Goal: Transaction & Acquisition: Book appointment/travel/reservation

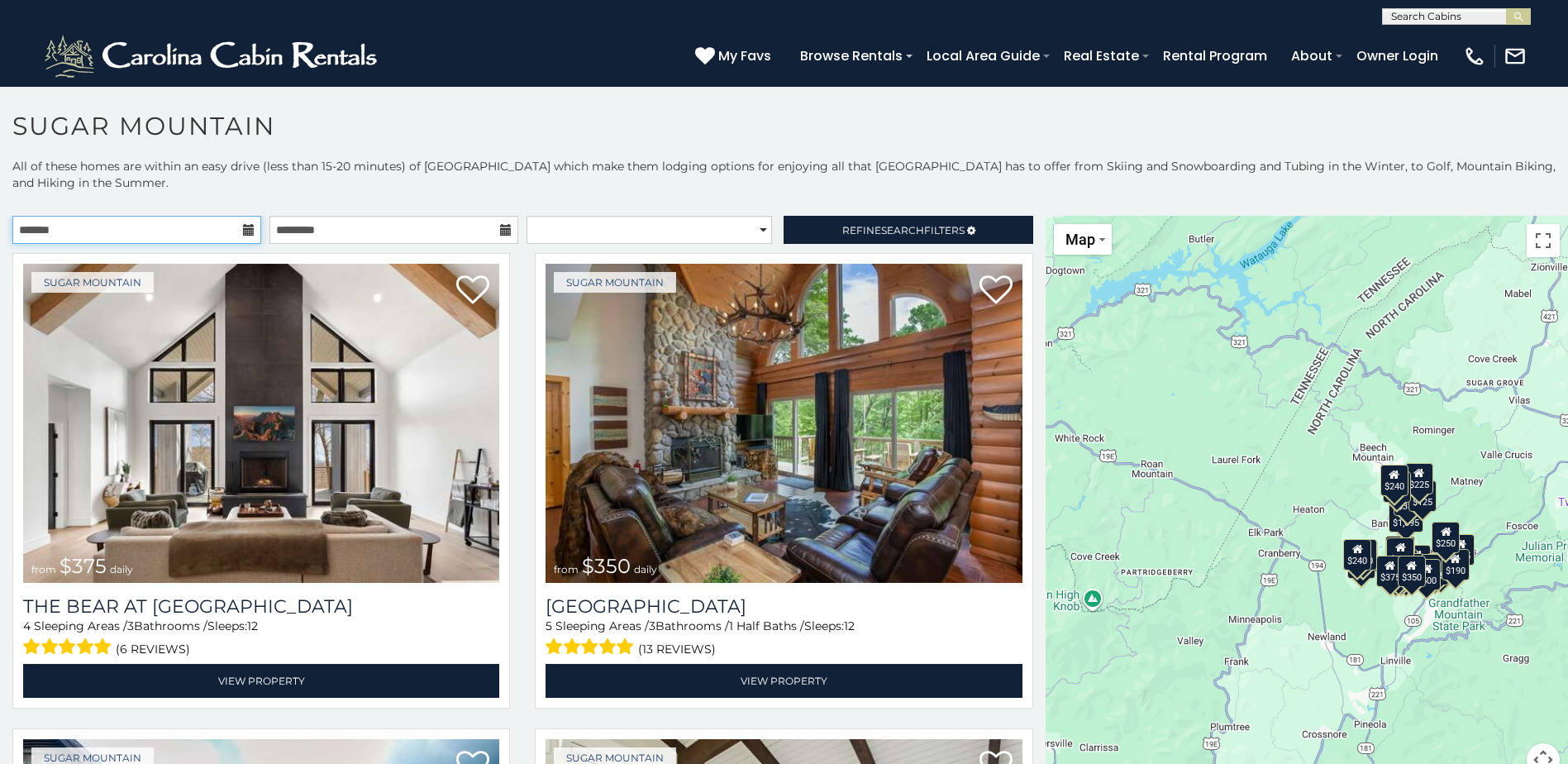
click at [187, 231] on input "text" at bounding box center [137, 230] width 249 height 28
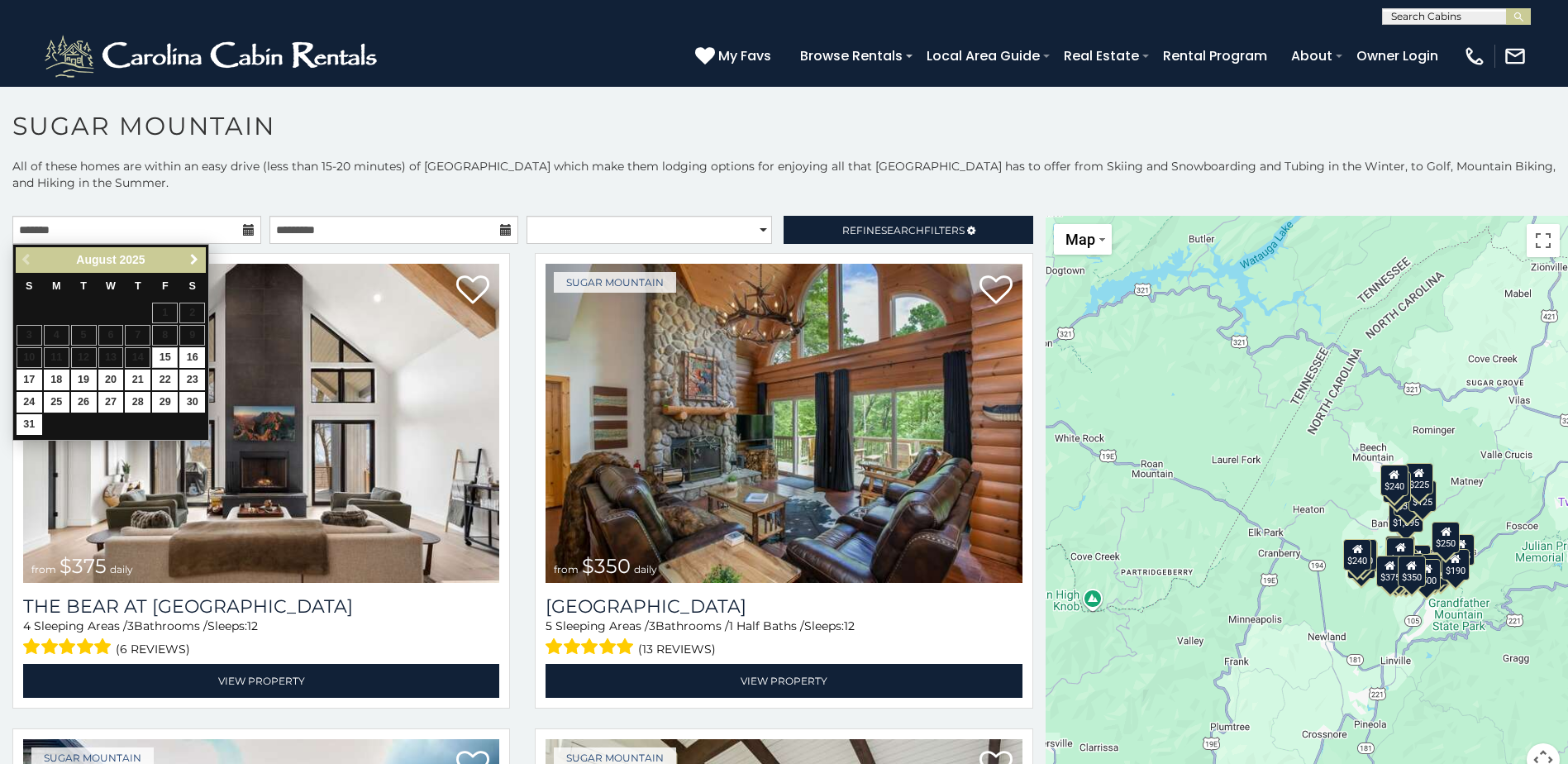
click at [197, 259] on span "Next" at bounding box center [193, 259] width 13 height 13
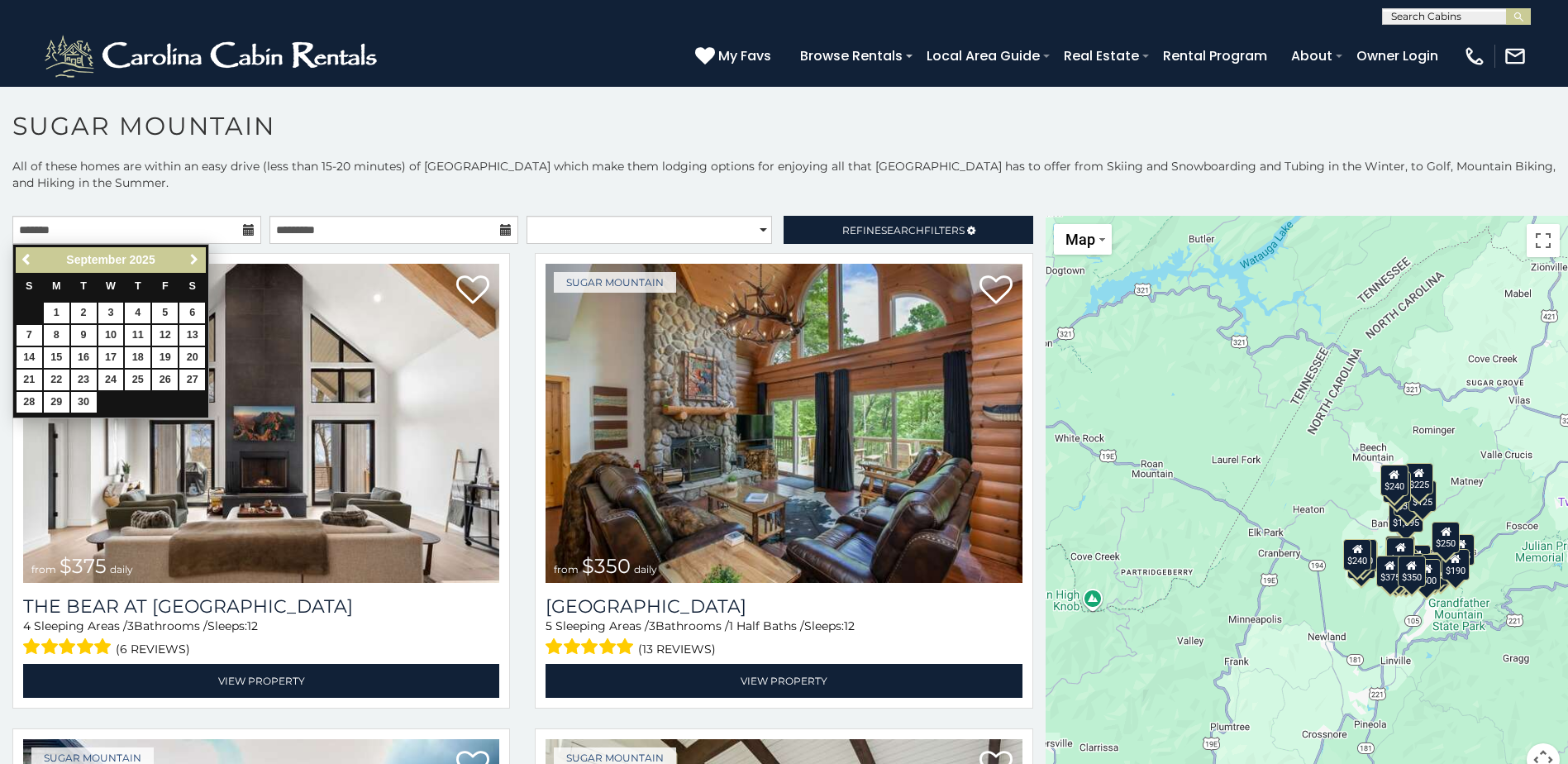
click at [197, 259] on span "Next" at bounding box center [193, 259] width 13 height 13
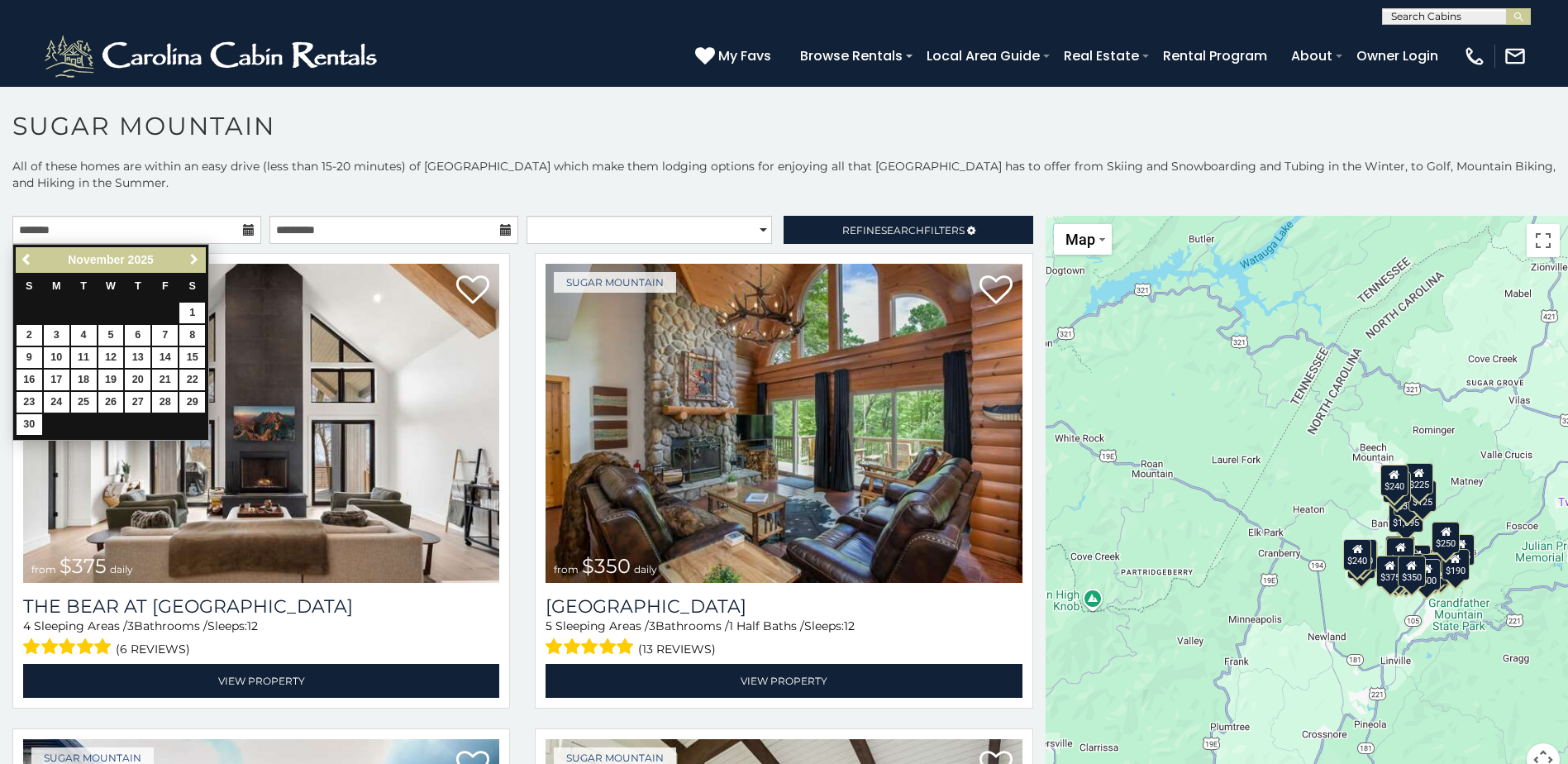
click at [197, 259] on span "Next" at bounding box center [193, 259] width 13 height 13
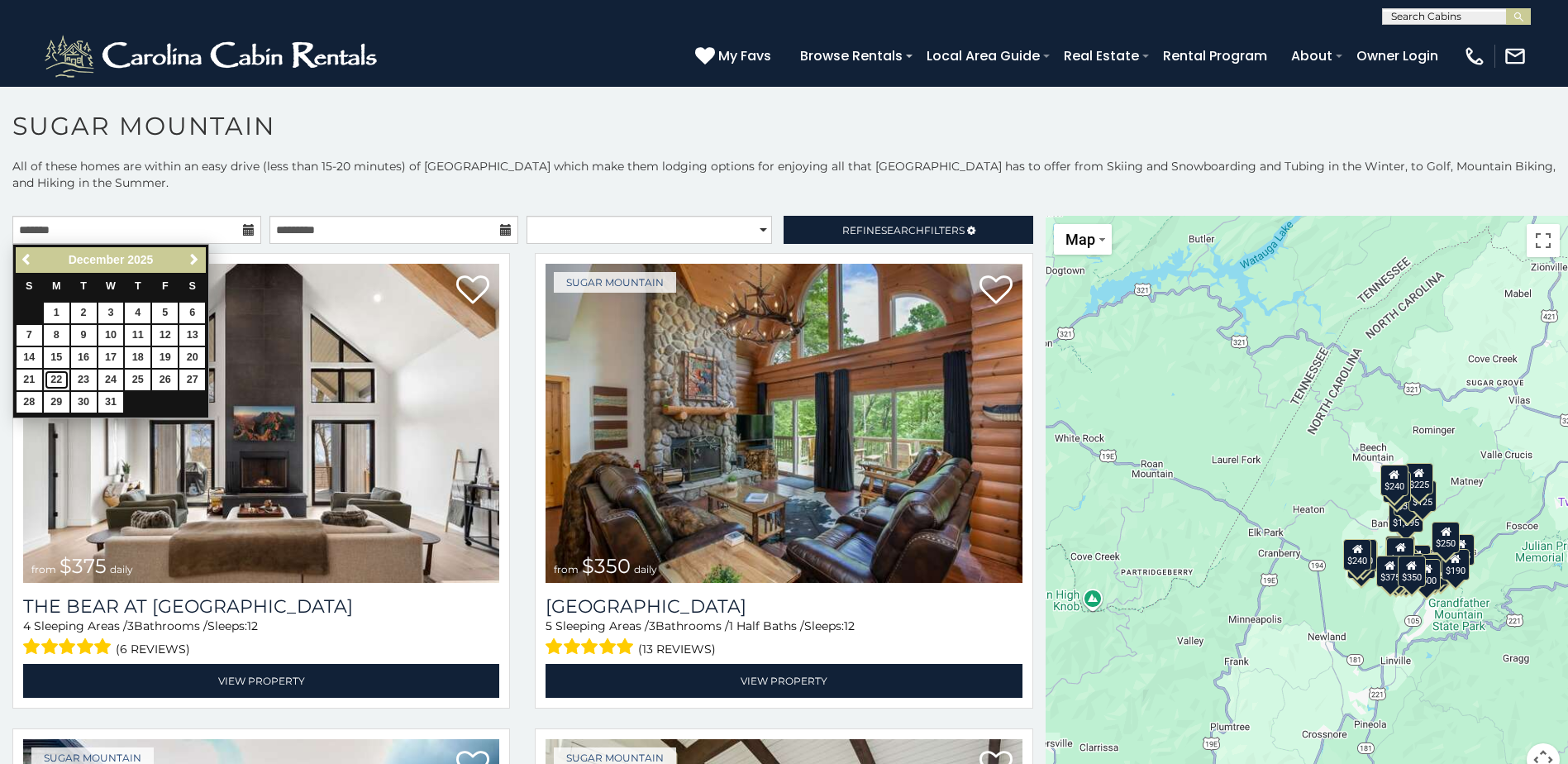
click at [53, 384] on link "22" at bounding box center [56, 380] width 26 height 21
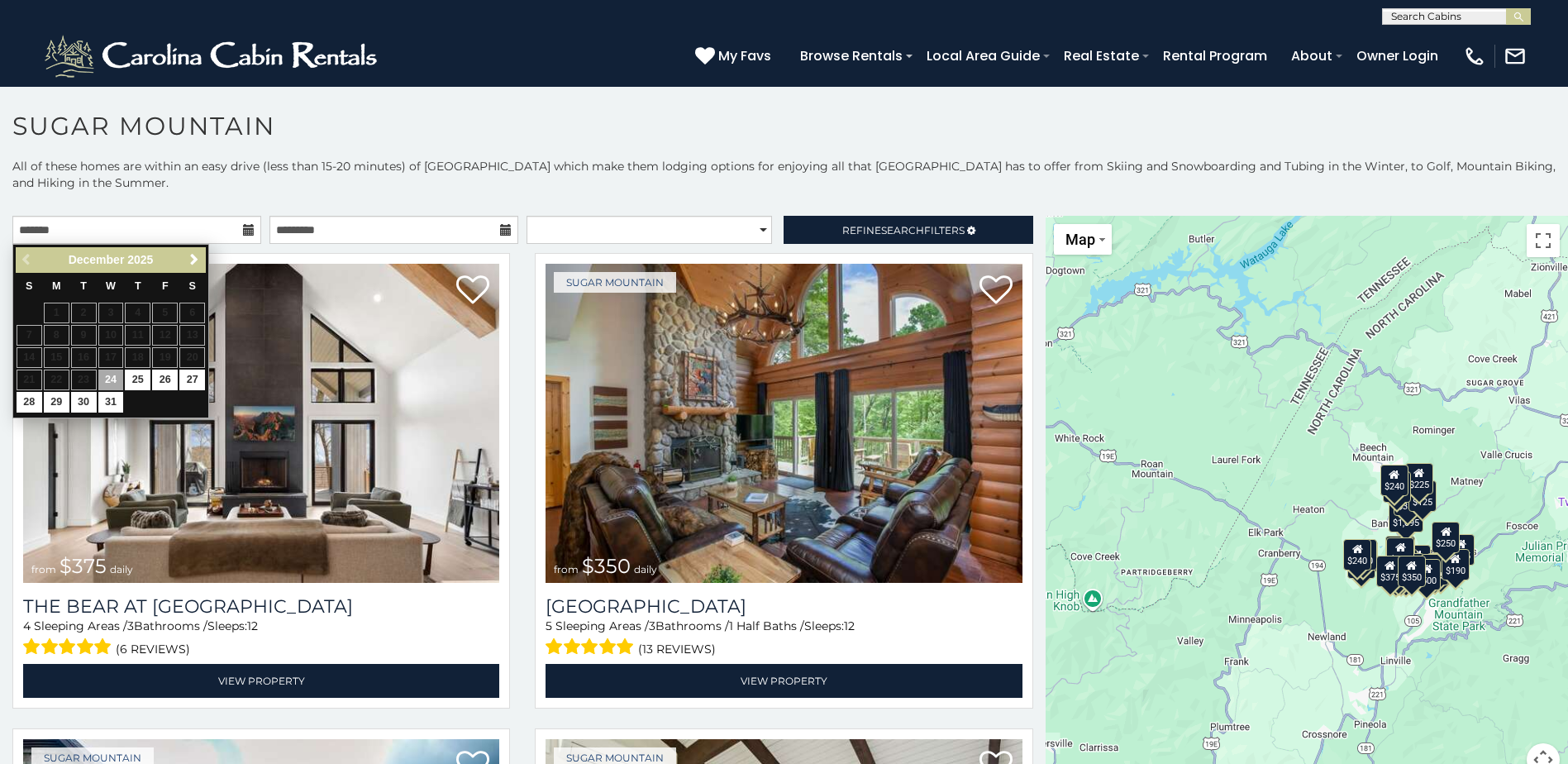
type input "**********"
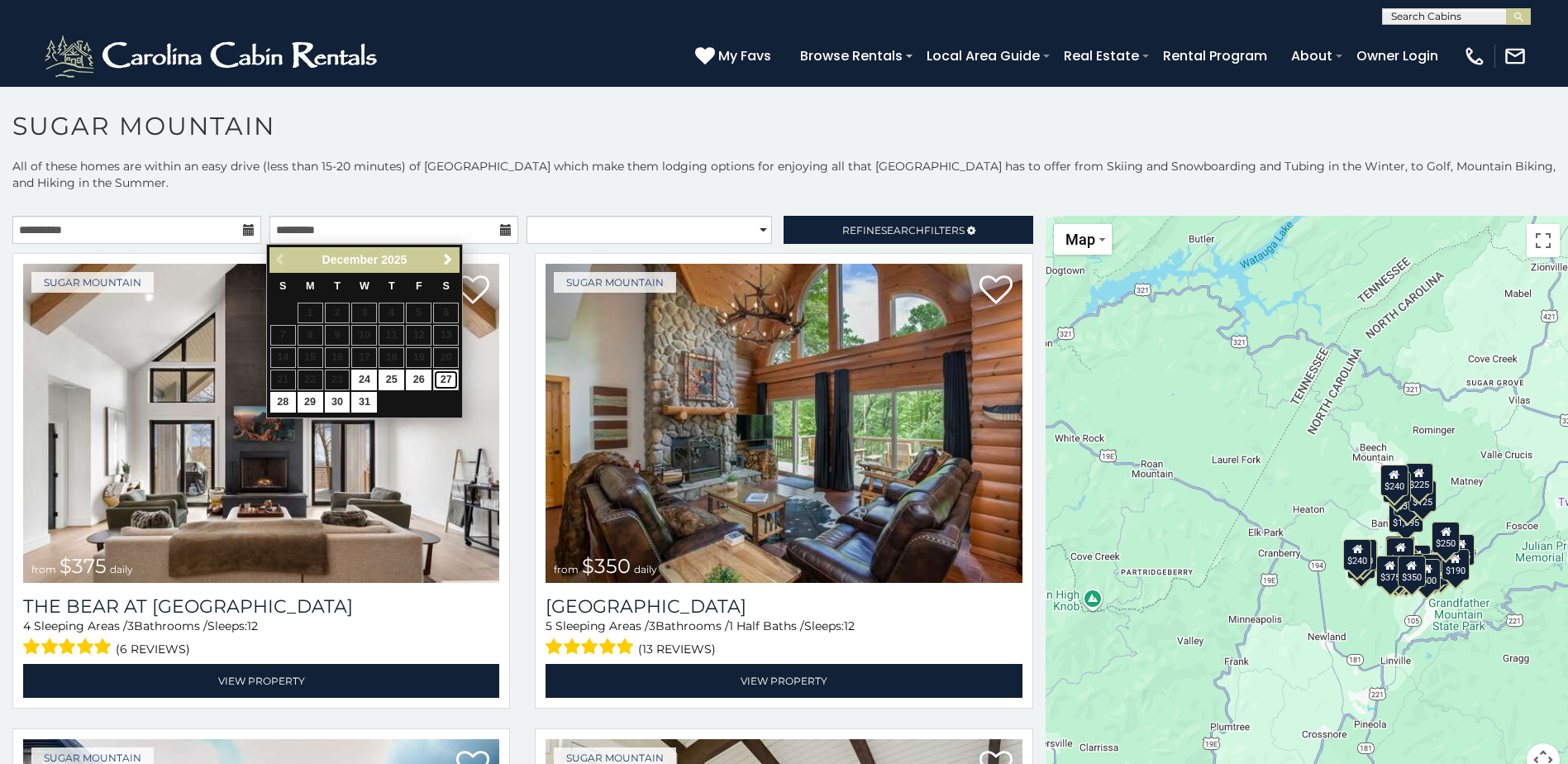
click at [456, 381] on link "27" at bounding box center [446, 380] width 26 height 21
type input "**********"
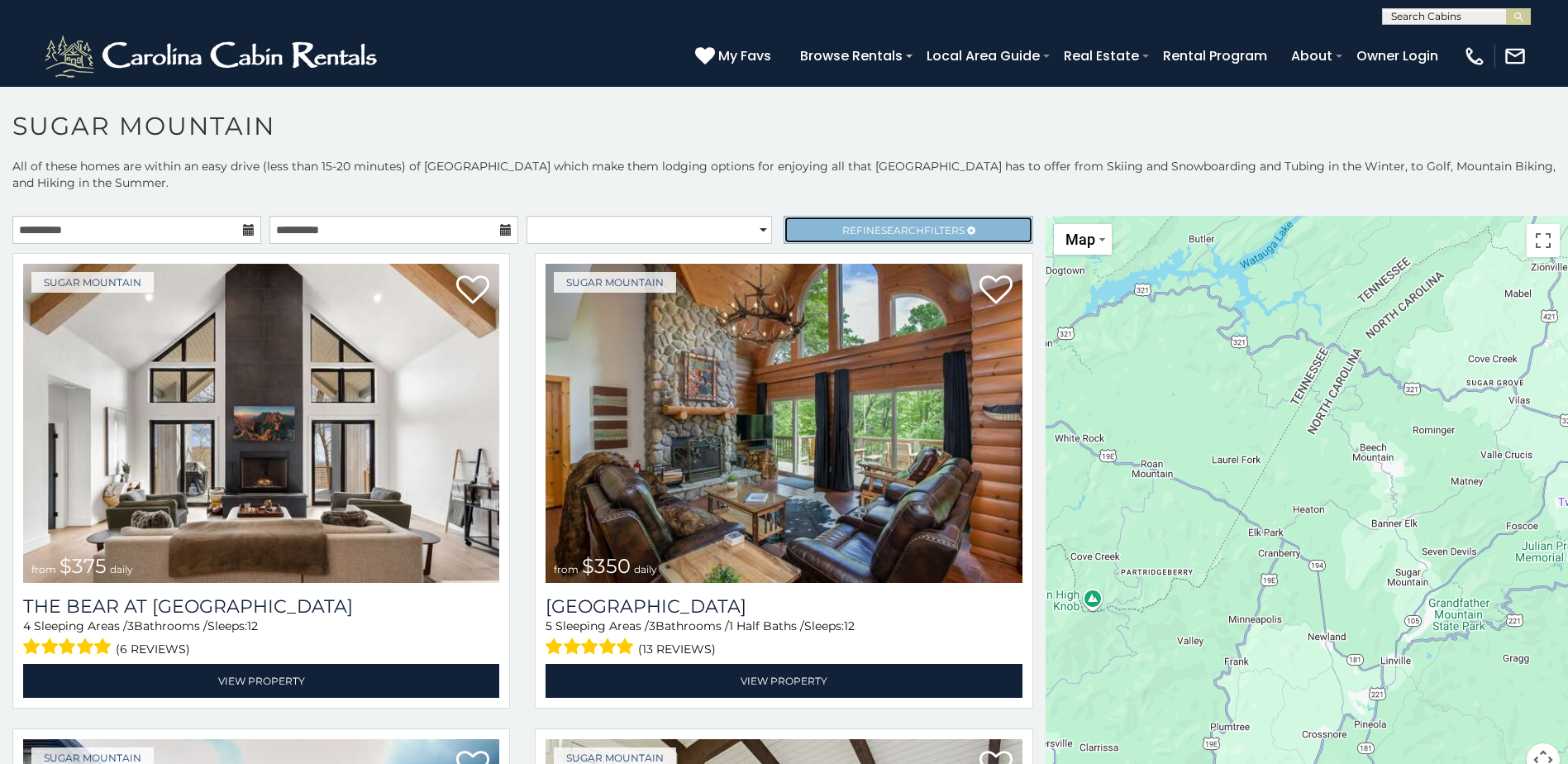
click at [821, 232] on link "Refine Search Filters" at bounding box center [908, 230] width 249 height 28
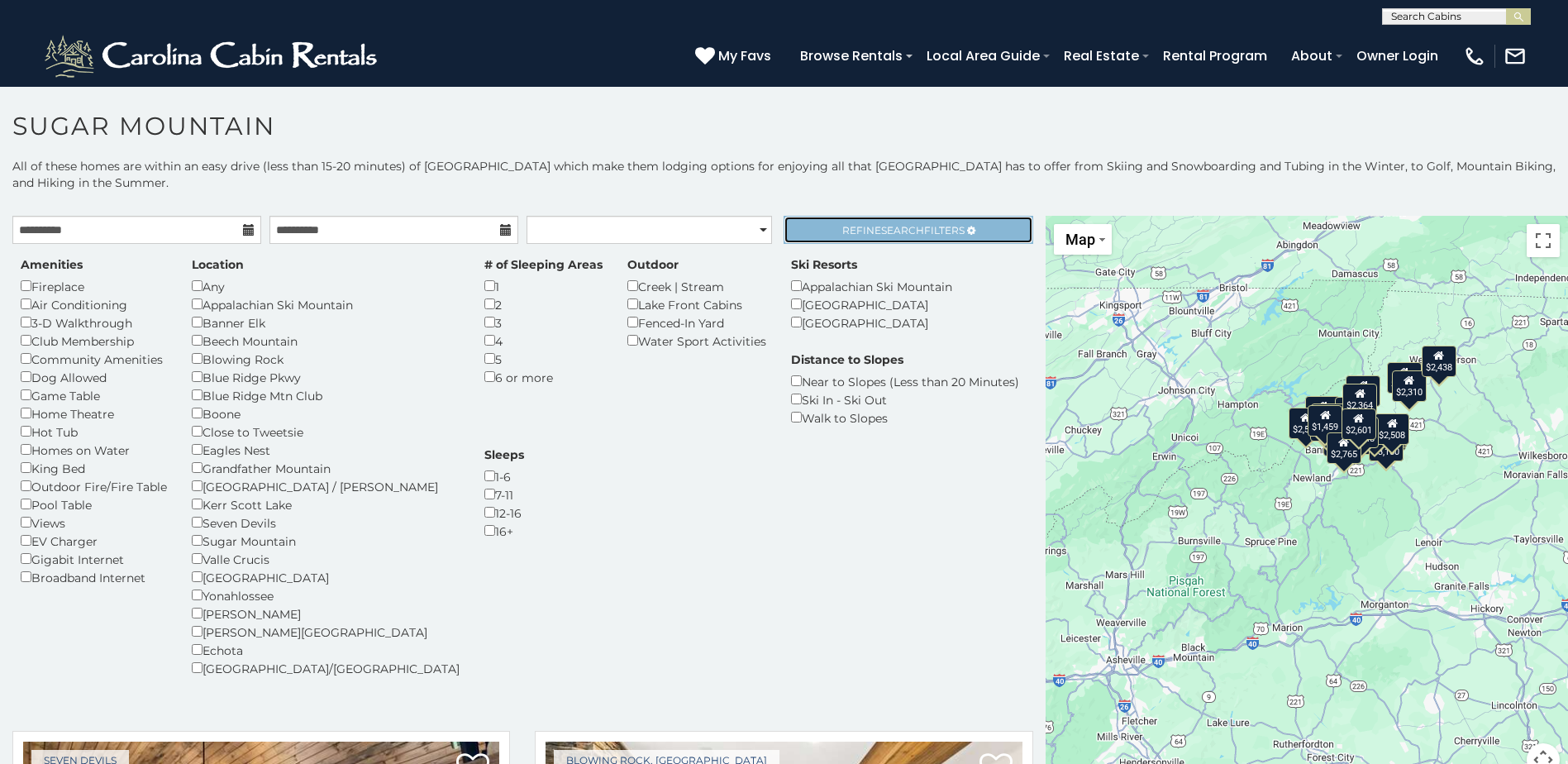
click at [847, 227] on span "Refine Search Filters" at bounding box center [903, 230] width 122 height 13
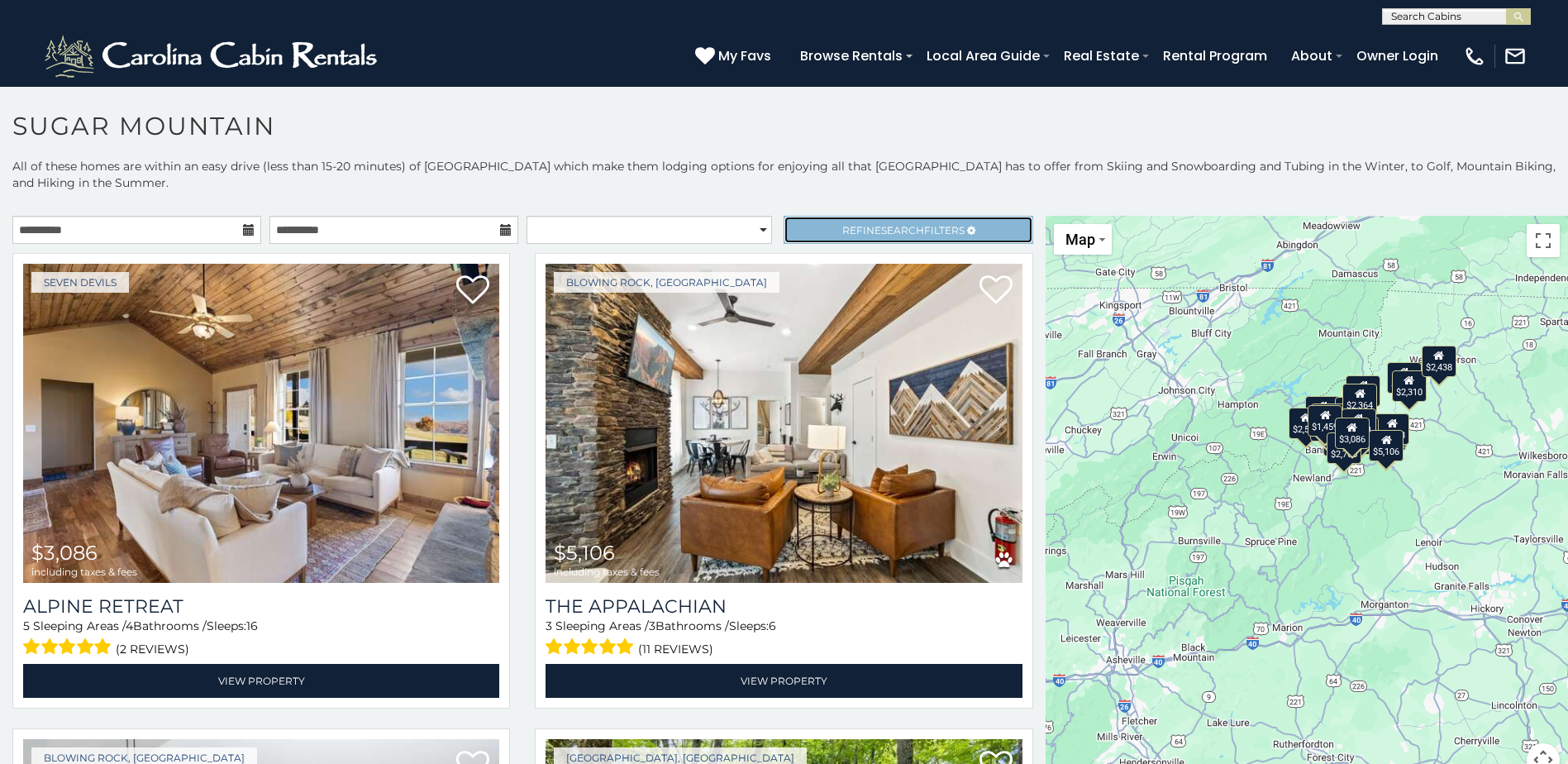
click at [859, 237] on link "Refine Search Filters" at bounding box center [908, 230] width 249 height 28
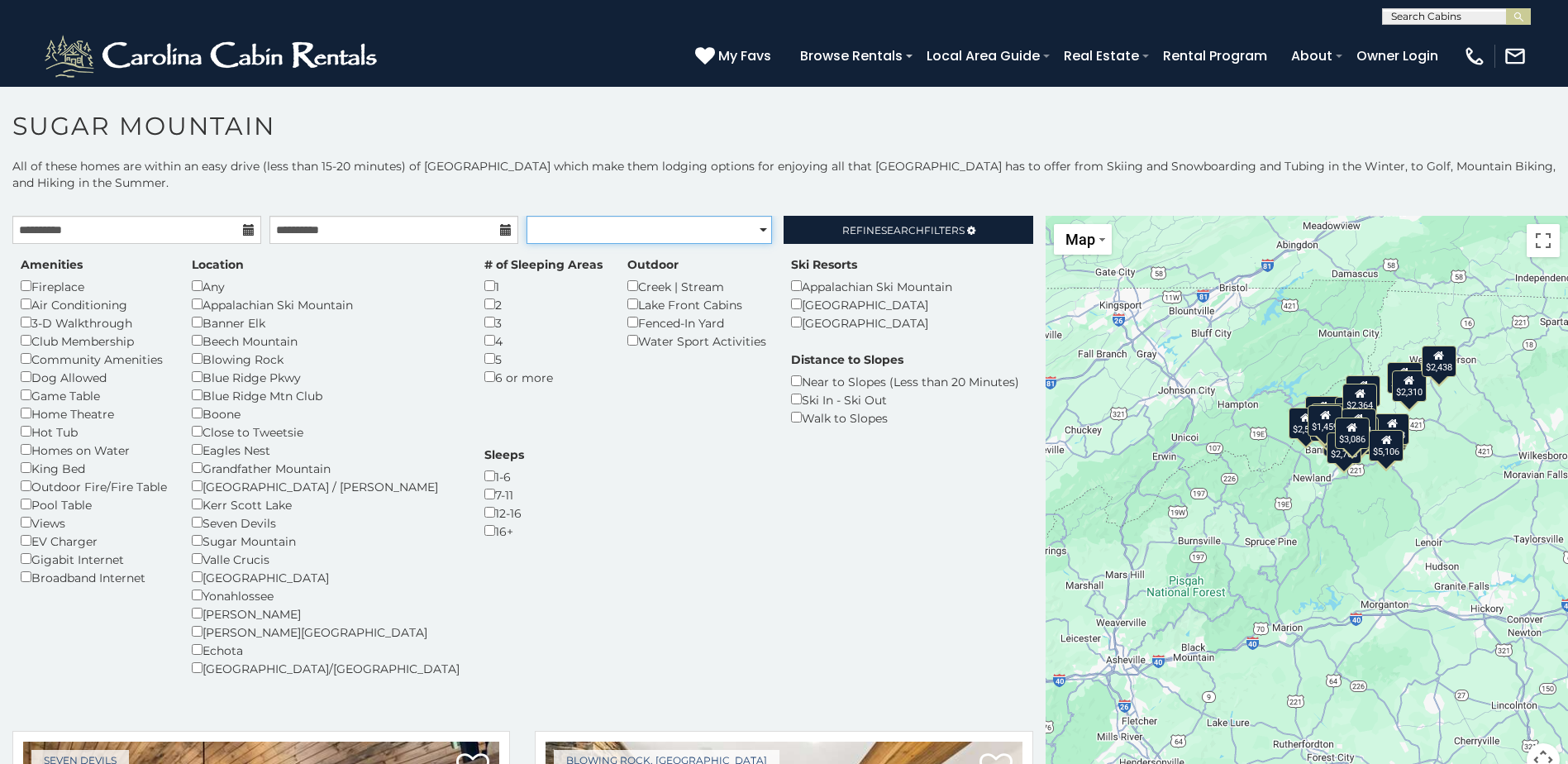
click at [660, 226] on select "**********" at bounding box center [649, 230] width 246 height 28
select select "*********"
click at [526, 216] on select "**********" at bounding box center [649, 230] width 246 height 28
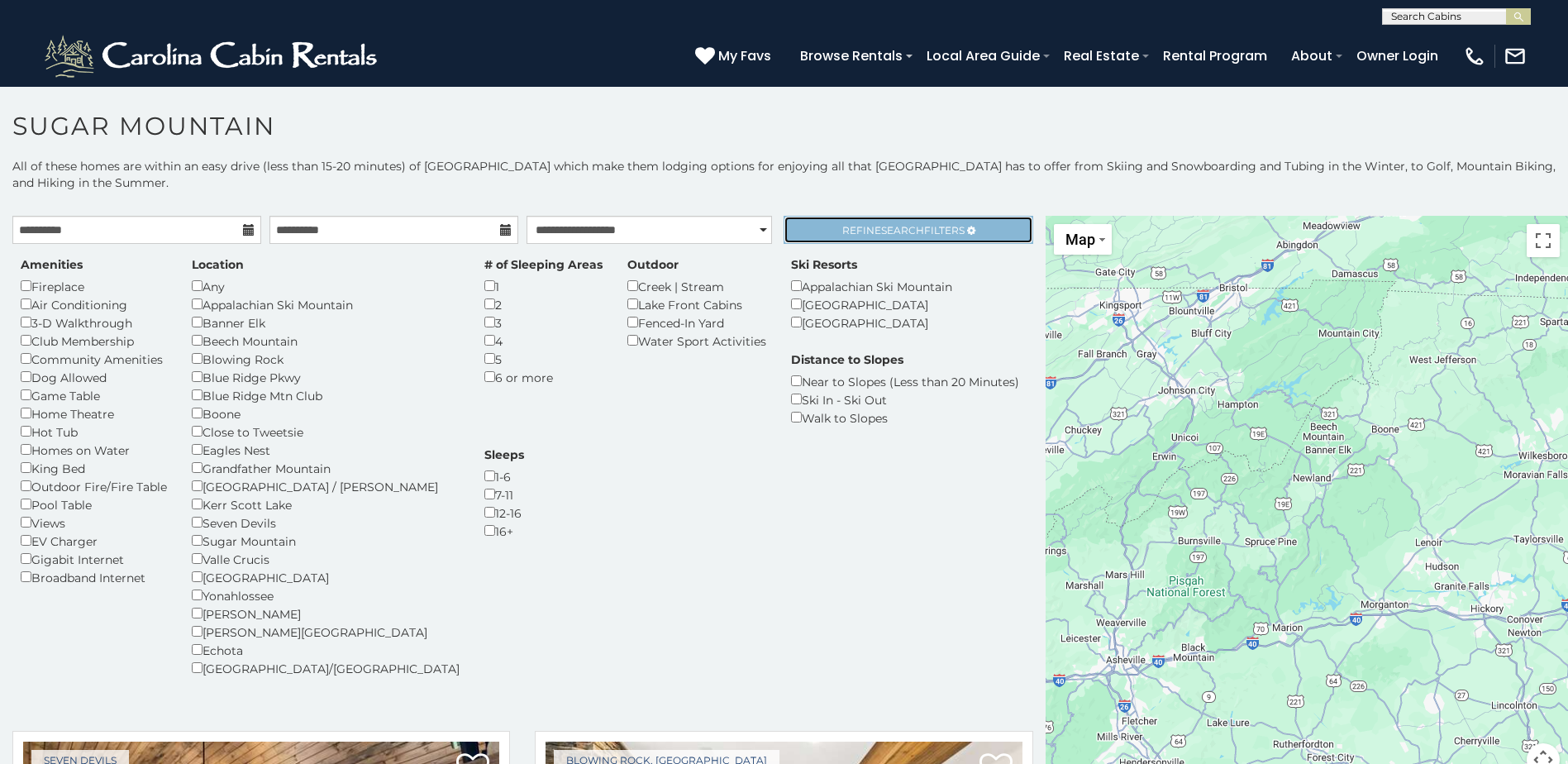
click at [816, 234] on link "Refine Search Filters" at bounding box center [908, 230] width 249 height 28
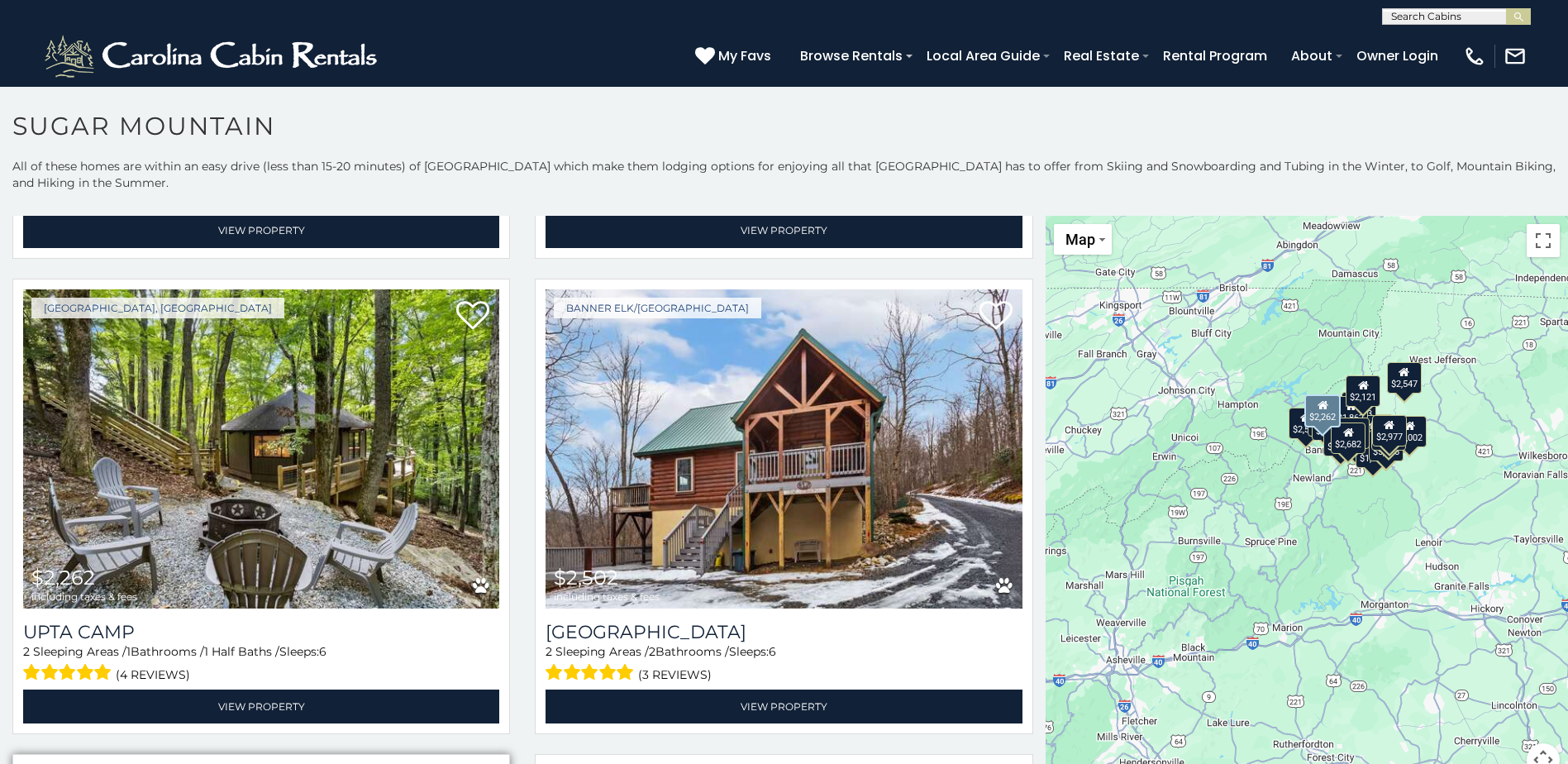
scroll to position [909, 0]
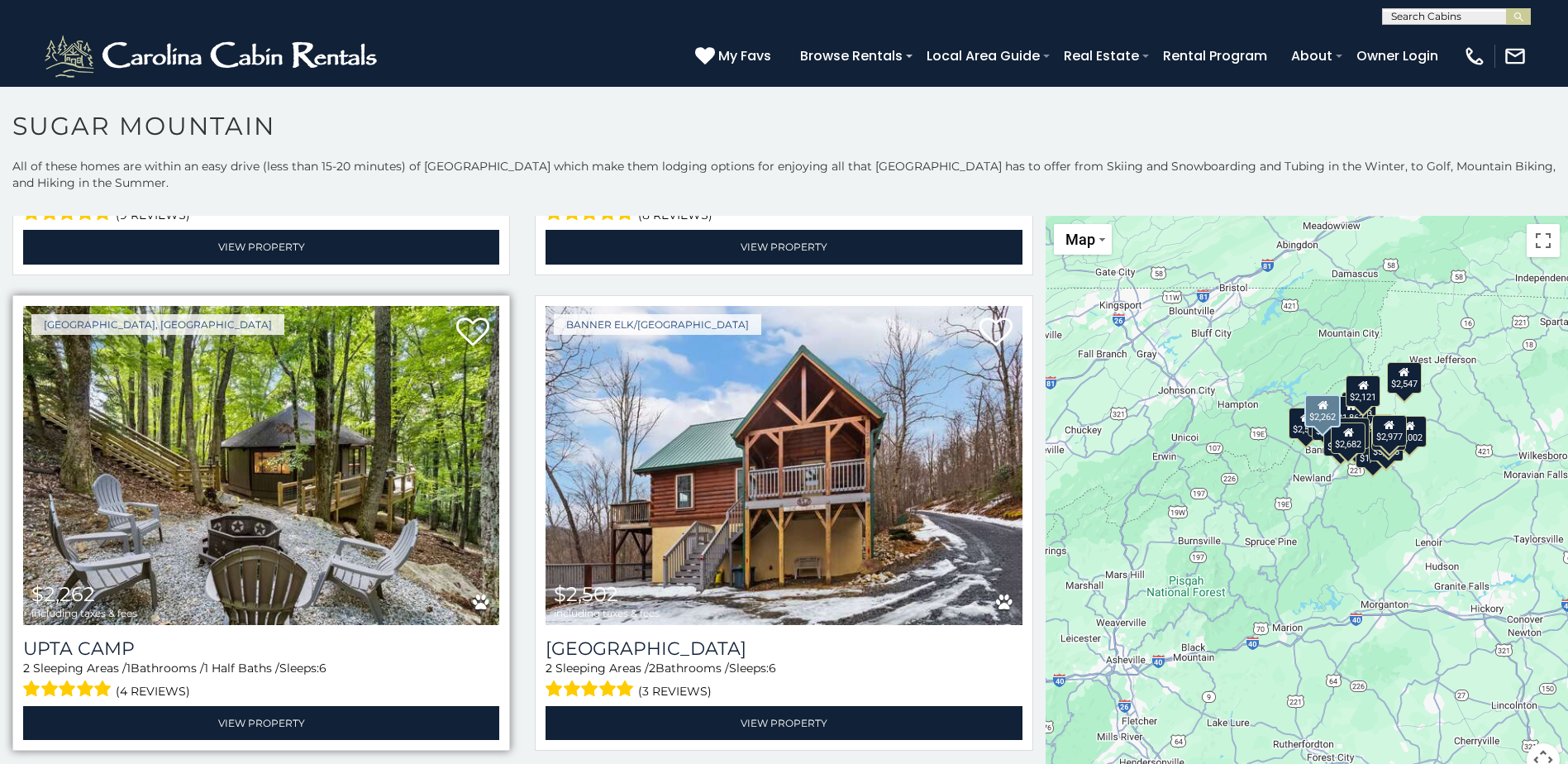
click at [303, 457] on img at bounding box center [261, 466] width 476 height 319
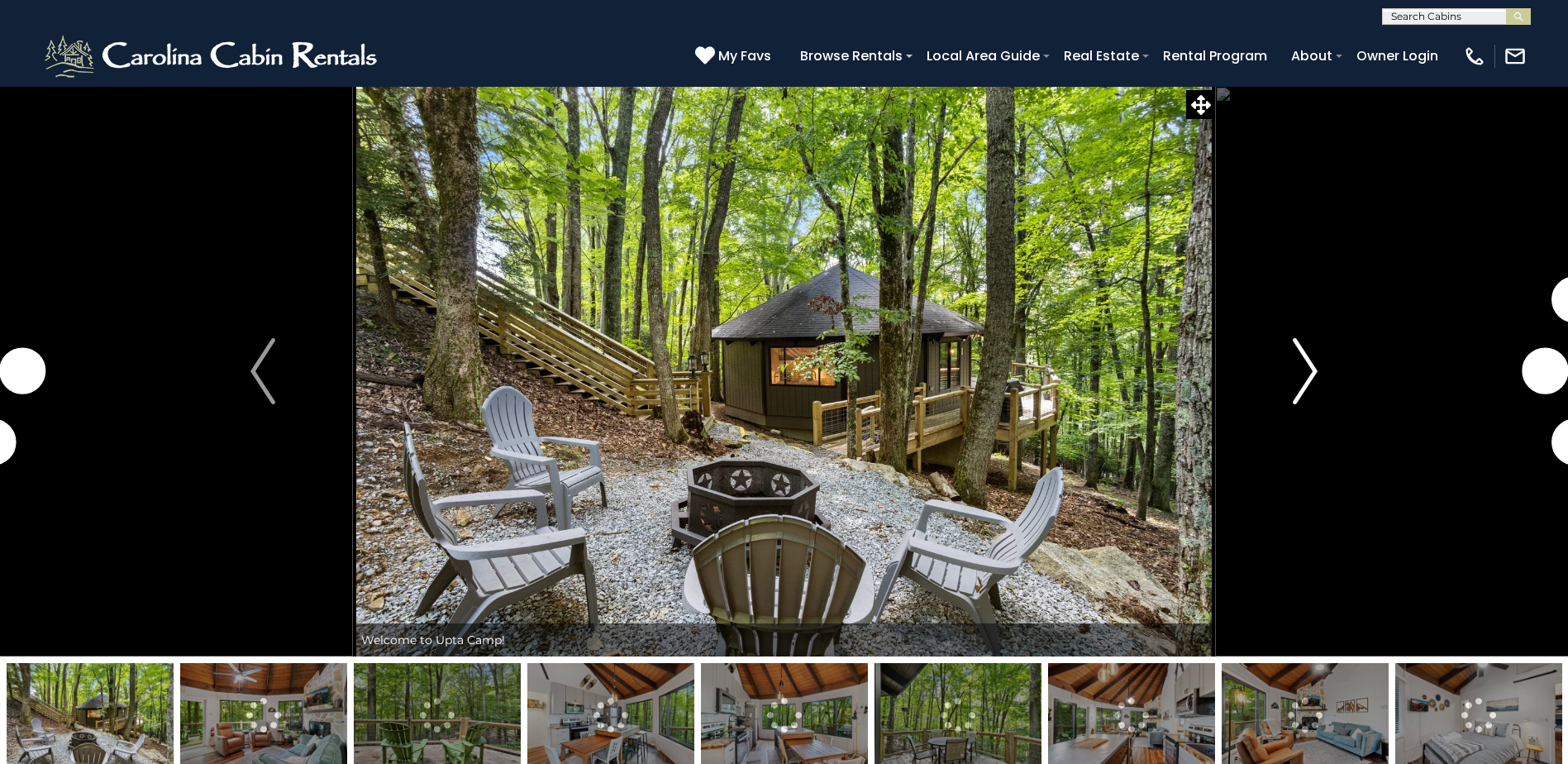
click at [1310, 356] on img "Next" at bounding box center [1304, 371] width 25 height 66
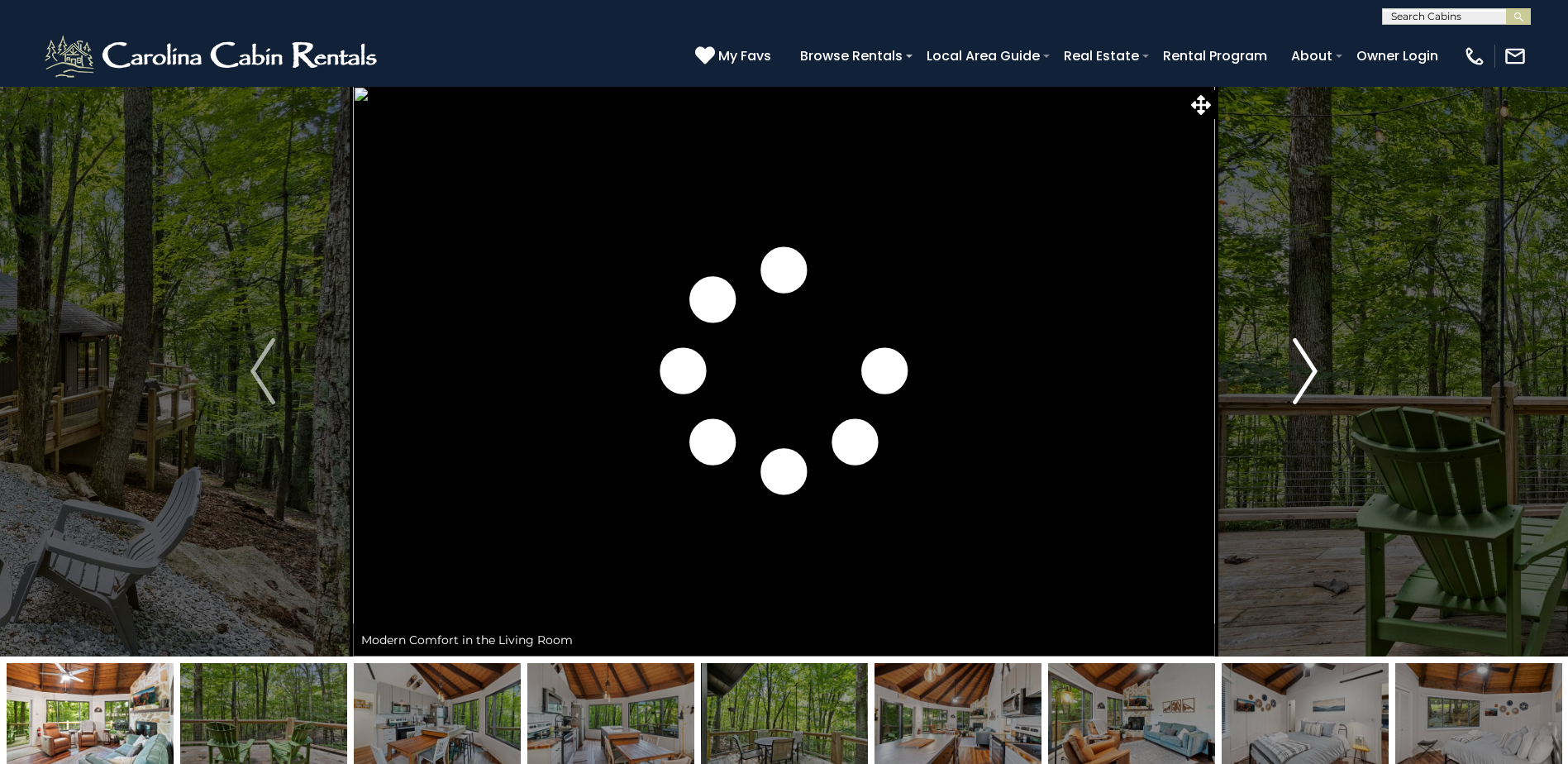
click at [1310, 356] on img "Next" at bounding box center [1304, 371] width 25 height 66
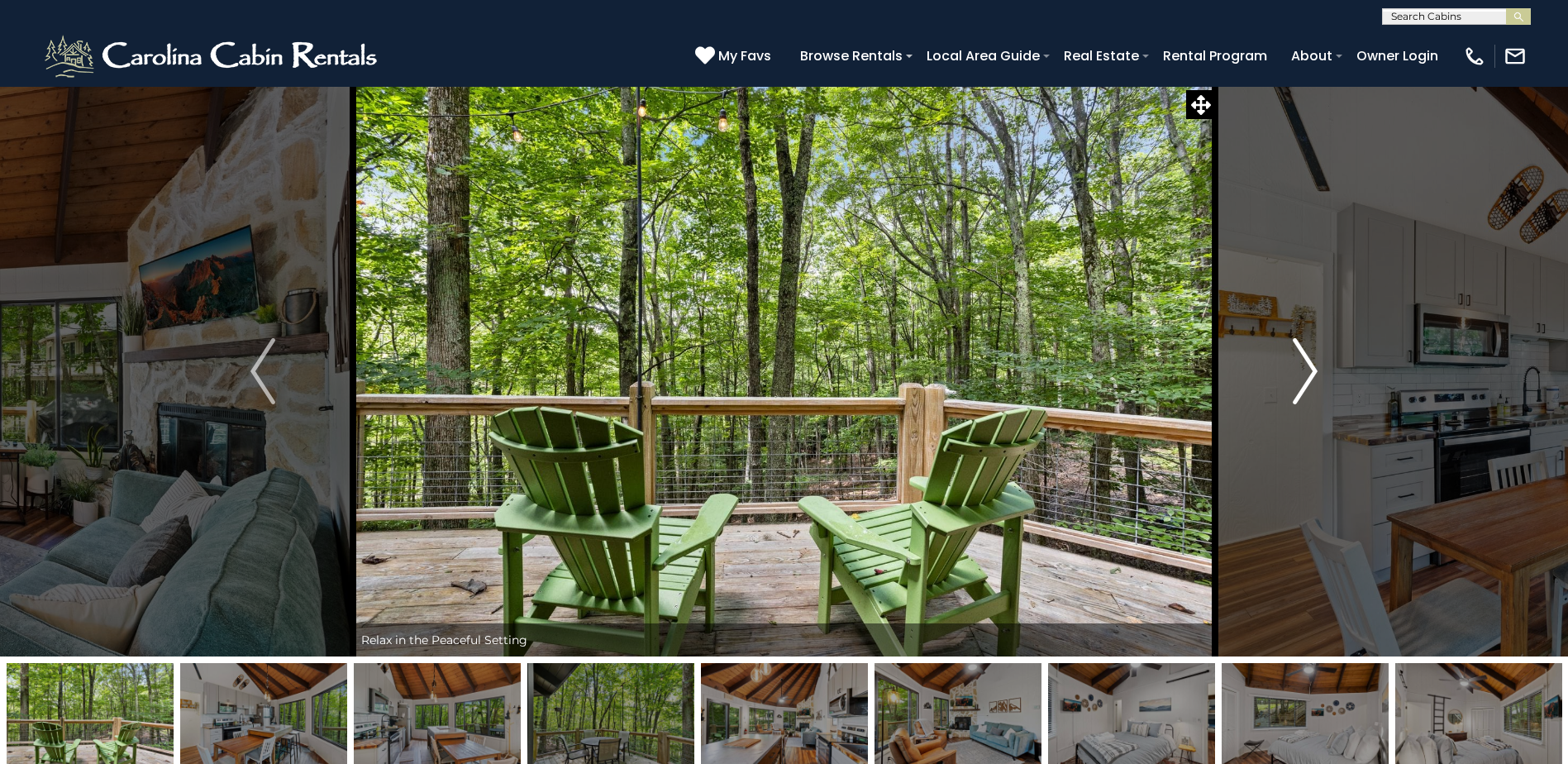
click at [1310, 356] on img "Next" at bounding box center [1304, 371] width 25 height 66
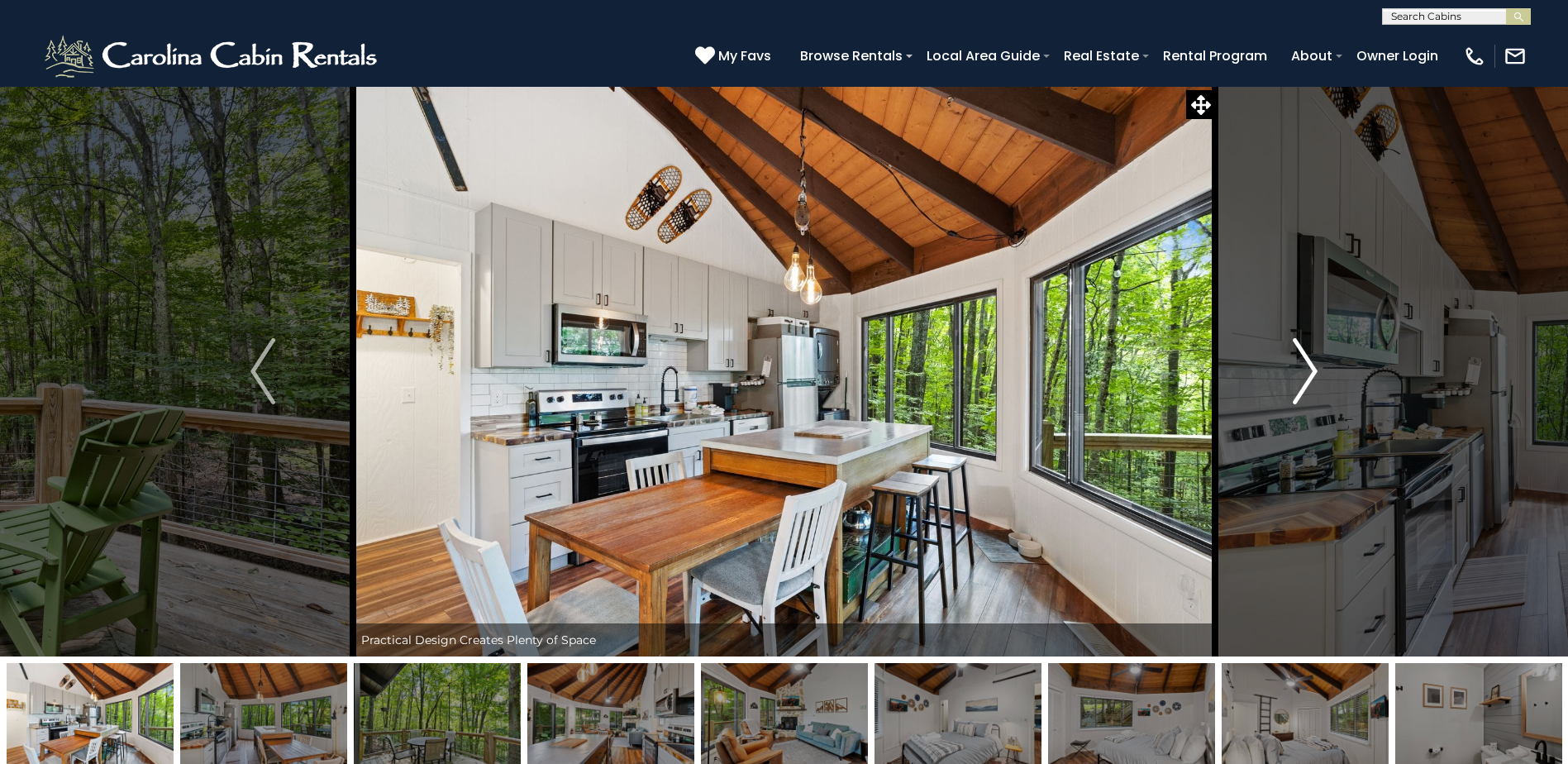
click at [1310, 356] on img "Next" at bounding box center [1304, 371] width 25 height 66
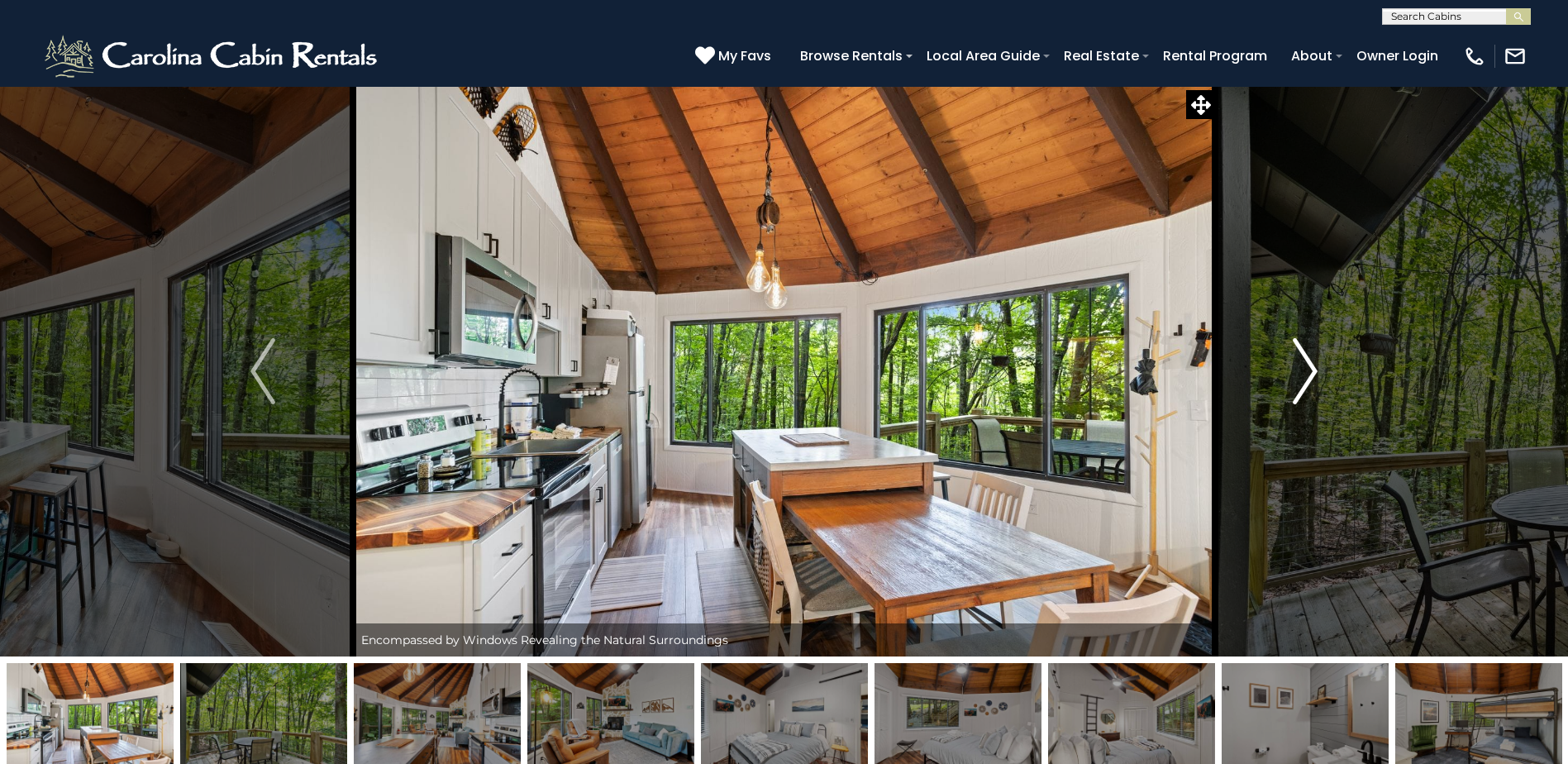
click at [1310, 356] on img "Next" at bounding box center [1304, 371] width 25 height 66
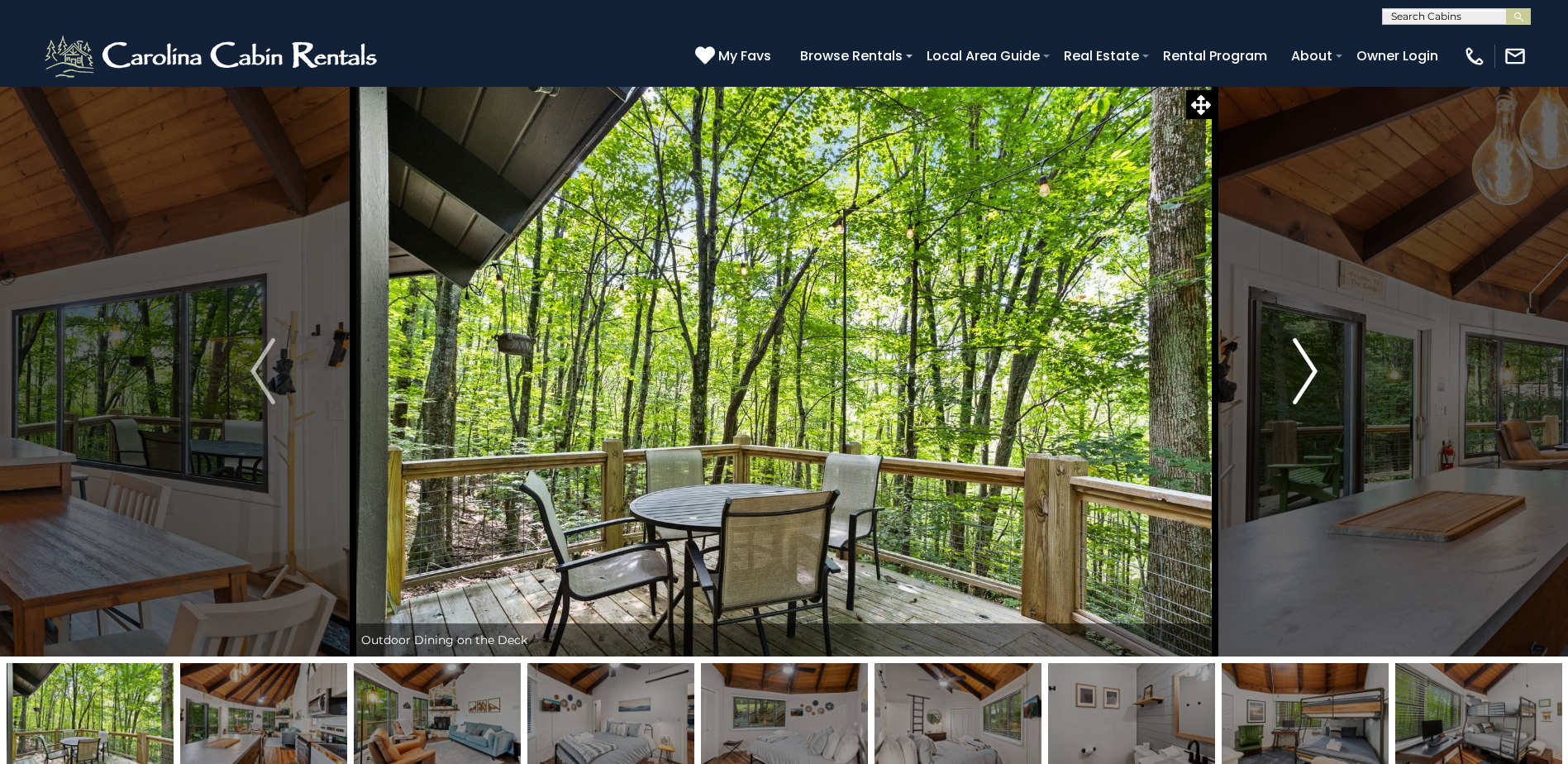
click at [1310, 356] on img "Next" at bounding box center [1304, 371] width 25 height 66
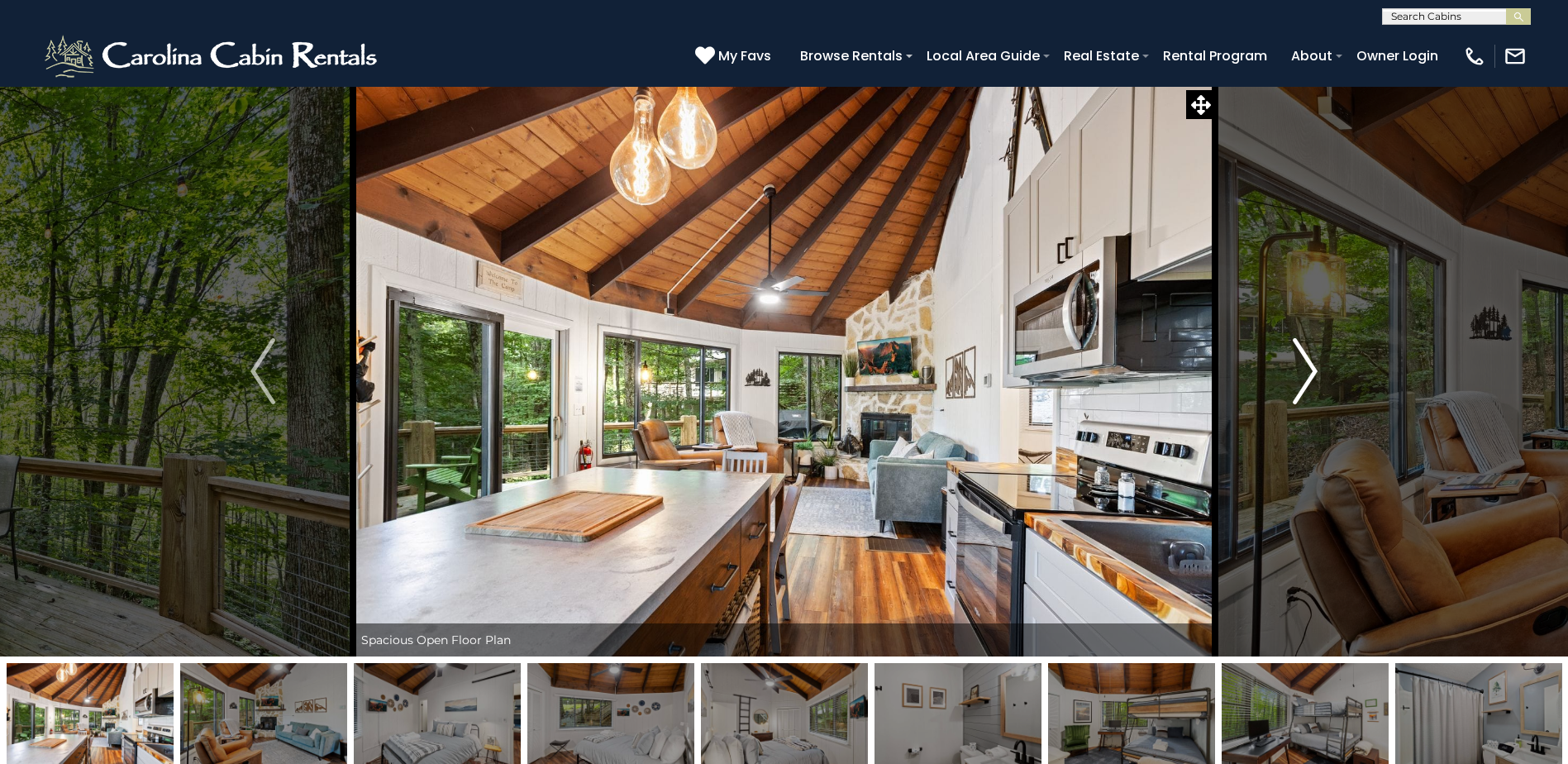
click at [1310, 356] on img "Next" at bounding box center [1304, 371] width 25 height 66
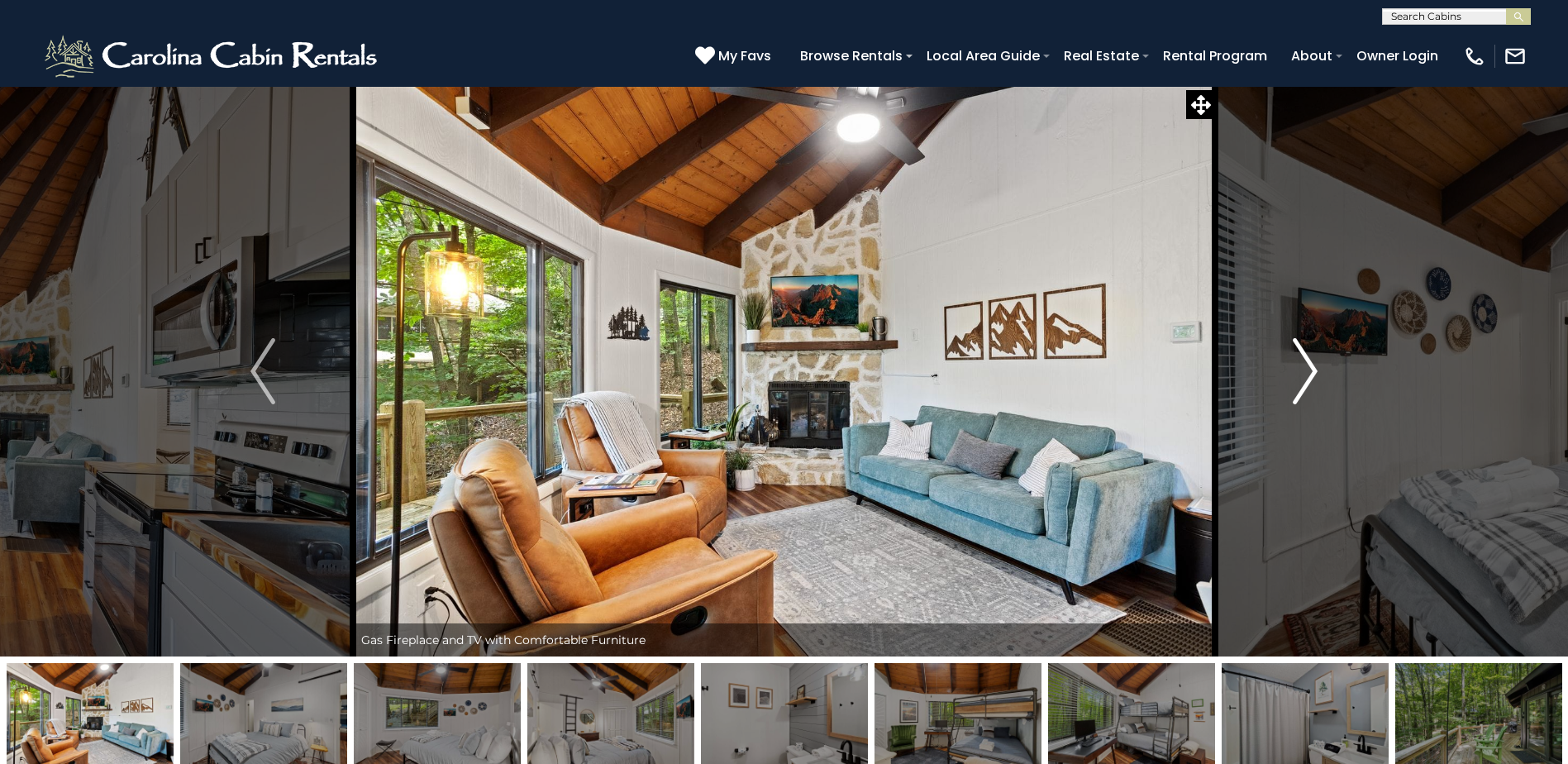
click at [1310, 356] on img "Next" at bounding box center [1304, 371] width 25 height 66
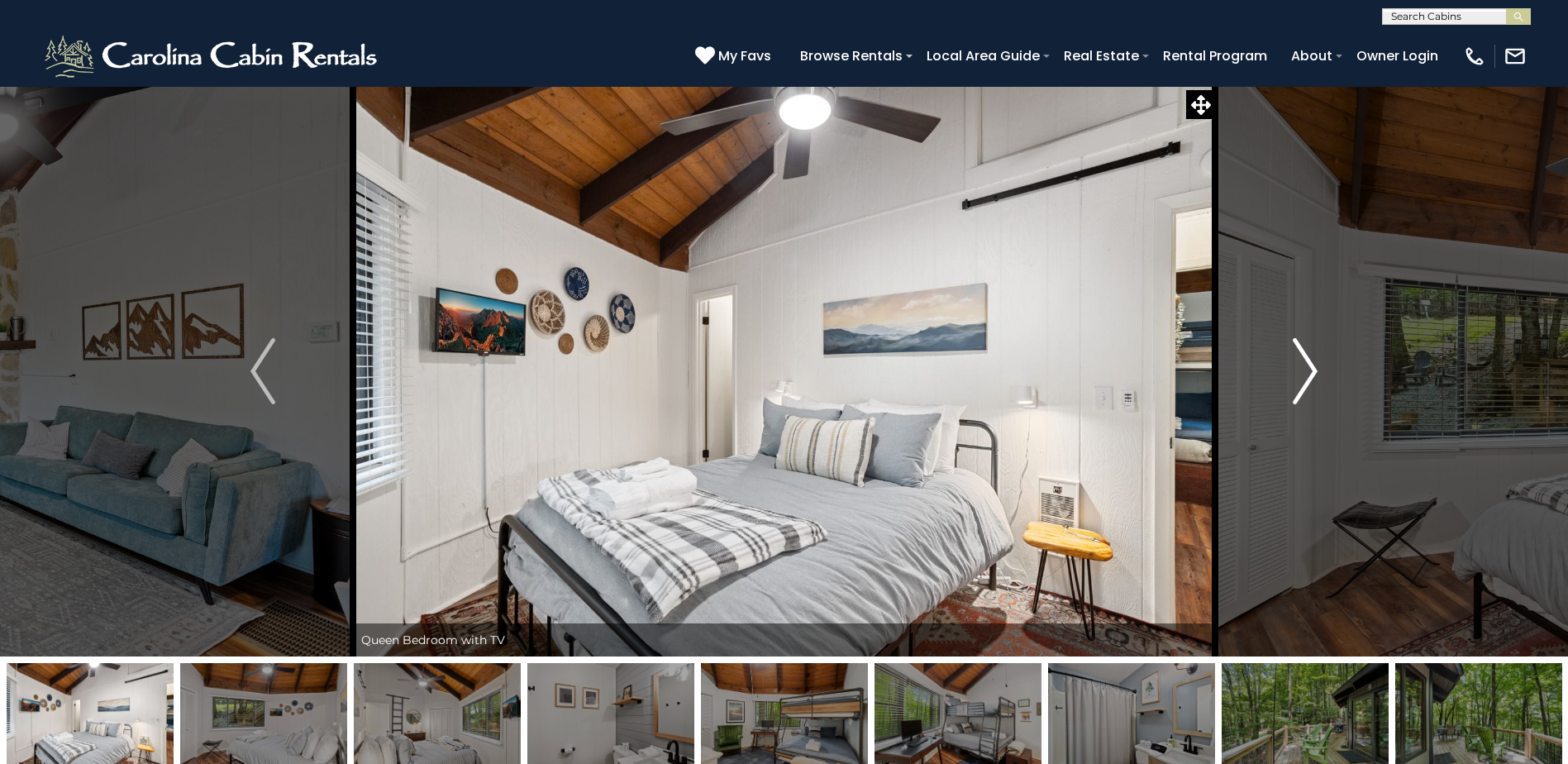
click at [1310, 356] on img "Next" at bounding box center [1304, 371] width 25 height 66
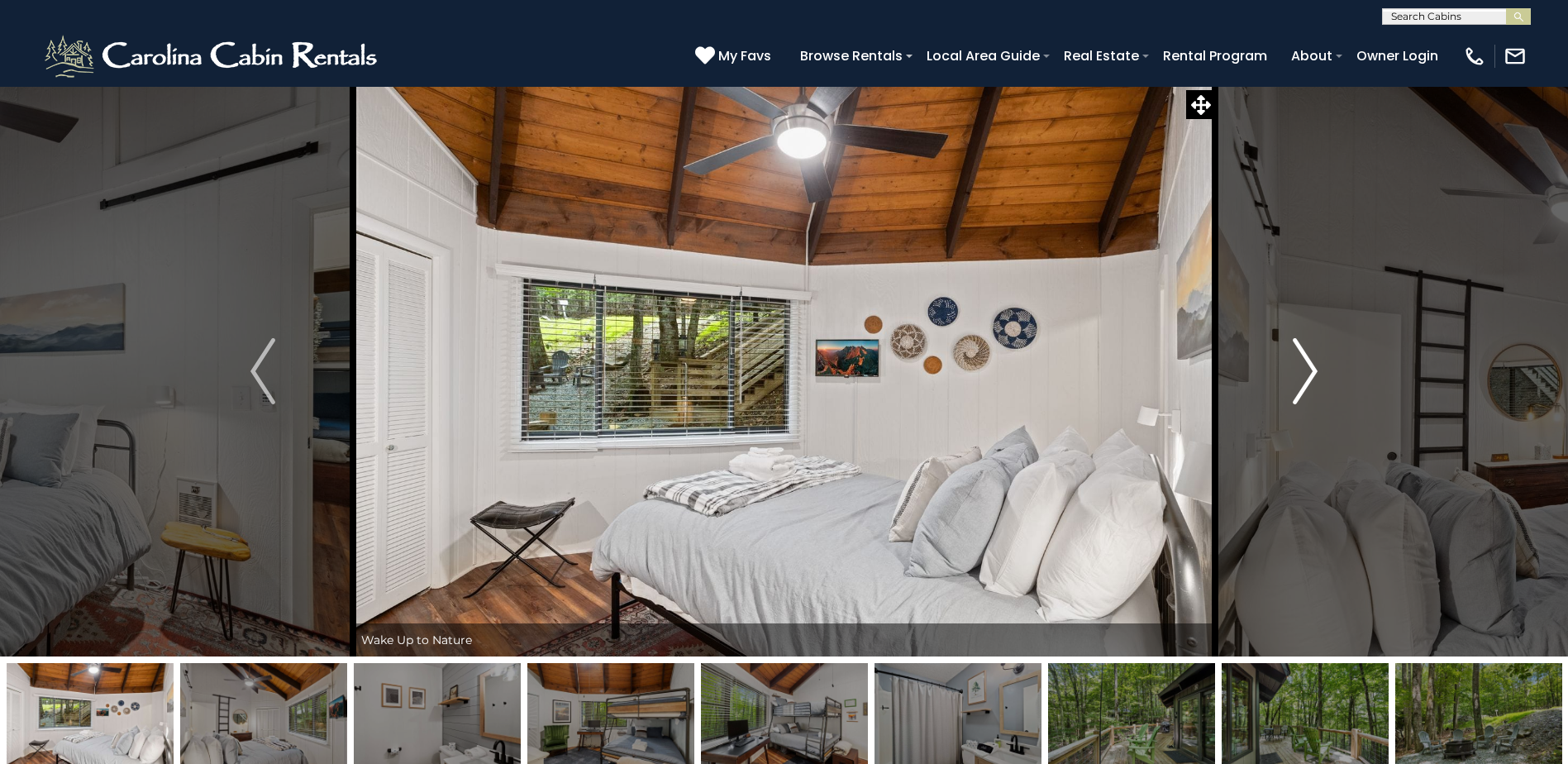
click at [1310, 356] on img "Next" at bounding box center [1304, 371] width 25 height 66
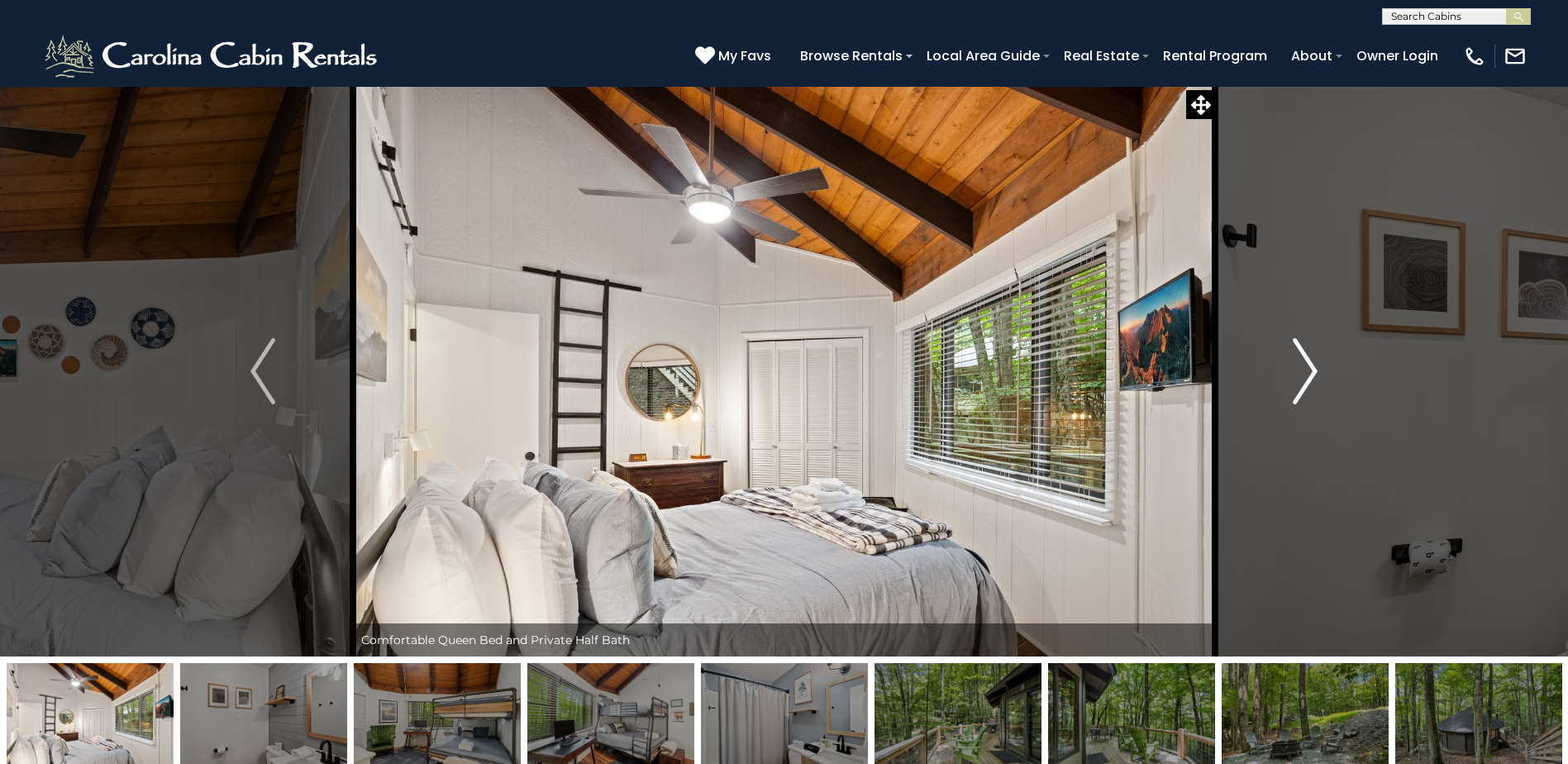
click at [1310, 356] on img "Next" at bounding box center [1304, 371] width 25 height 66
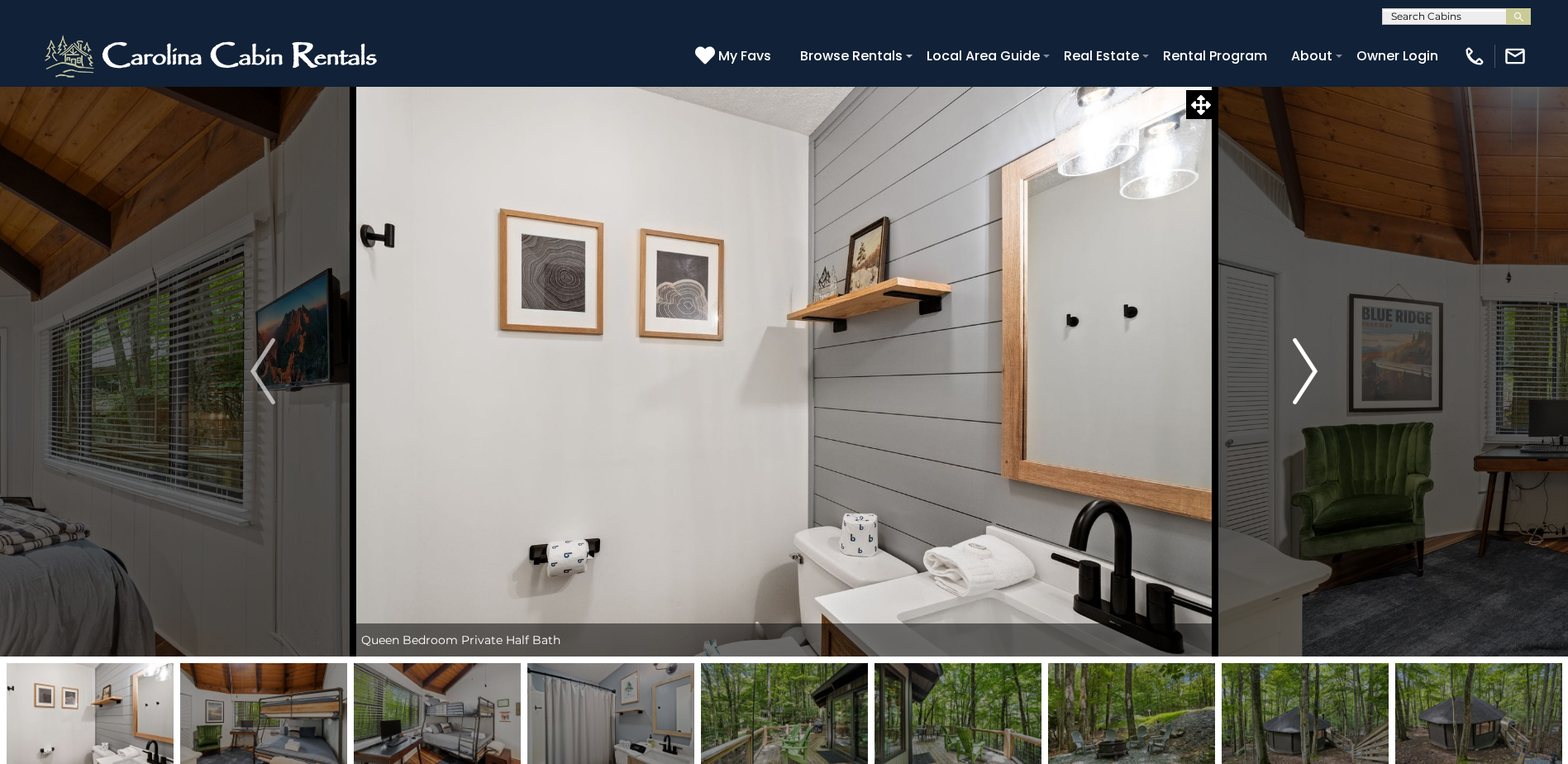
click at [1310, 356] on img "Next" at bounding box center [1304, 371] width 25 height 66
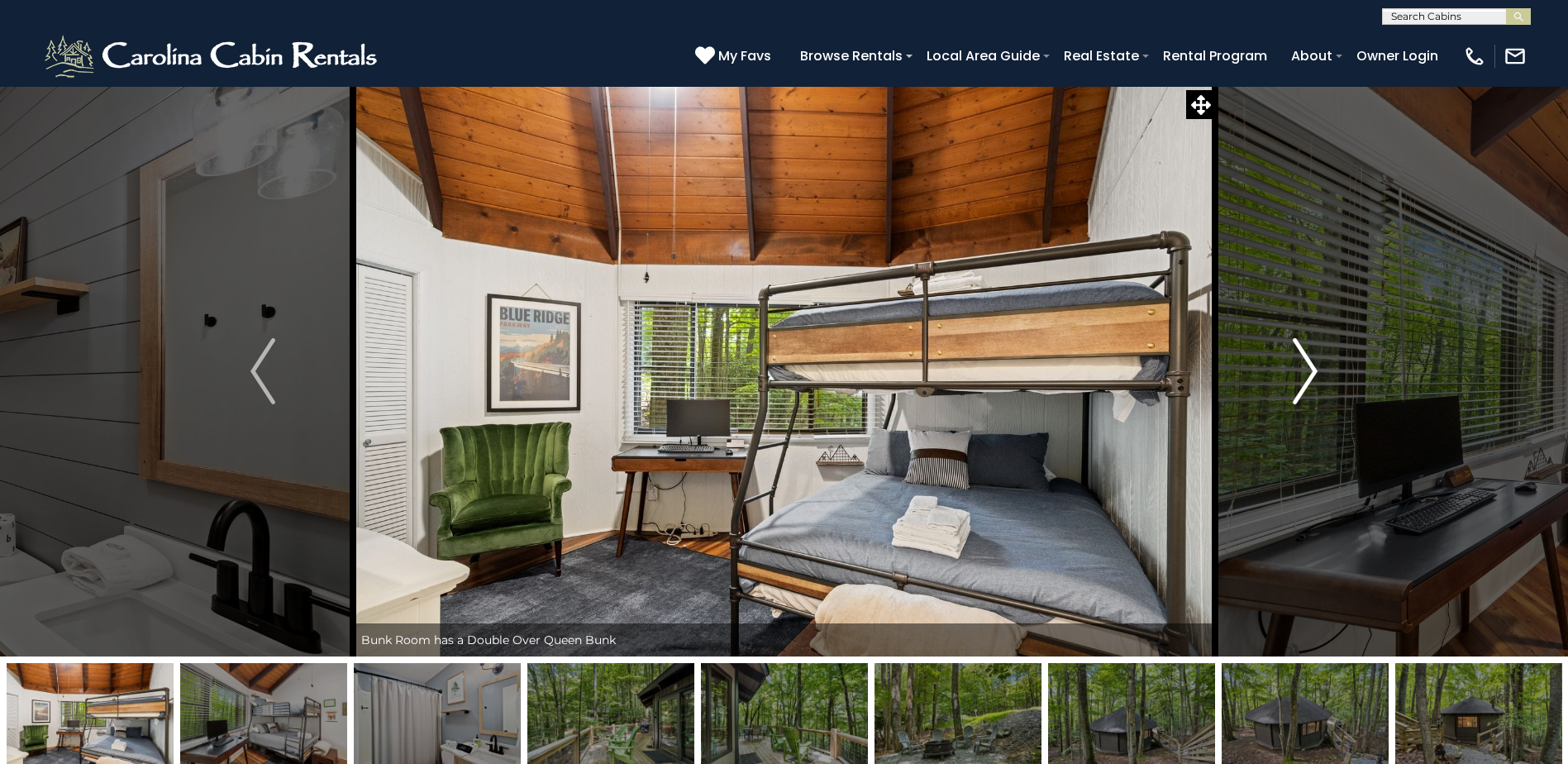
click at [1310, 356] on img "Next" at bounding box center [1304, 371] width 25 height 66
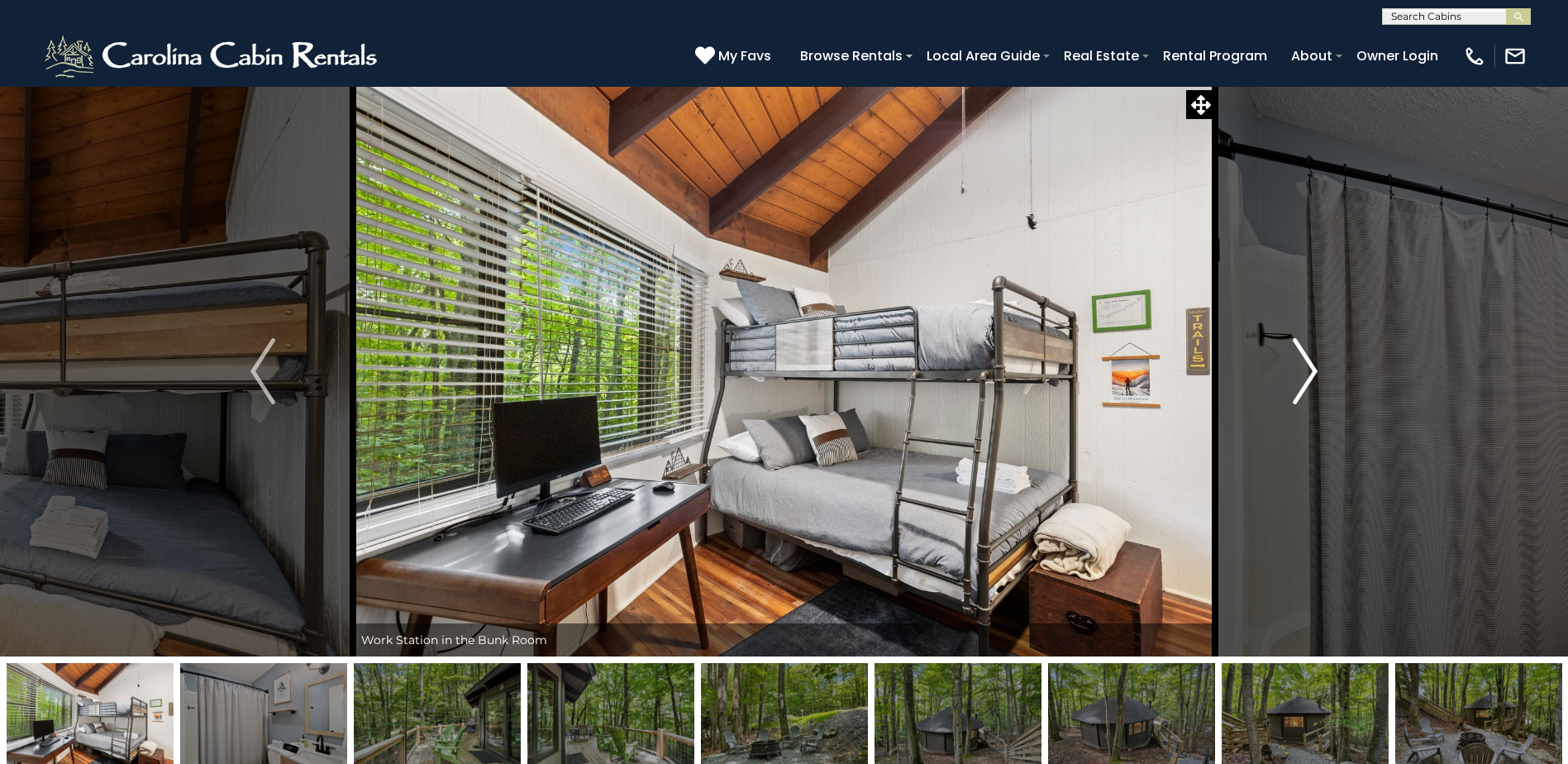
click at [1310, 356] on img "Next" at bounding box center [1304, 371] width 25 height 66
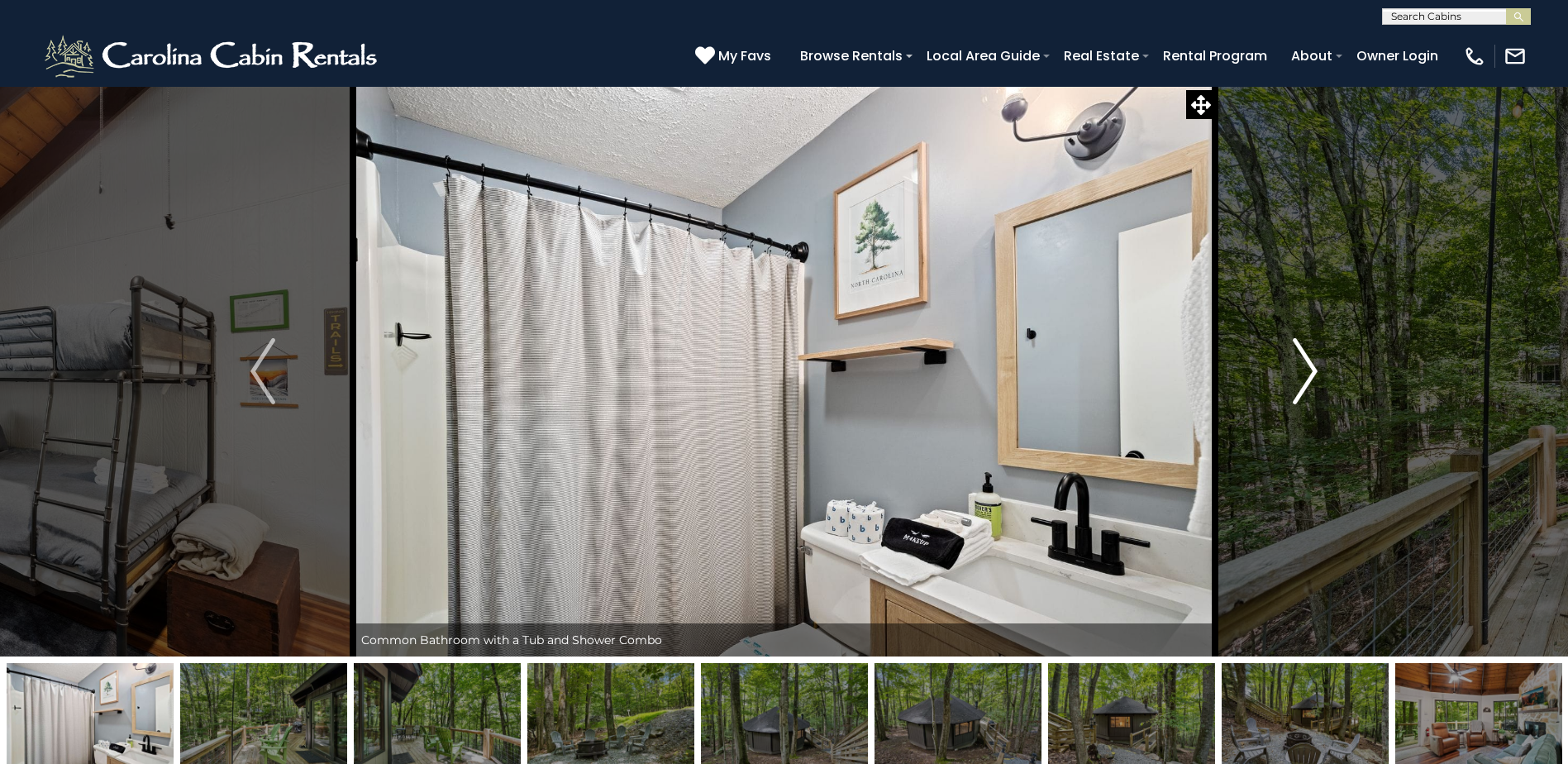
click at [1310, 356] on img "Next" at bounding box center [1304, 371] width 25 height 66
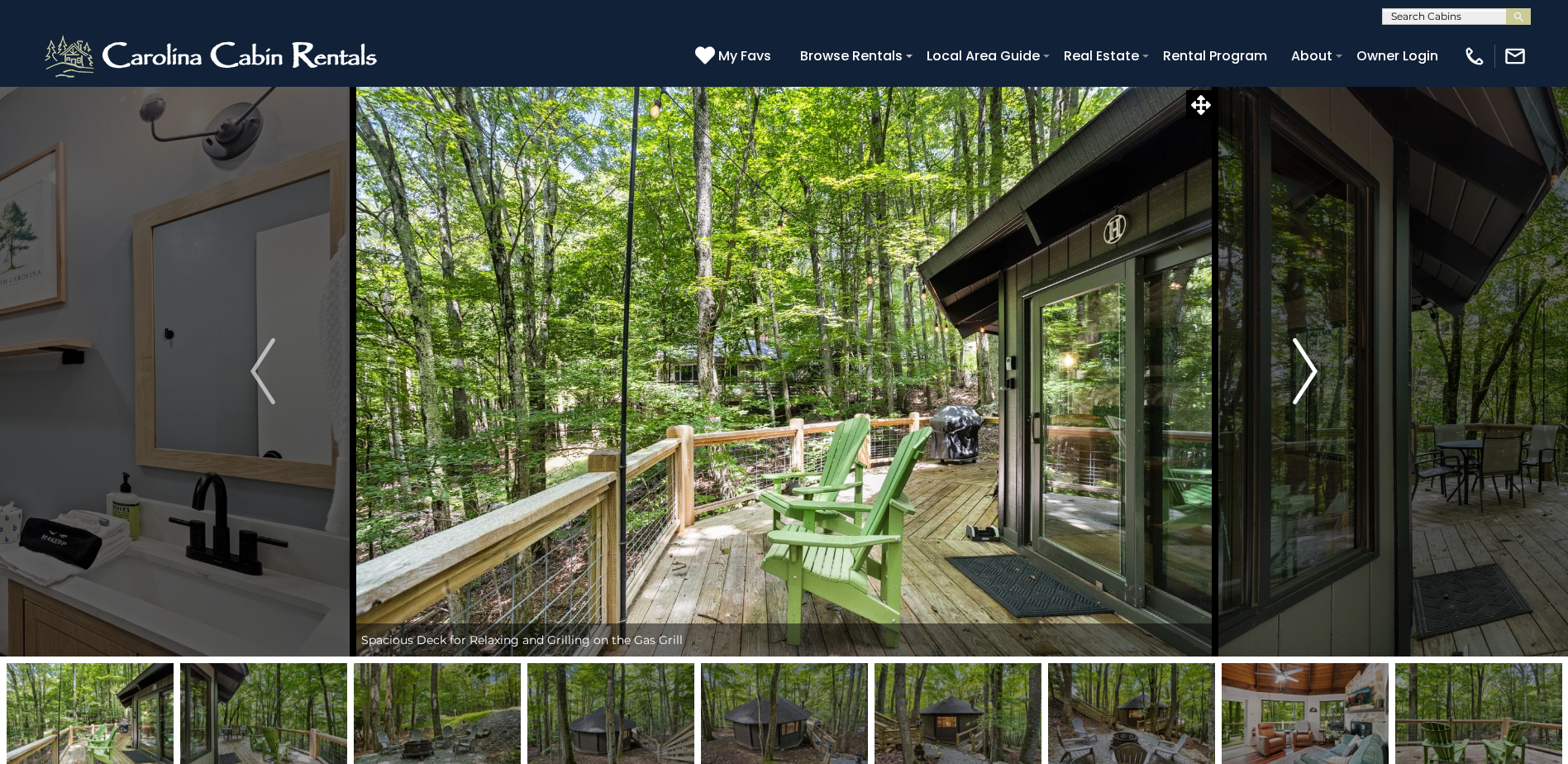
click at [1310, 356] on img "Next" at bounding box center [1304, 371] width 25 height 66
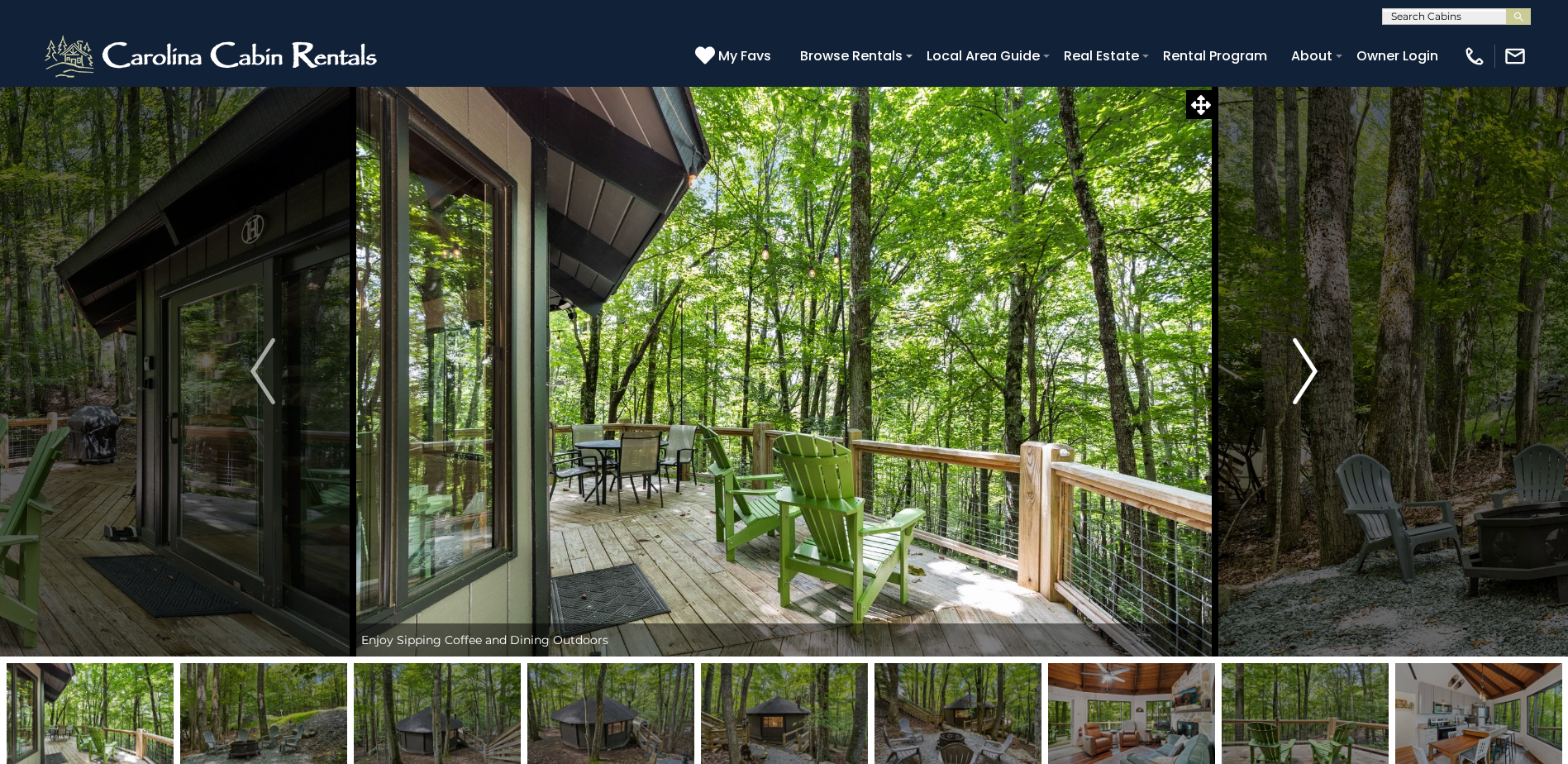
click at [1310, 356] on img "Next" at bounding box center [1304, 371] width 25 height 66
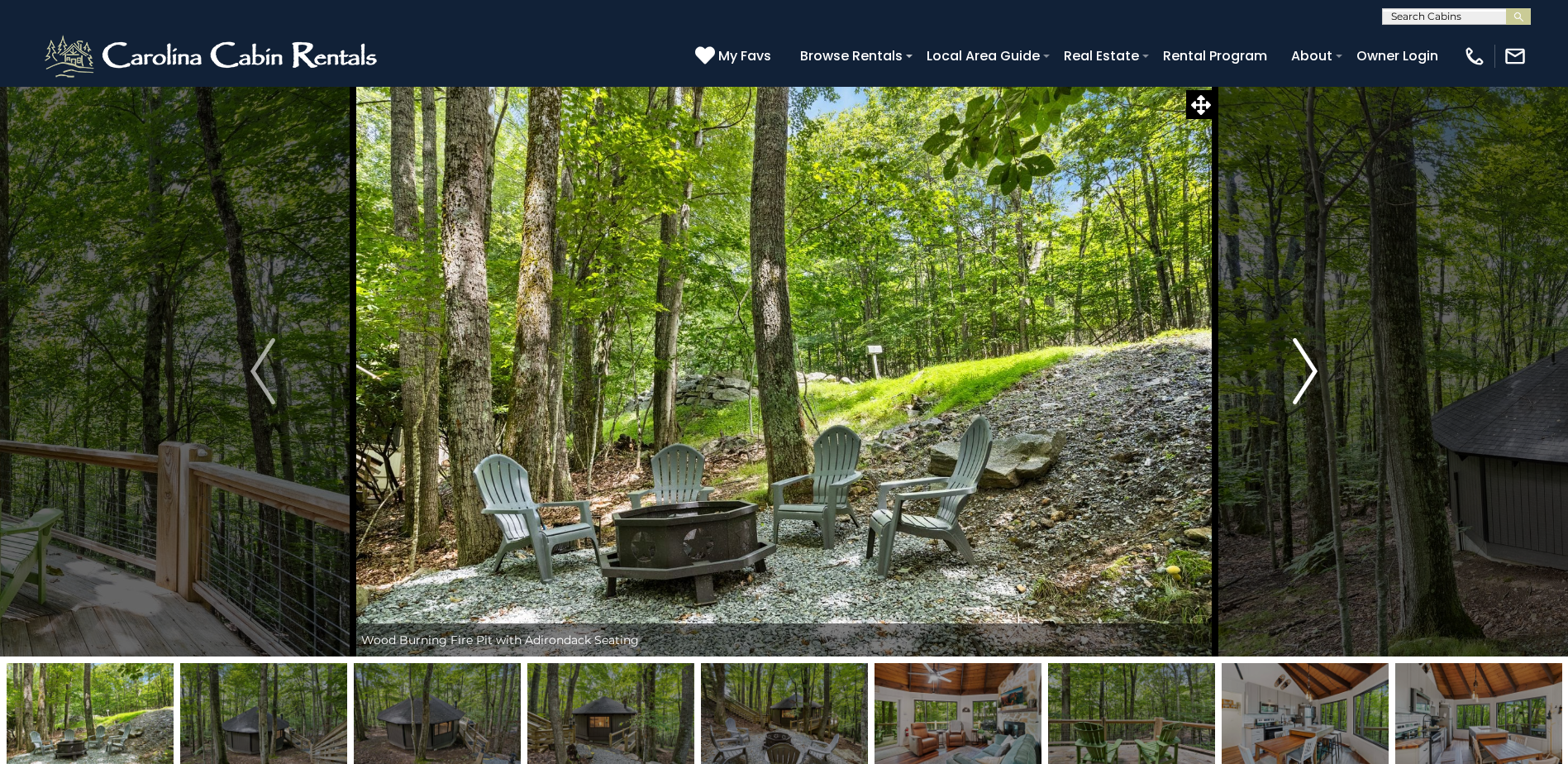
click at [1310, 356] on img "Next" at bounding box center [1304, 371] width 25 height 66
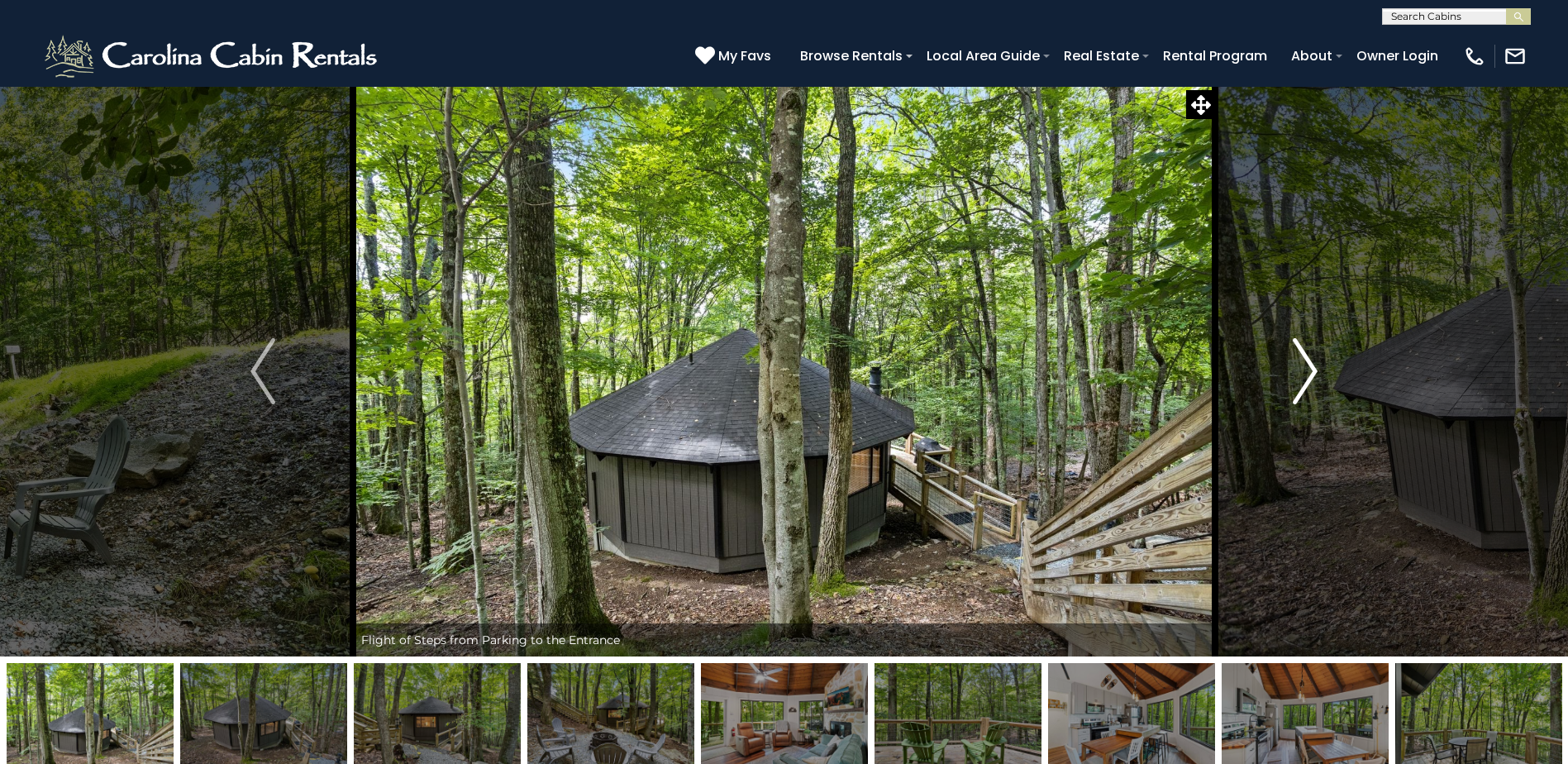
click at [1310, 356] on img "Next" at bounding box center [1304, 371] width 25 height 66
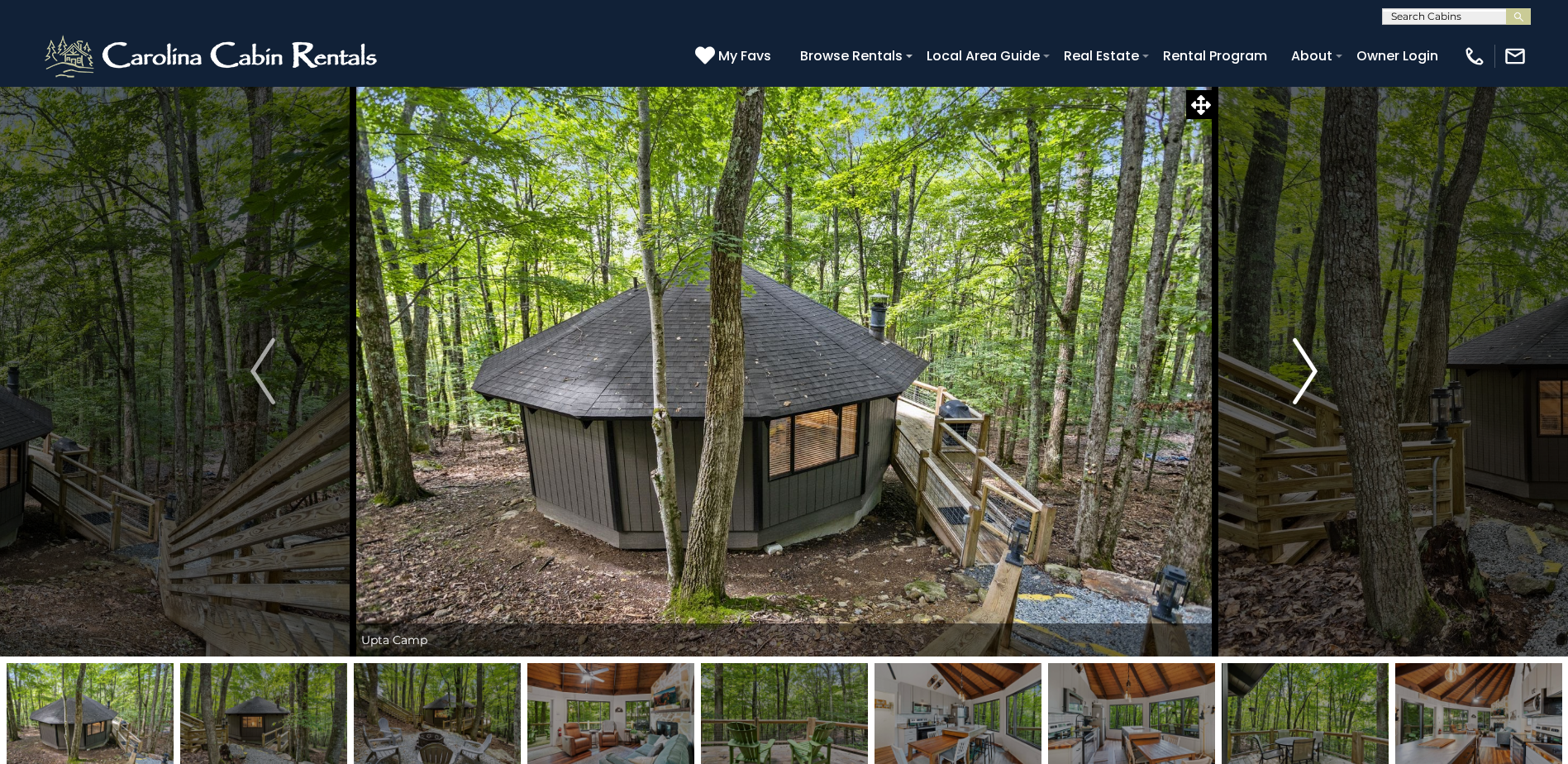
click at [1310, 356] on img "Next" at bounding box center [1304, 371] width 25 height 66
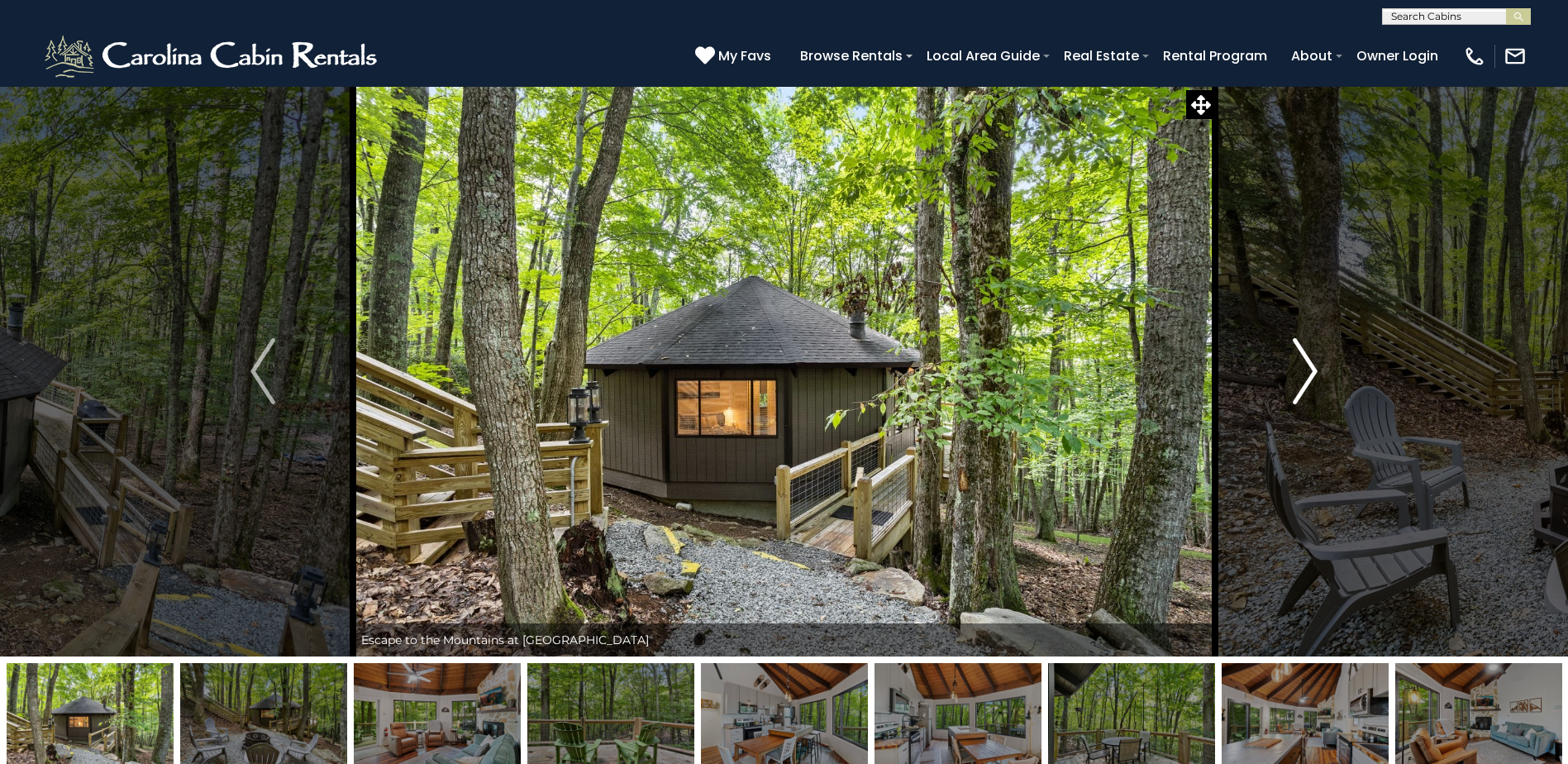
click at [1303, 371] on img "Next" at bounding box center [1304, 371] width 25 height 66
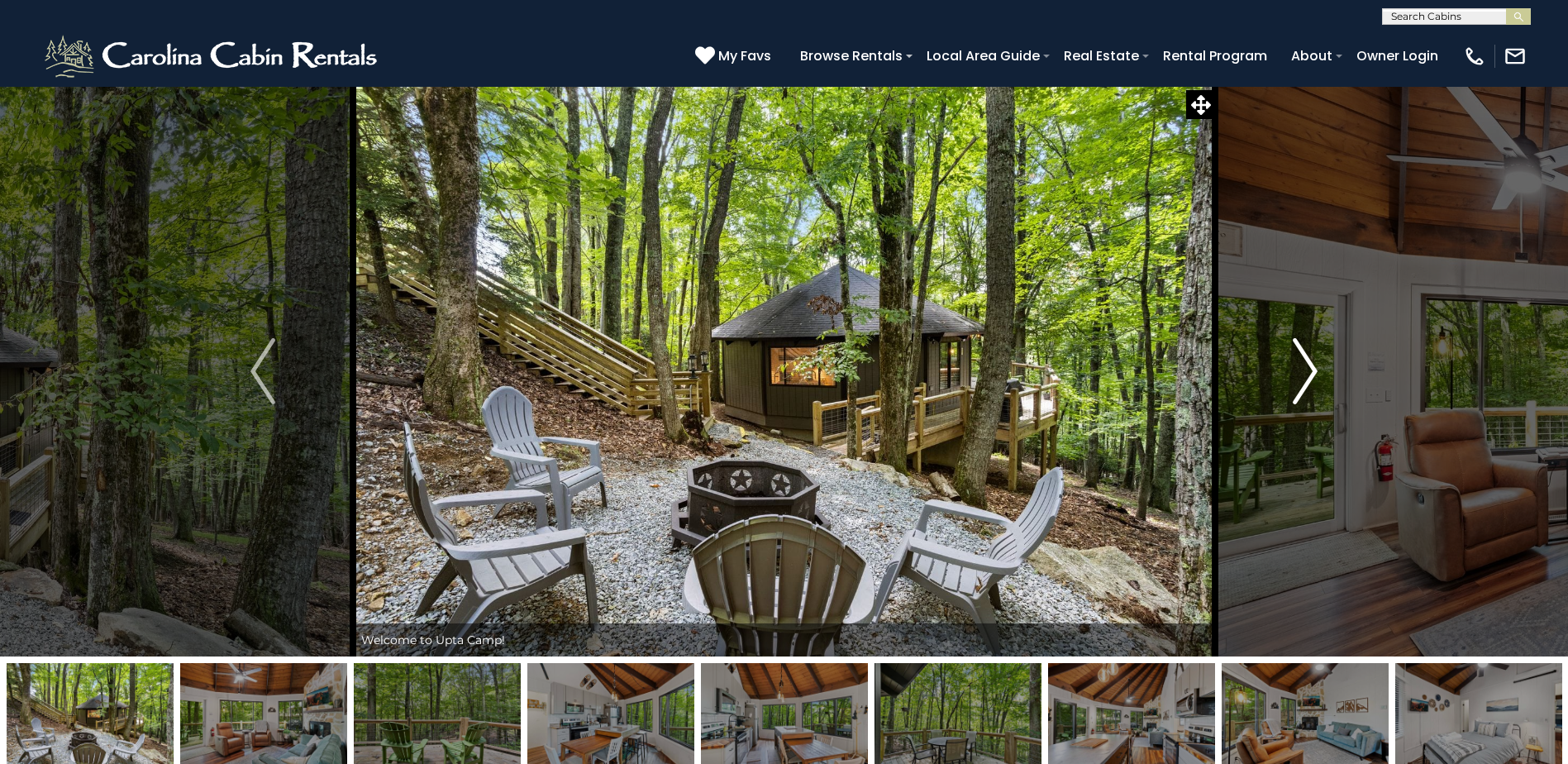
click at [1303, 373] on img "Next" at bounding box center [1304, 371] width 25 height 66
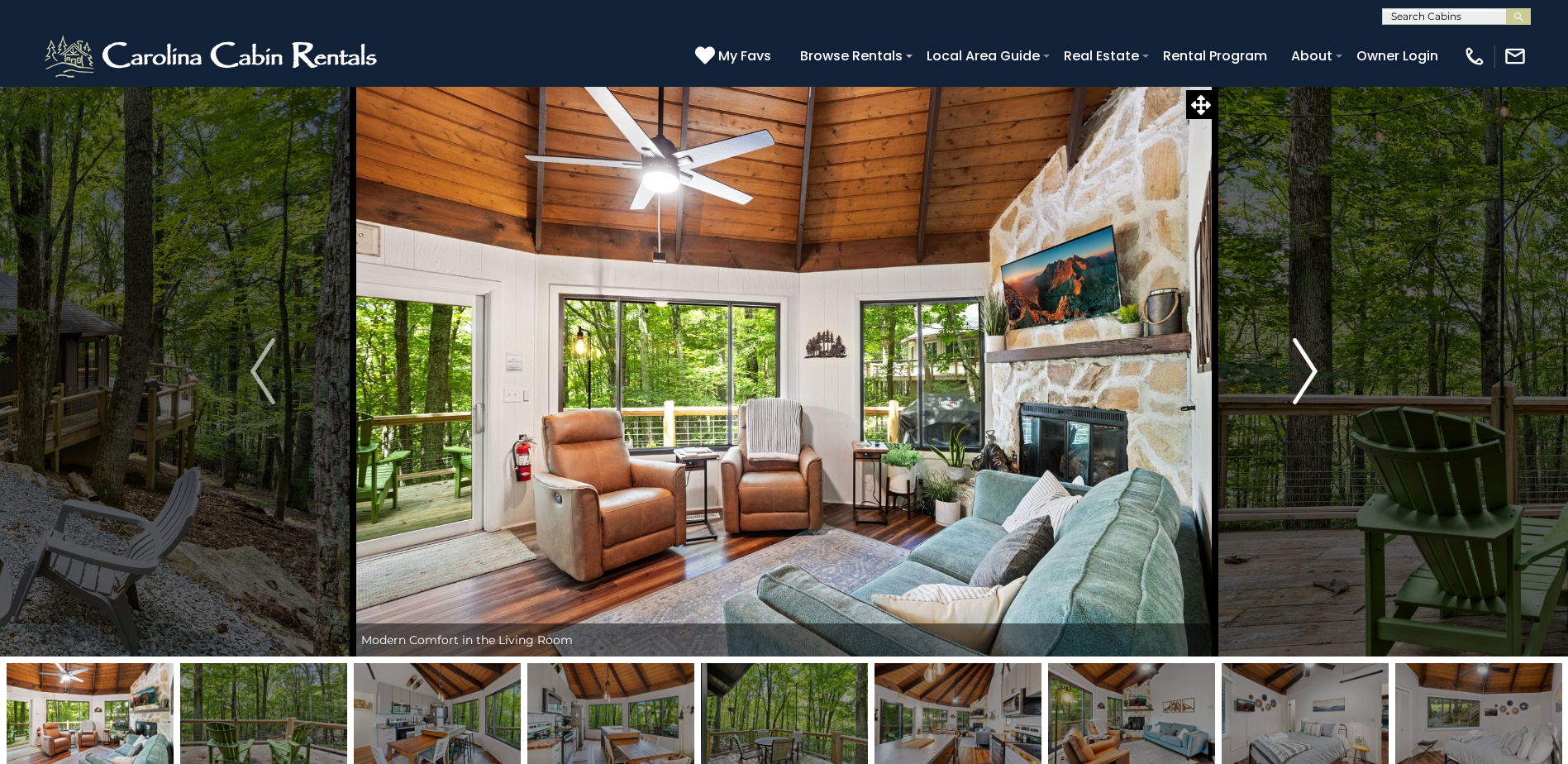
click at [1303, 373] on img "Next" at bounding box center [1304, 371] width 25 height 66
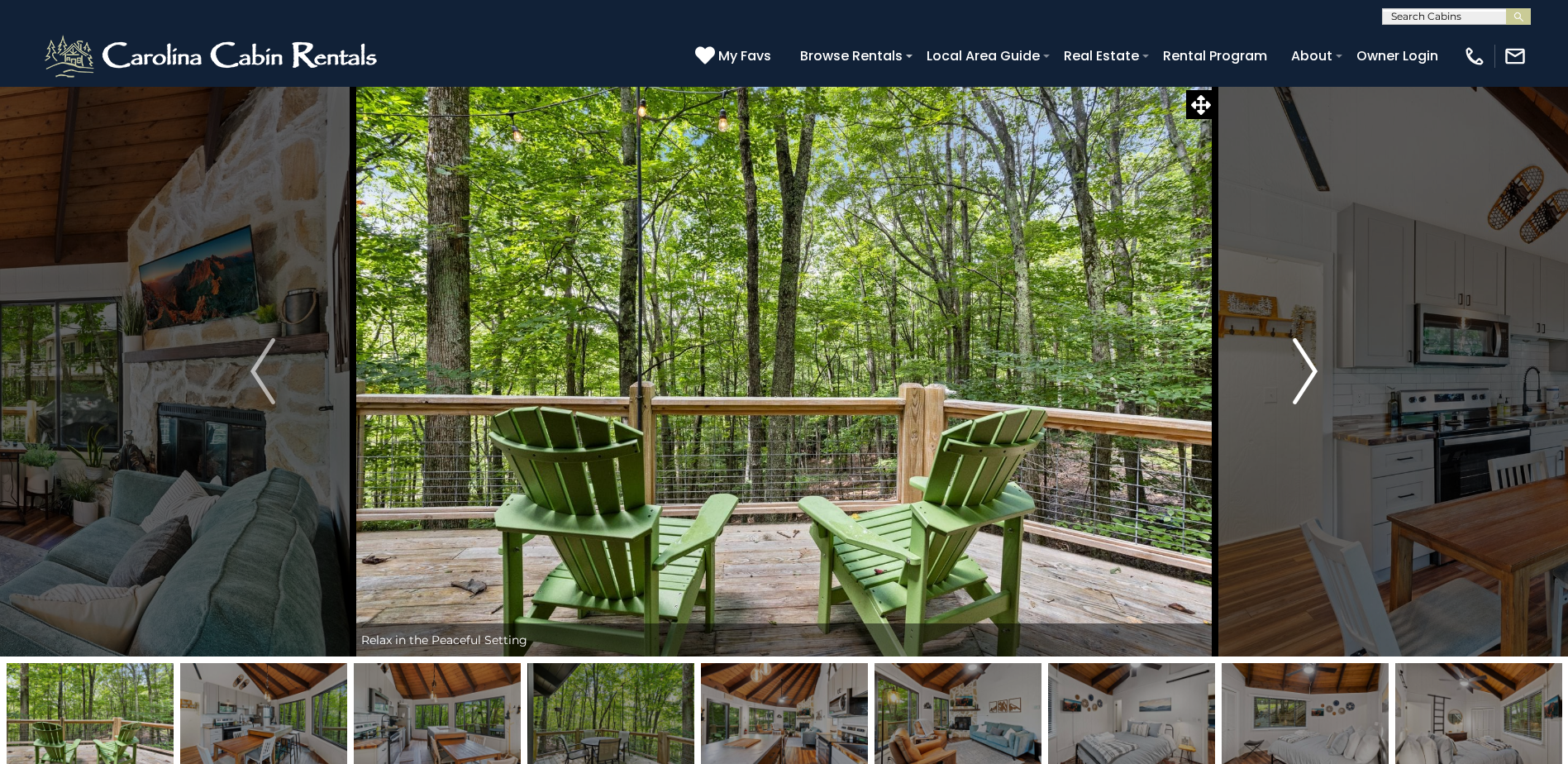
click at [1303, 373] on img "Next" at bounding box center [1304, 371] width 25 height 66
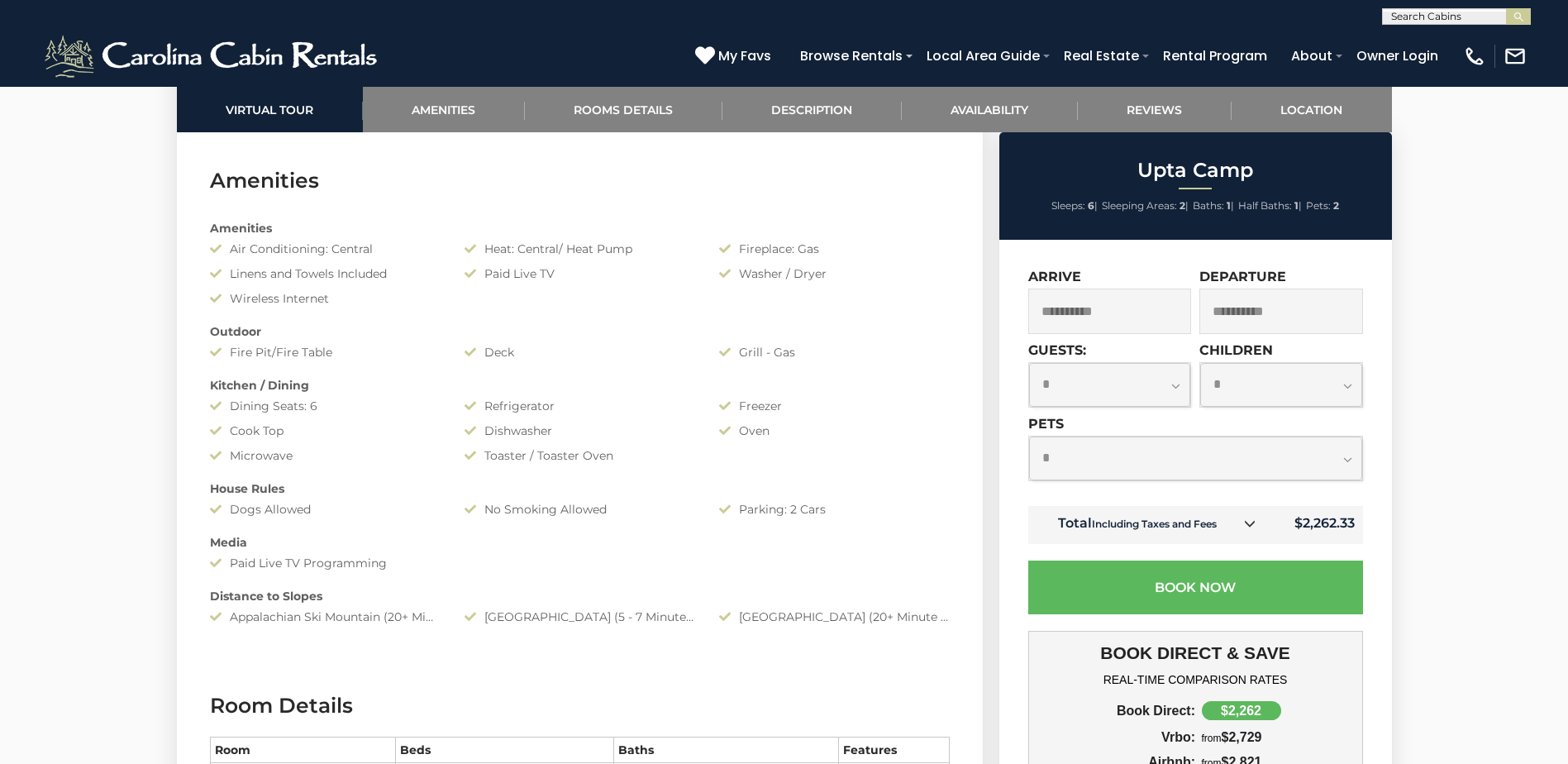
scroll to position [1240, 0]
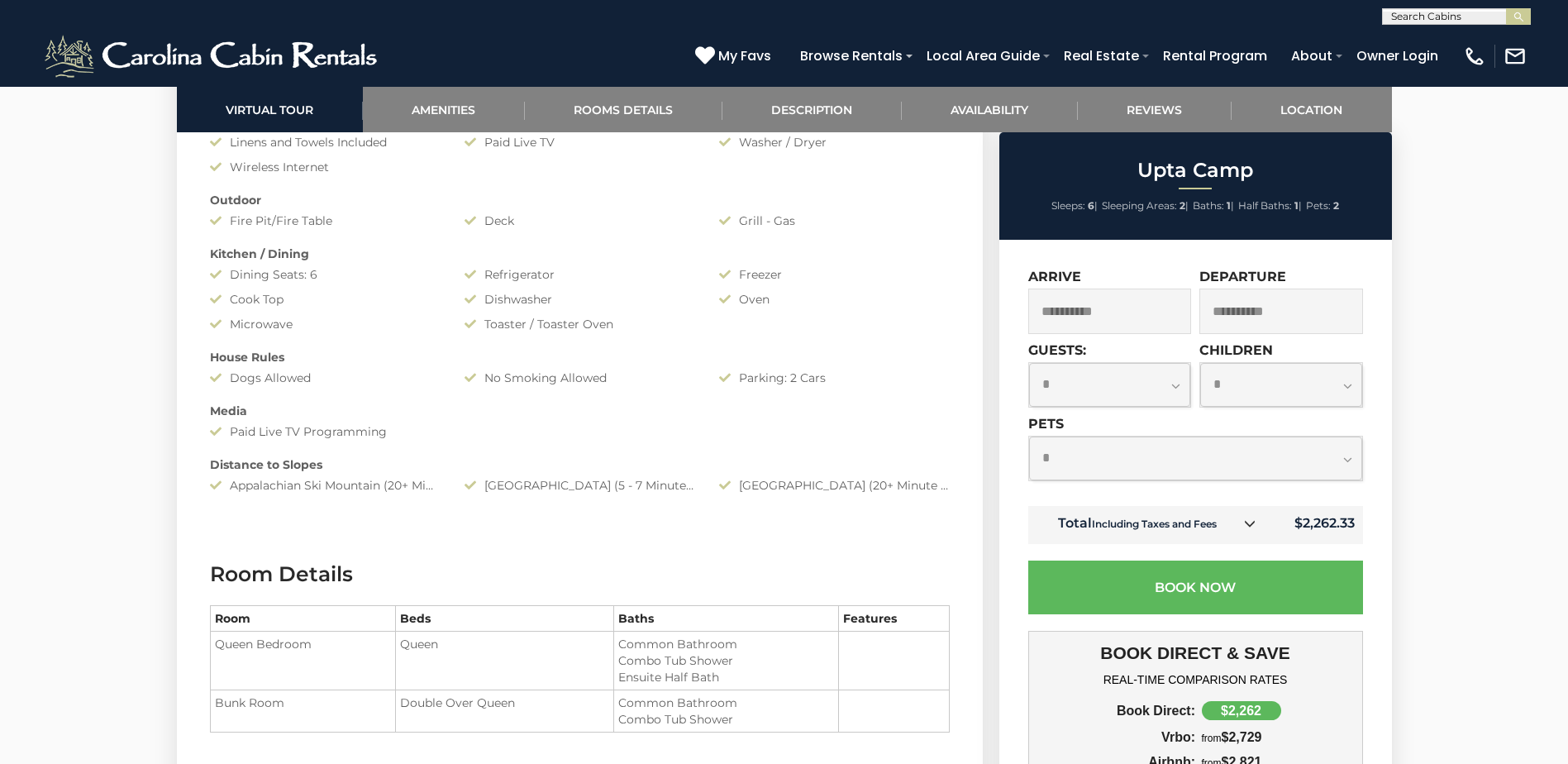
scroll to position [1487, 0]
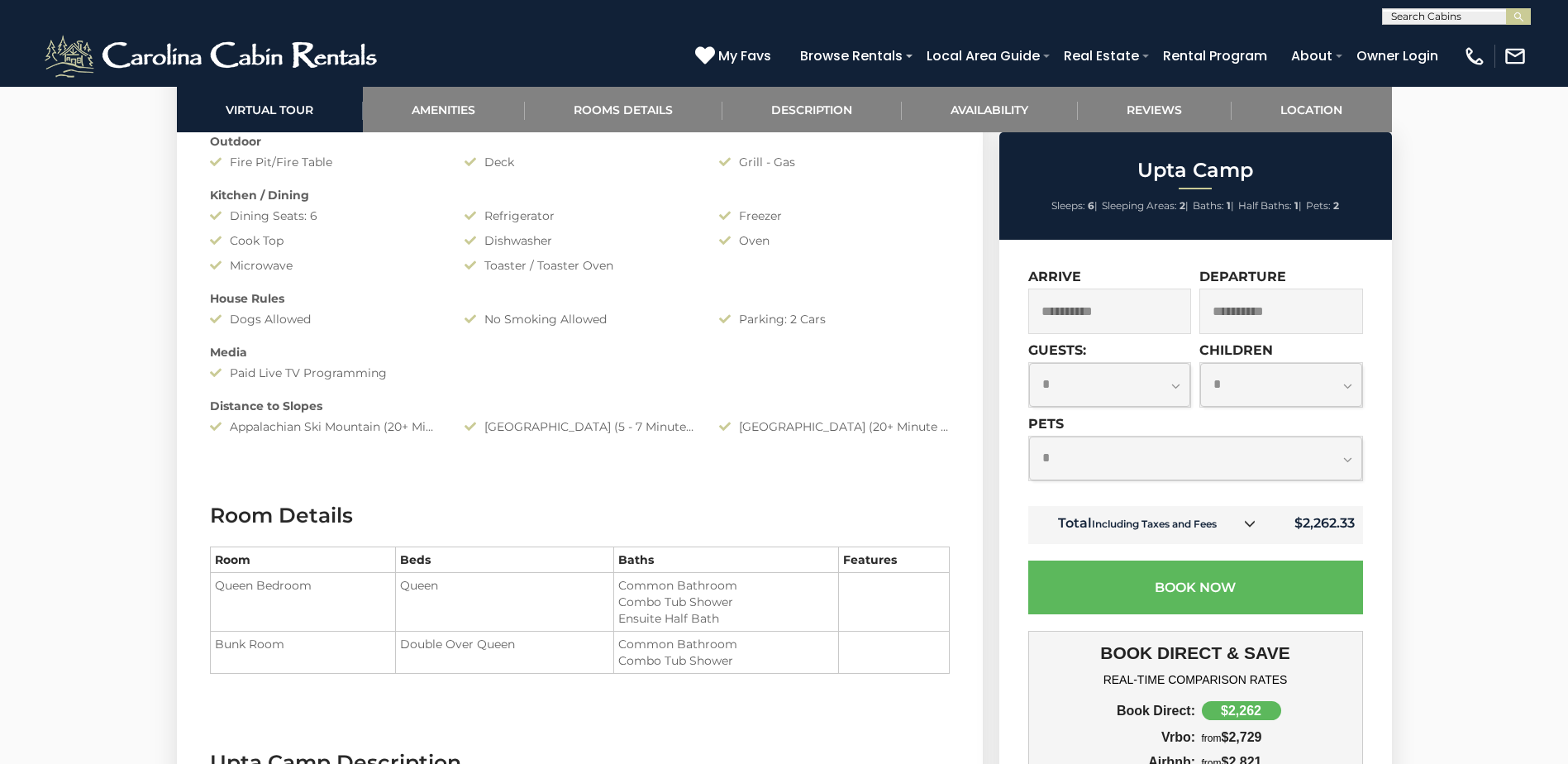
click at [1172, 526] on small "Including Taxes and Fees" at bounding box center [1155, 523] width 125 height 13
click at [1243, 515] on link at bounding box center [1250, 524] width 22 height 22
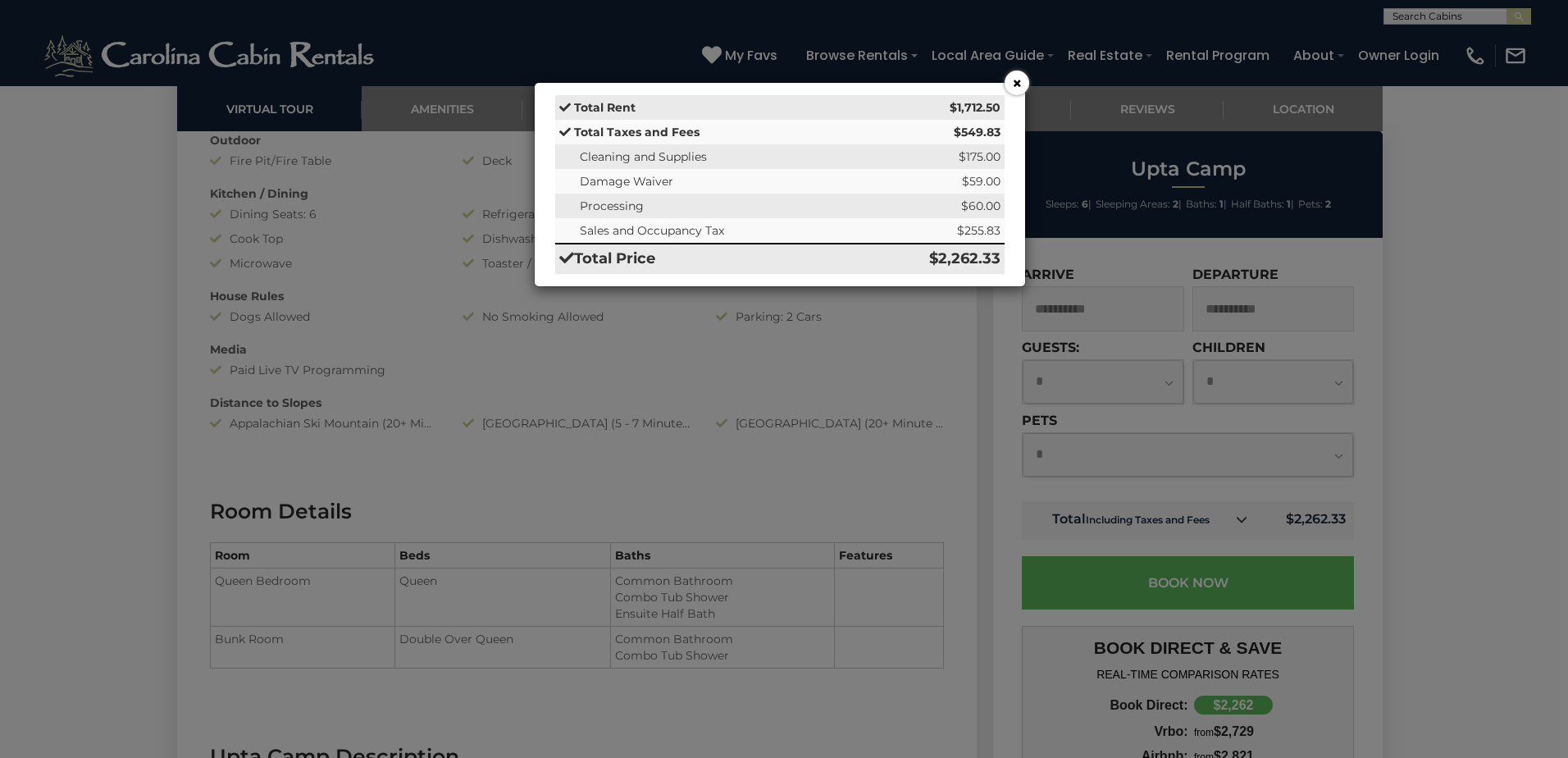
click at [1016, 85] on button "×" at bounding box center [1016, 83] width 25 height 25
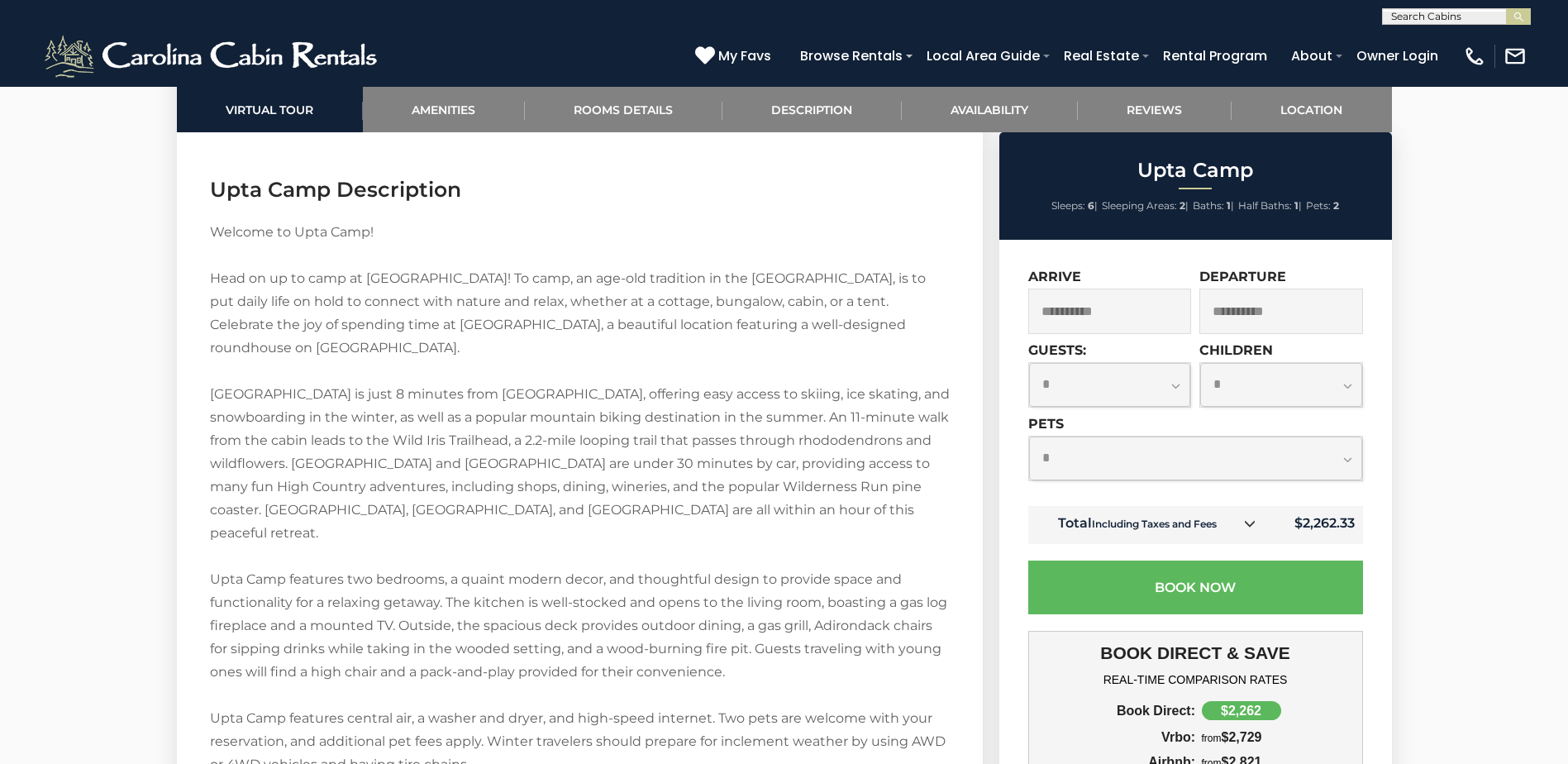
scroll to position [2066, 0]
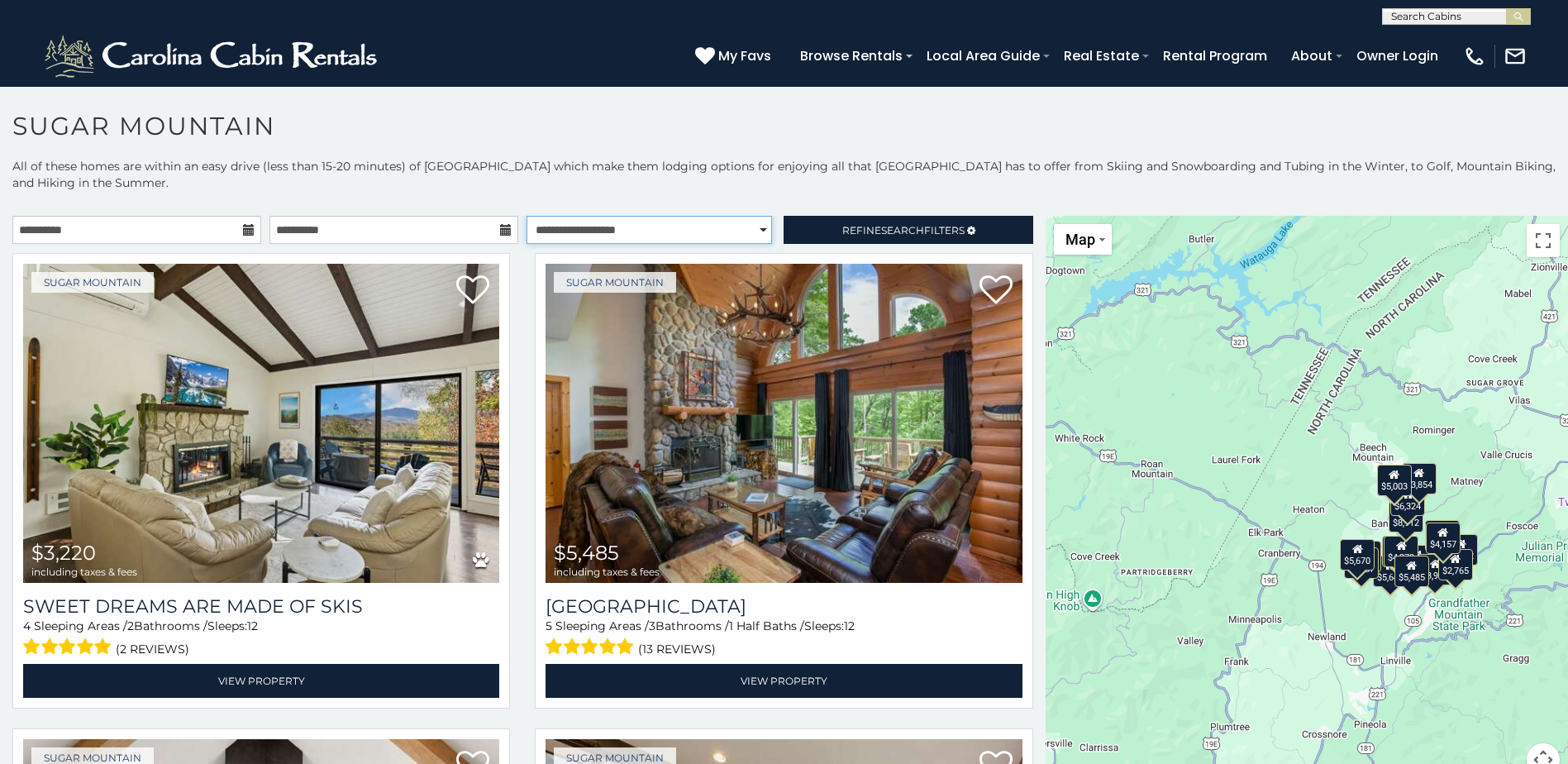
click at [707, 231] on select "**********" at bounding box center [649, 230] width 246 height 28
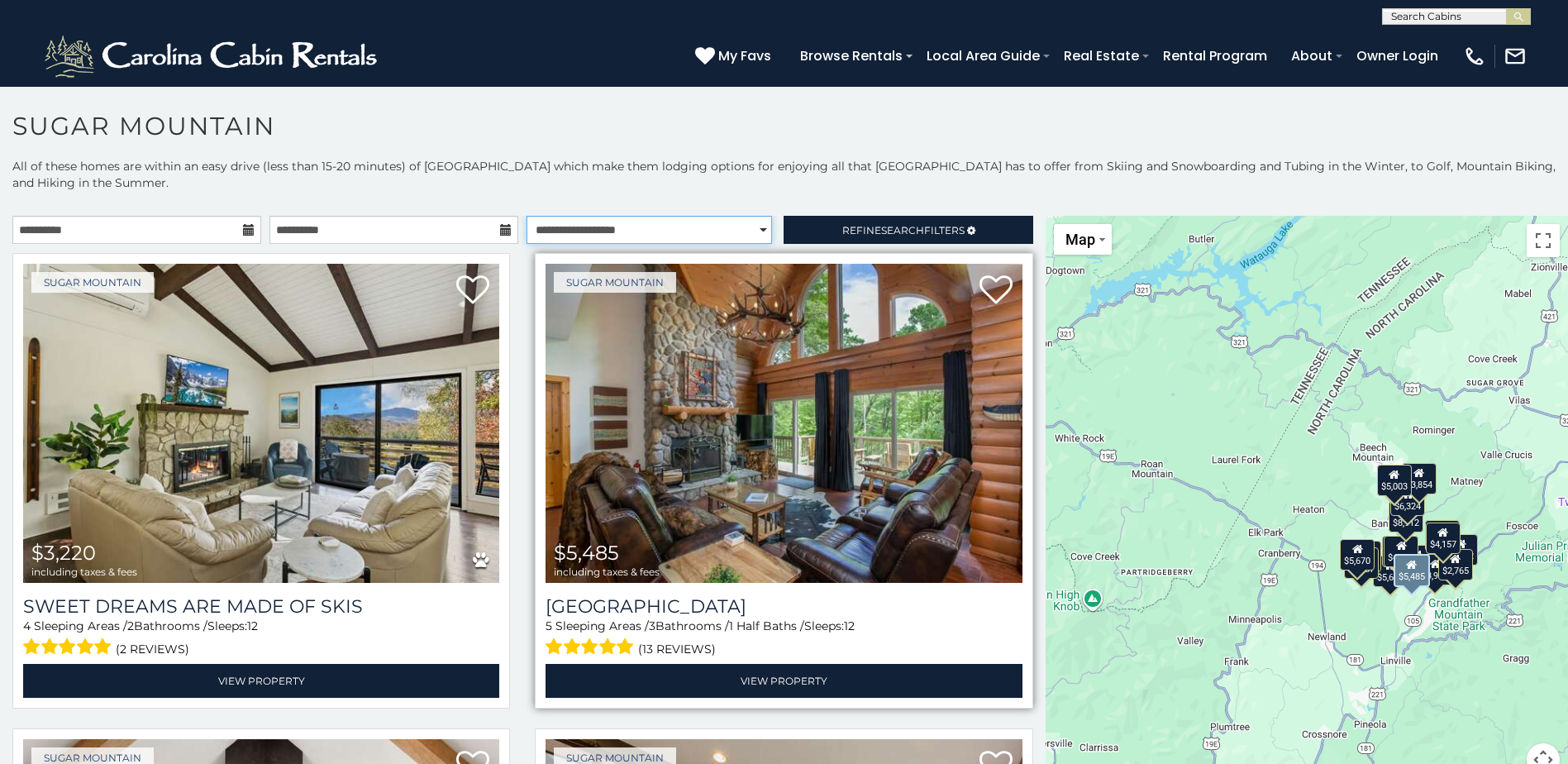
click at [526, 216] on select "**********" at bounding box center [649, 230] width 246 height 28
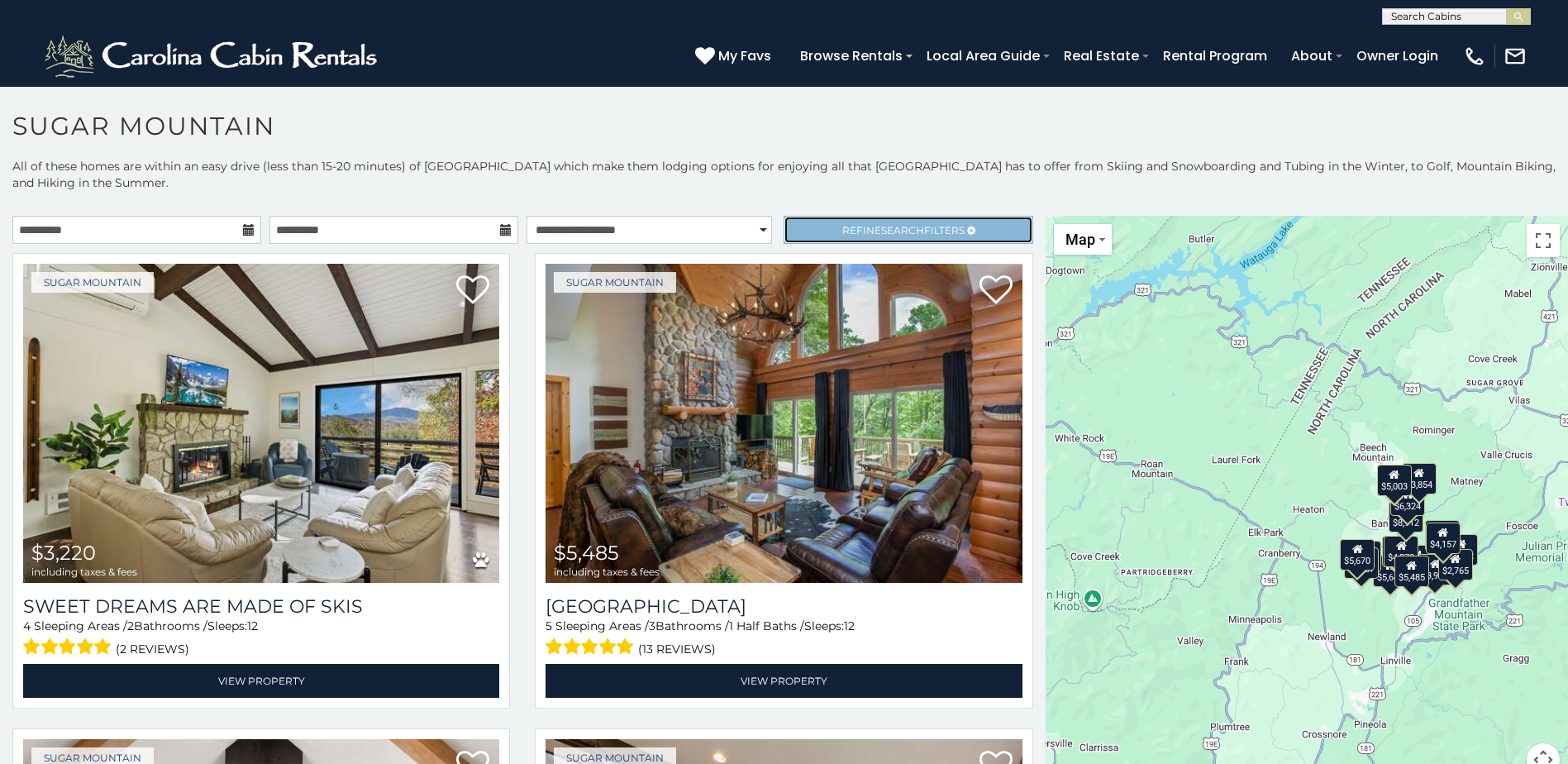
click at [930, 222] on link "Refine Search Filters" at bounding box center [908, 230] width 249 height 28
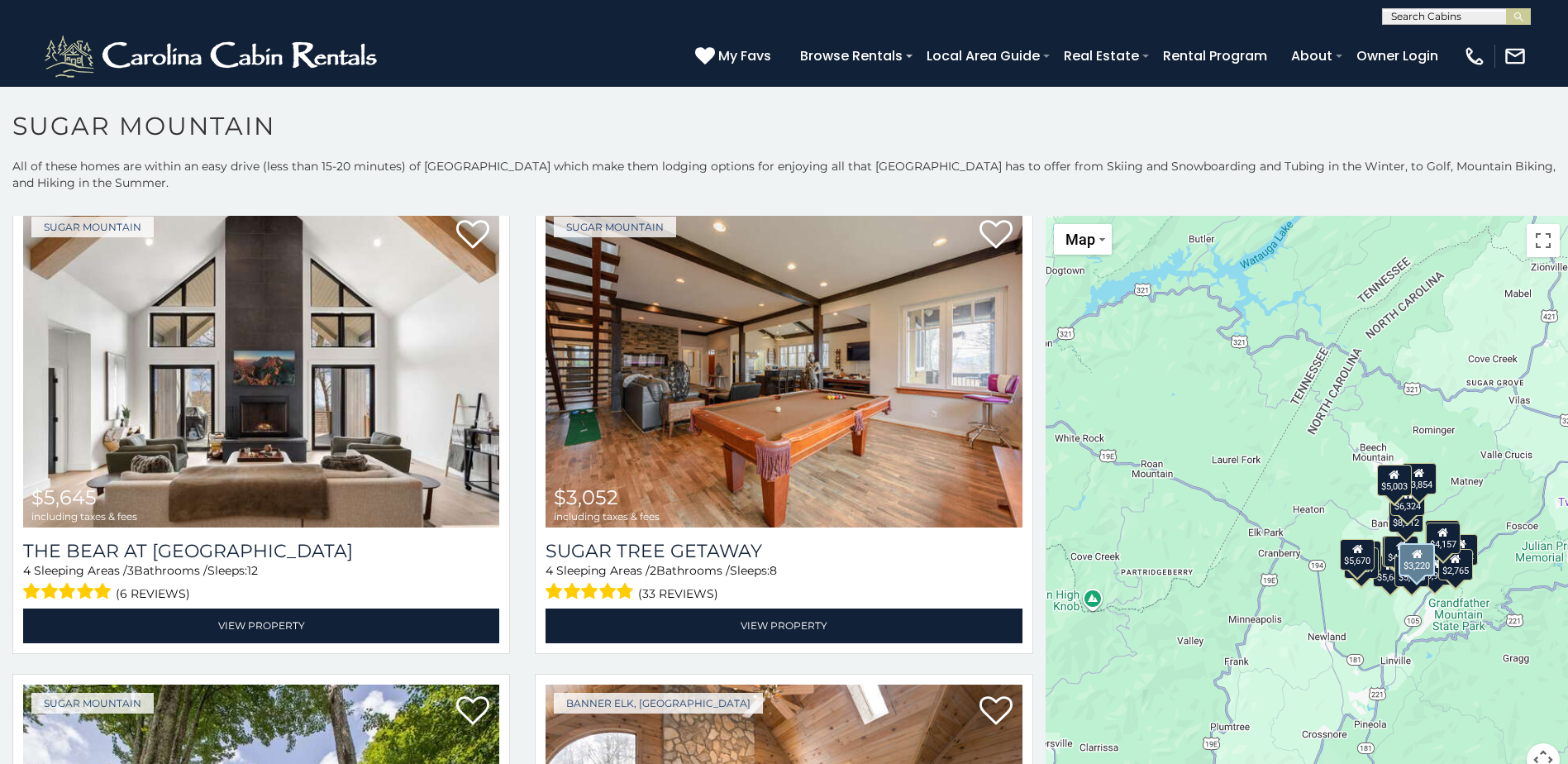
scroll to position [1074, 0]
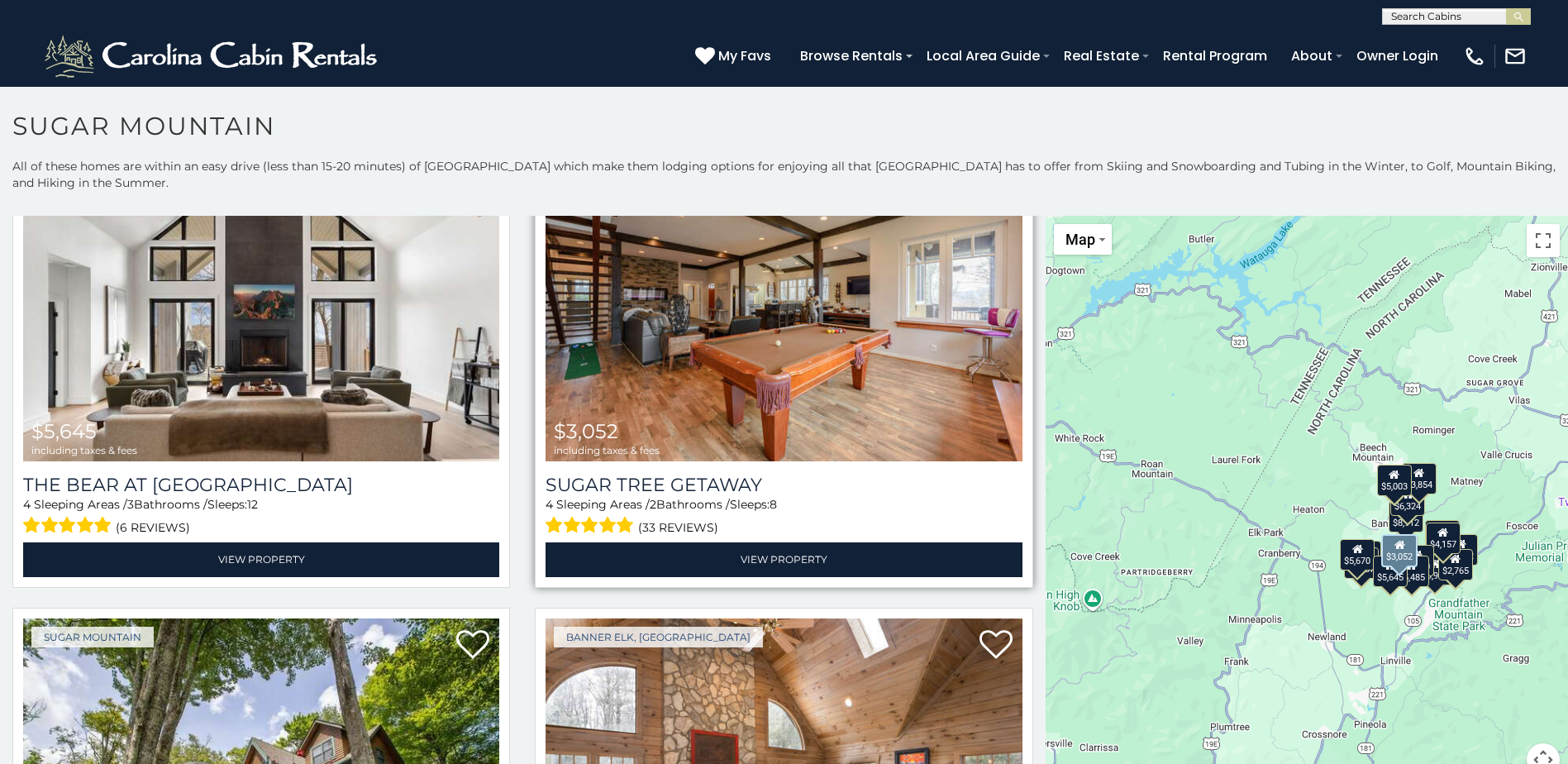
click at [744, 326] on img at bounding box center [783, 301] width 476 height 319
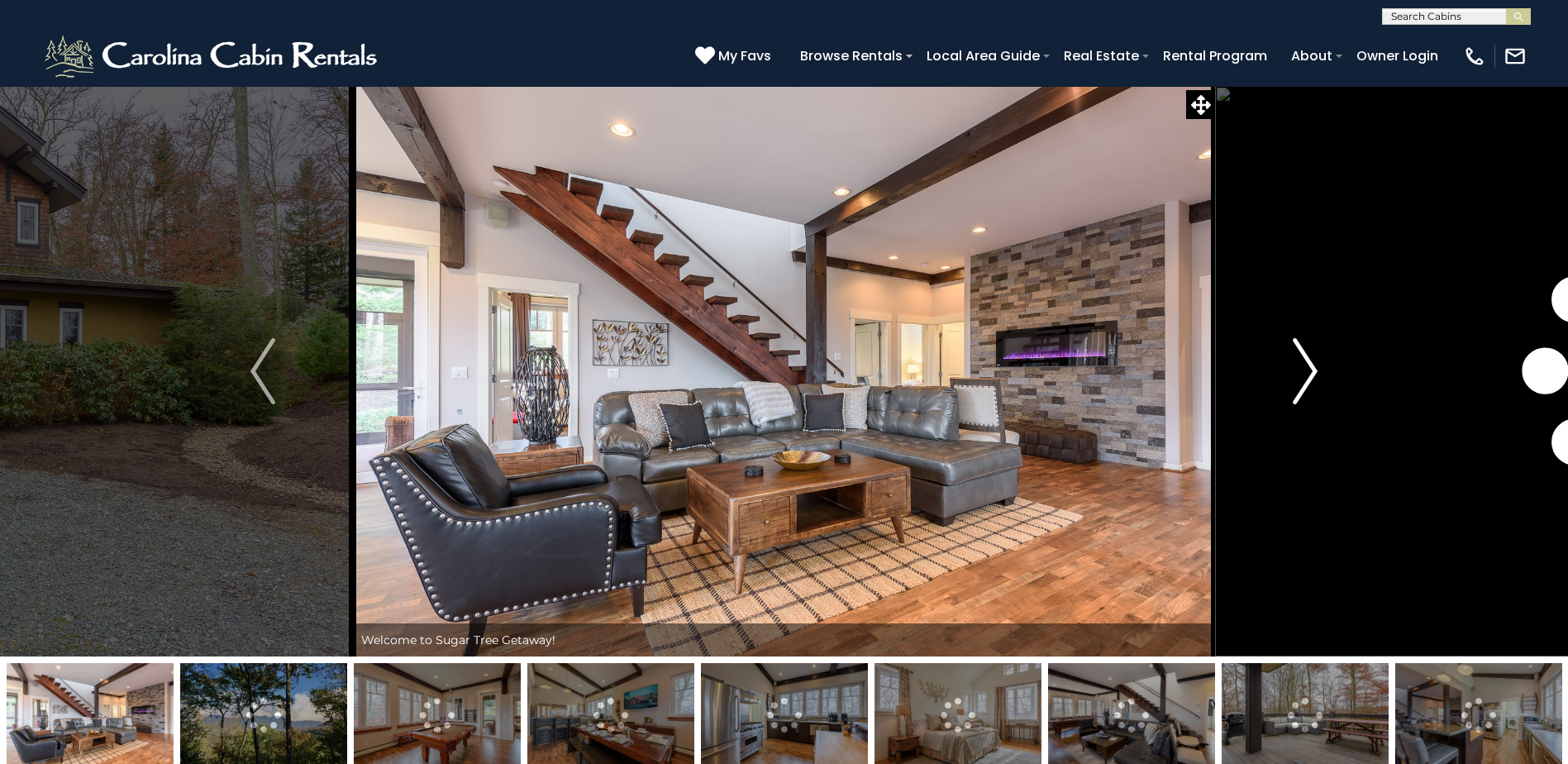
click at [1307, 363] on img "Next" at bounding box center [1304, 371] width 25 height 66
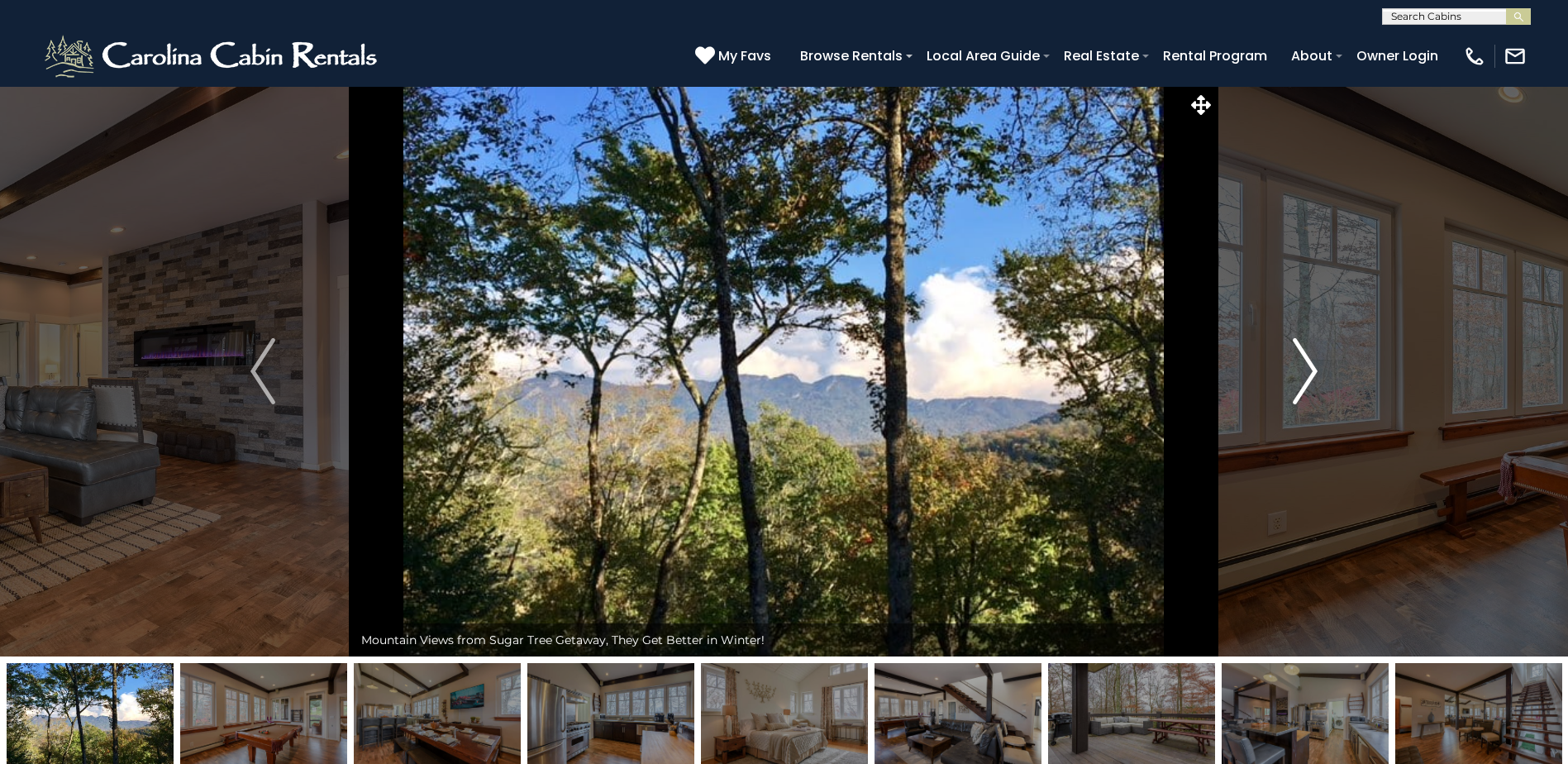
click at [1307, 363] on img "Next" at bounding box center [1304, 371] width 25 height 66
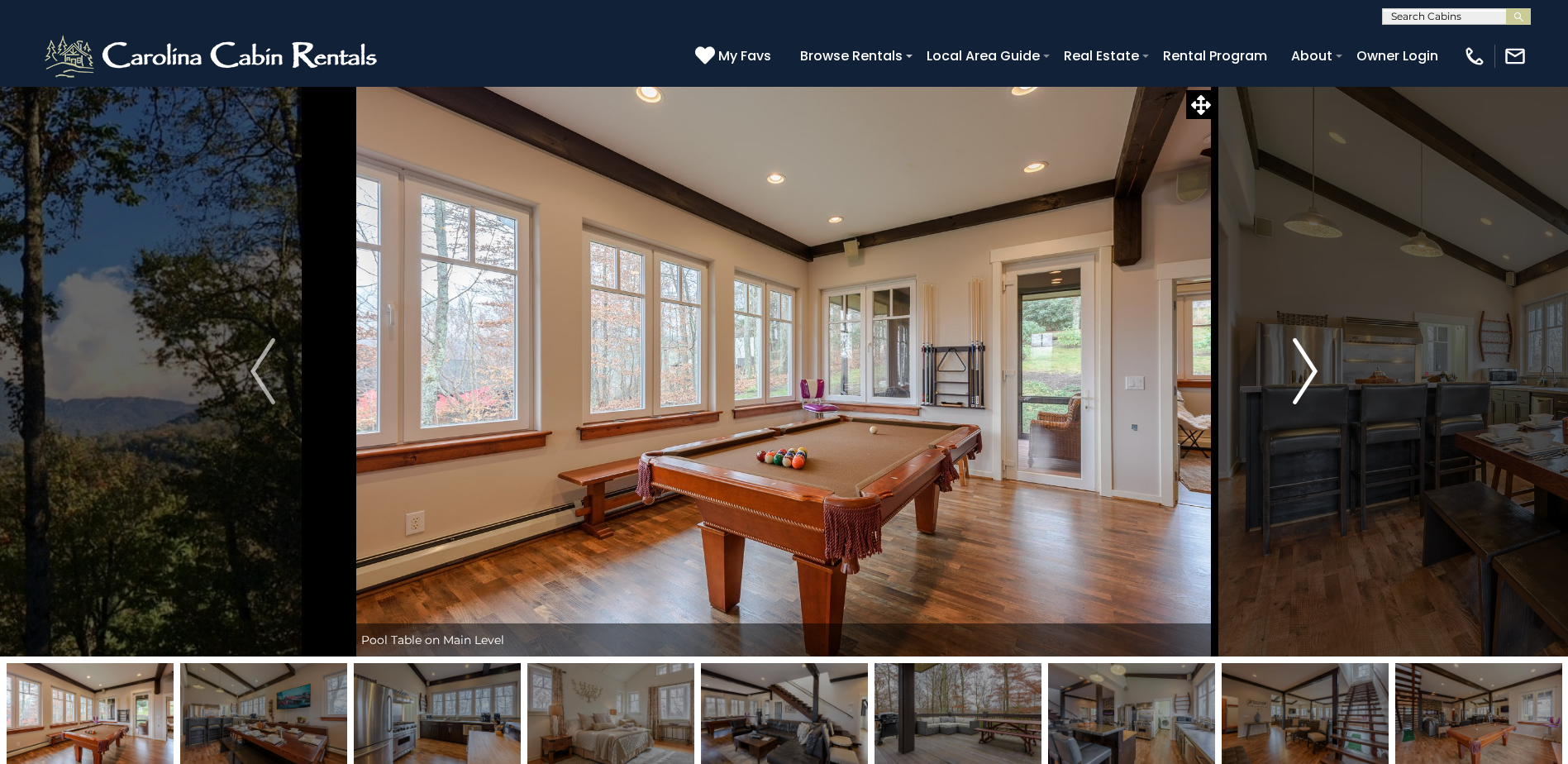
click at [1307, 363] on img "Next" at bounding box center [1304, 371] width 25 height 66
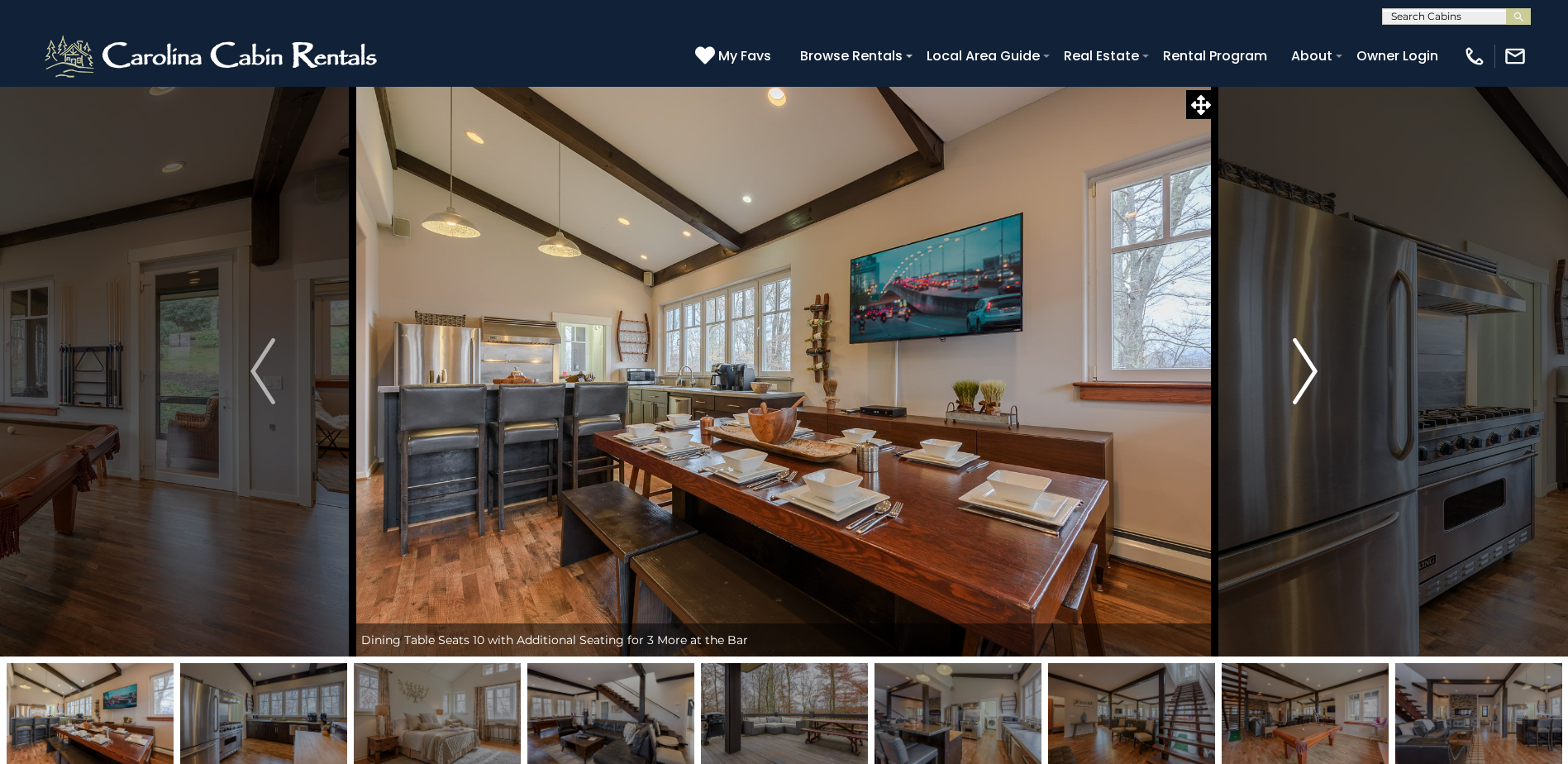
click at [1307, 363] on img "Next" at bounding box center [1304, 371] width 25 height 66
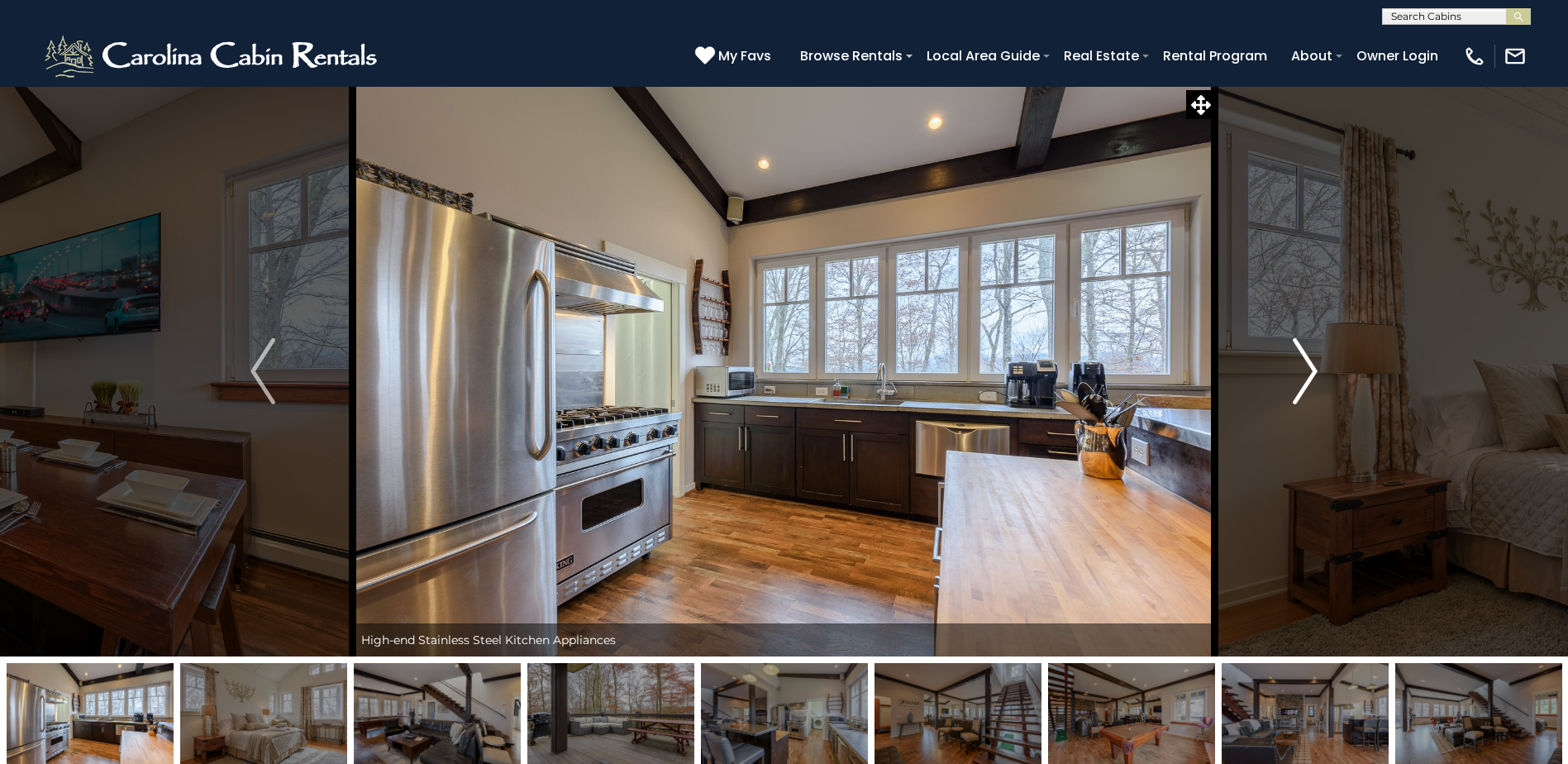
click at [1307, 363] on img "Next" at bounding box center [1304, 371] width 25 height 66
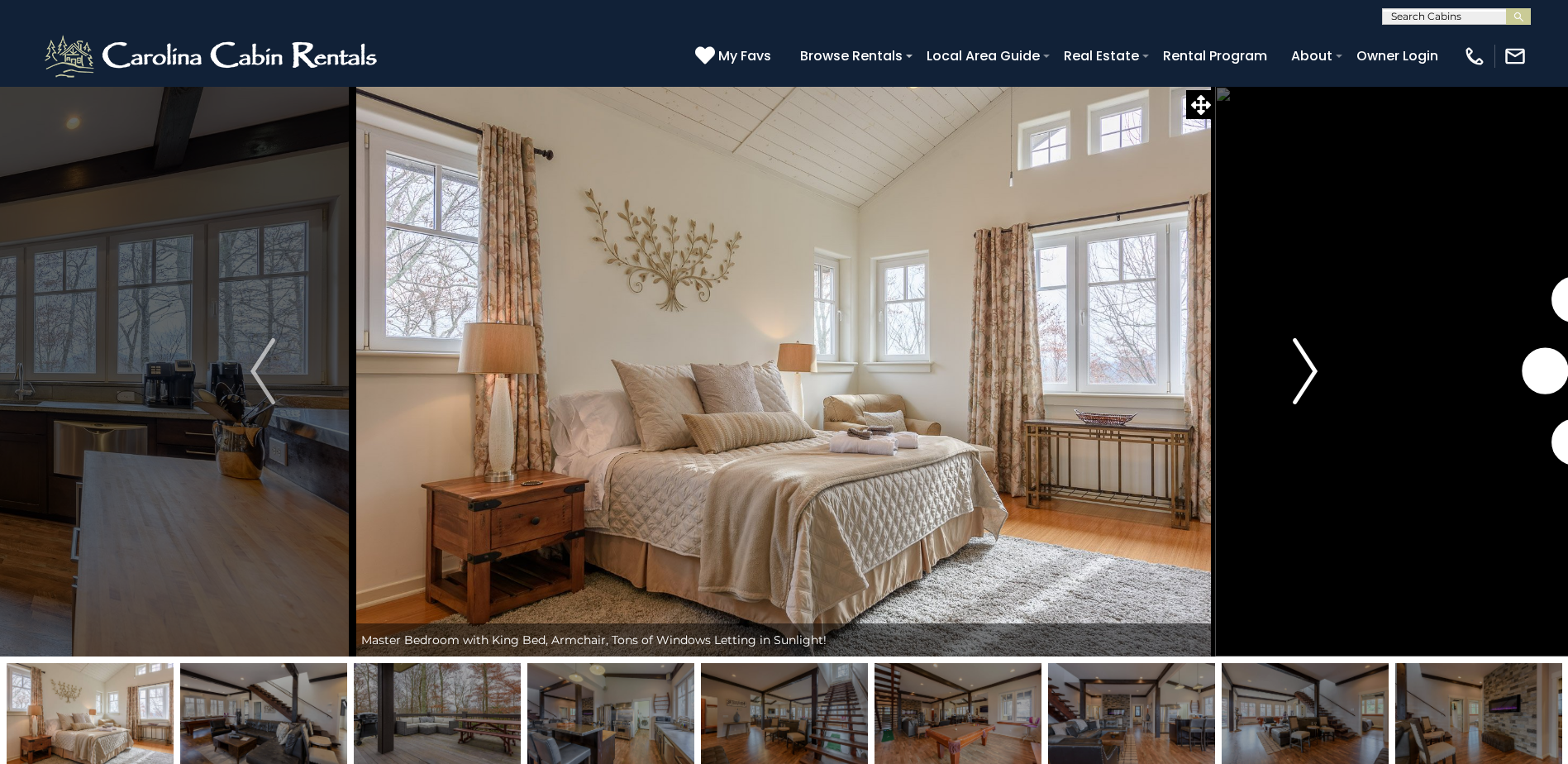
click at [1307, 363] on img "Next" at bounding box center [1304, 371] width 25 height 66
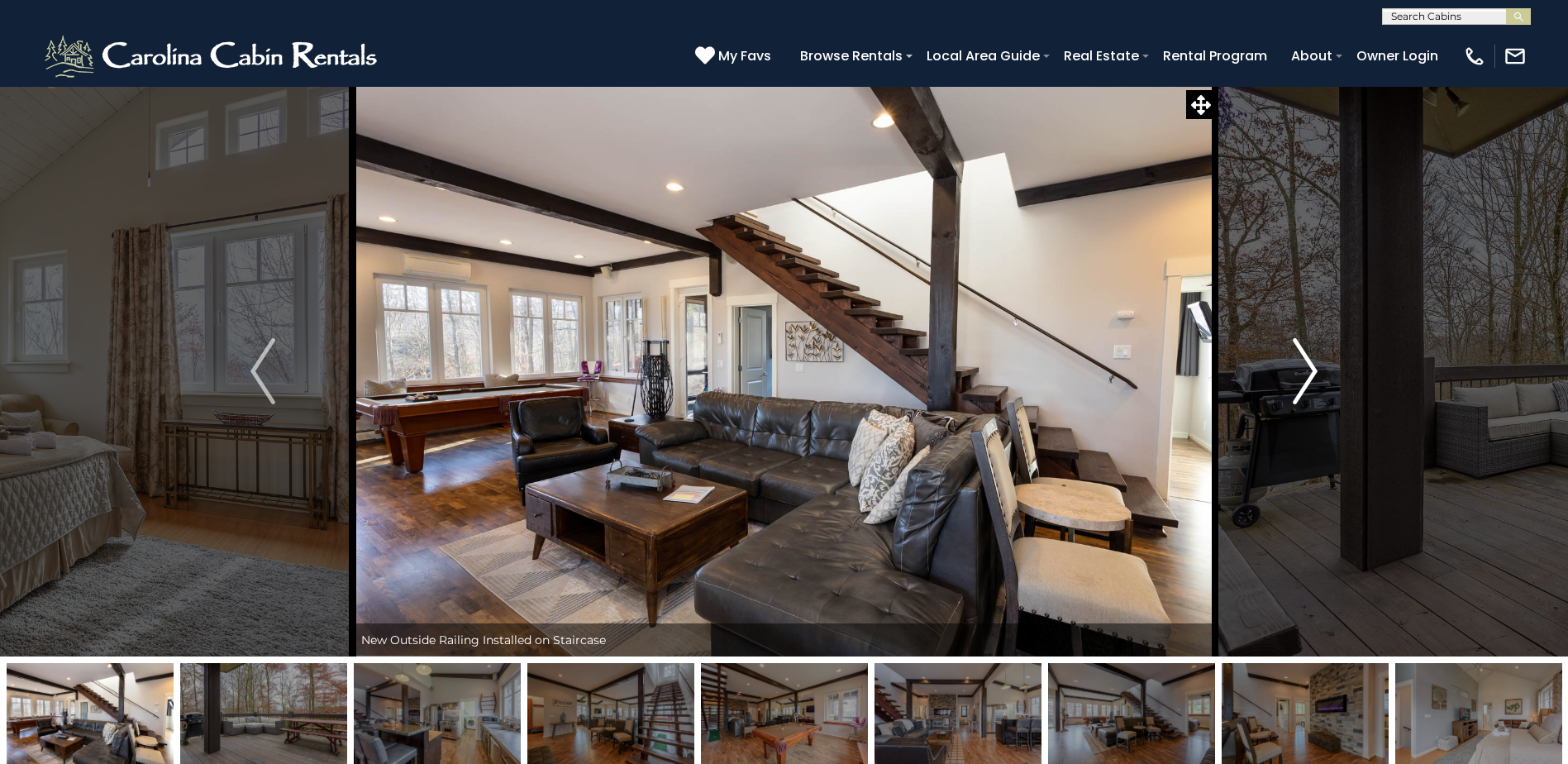
click at [1307, 363] on img "Next" at bounding box center [1304, 371] width 25 height 66
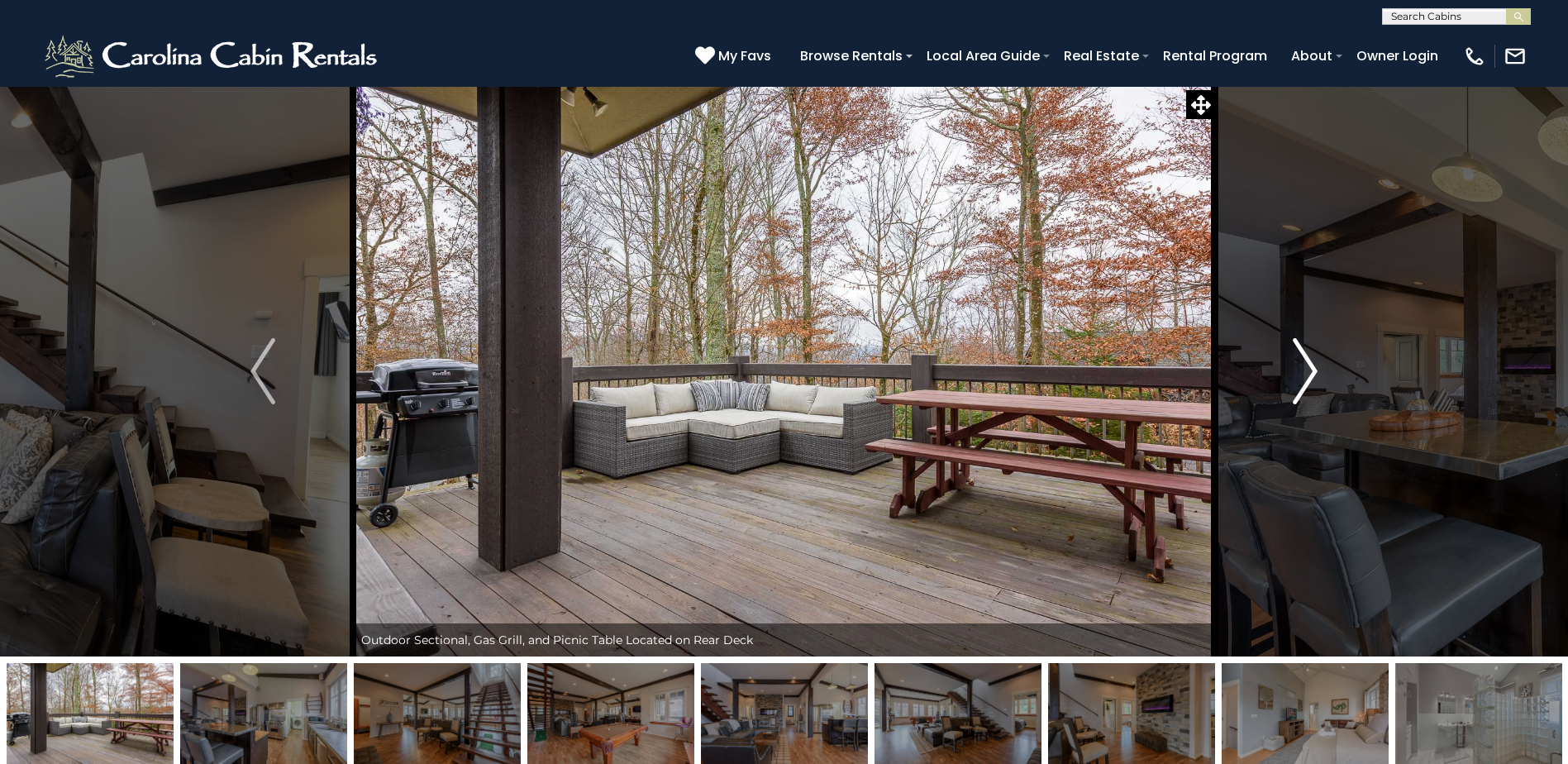
click at [1307, 363] on img "Next" at bounding box center [1304, 371] width 25 height 66
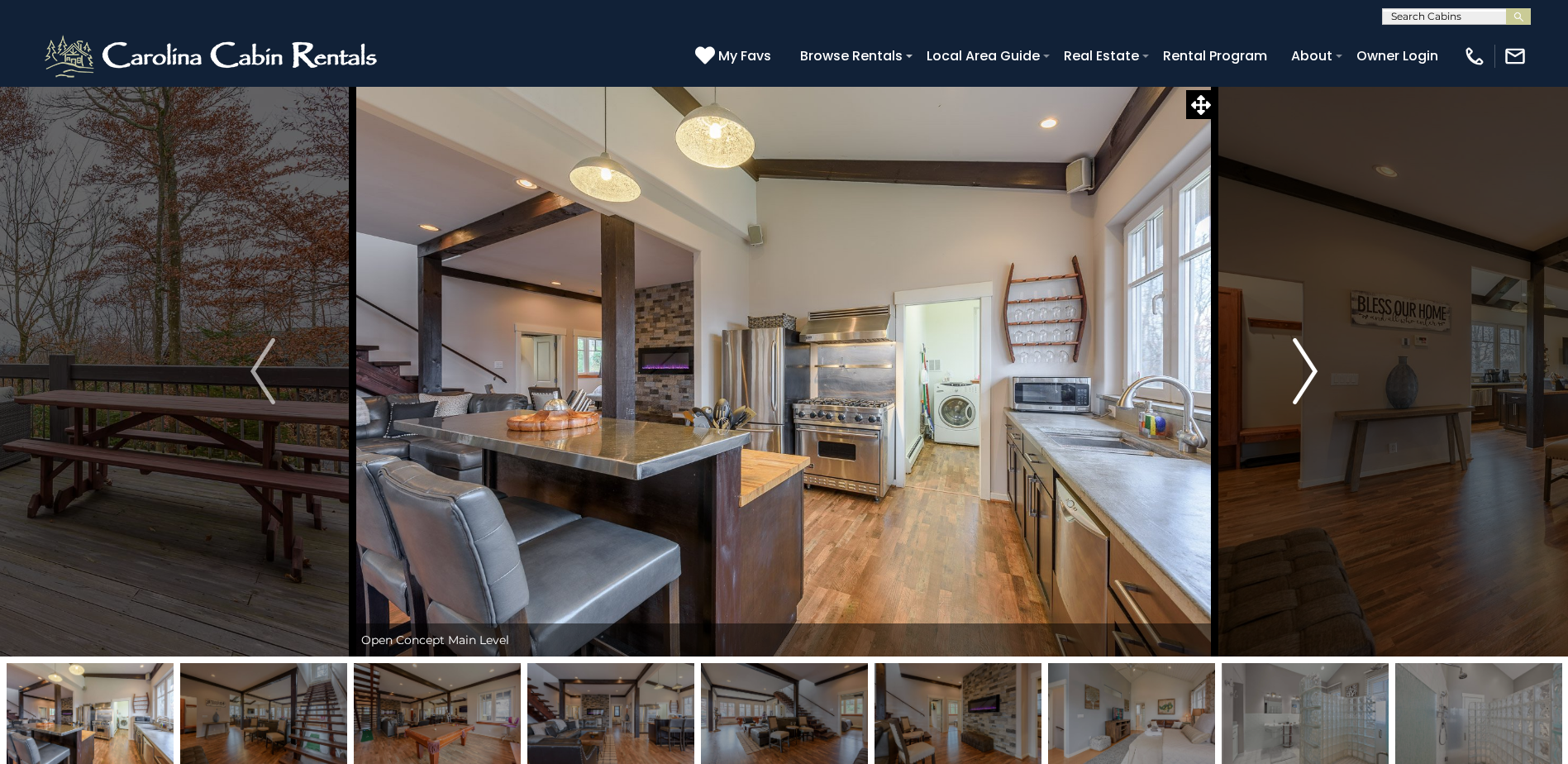
click at [1307, 363] on img "Next" at bounding box center [1304, 371] width 25 height 66
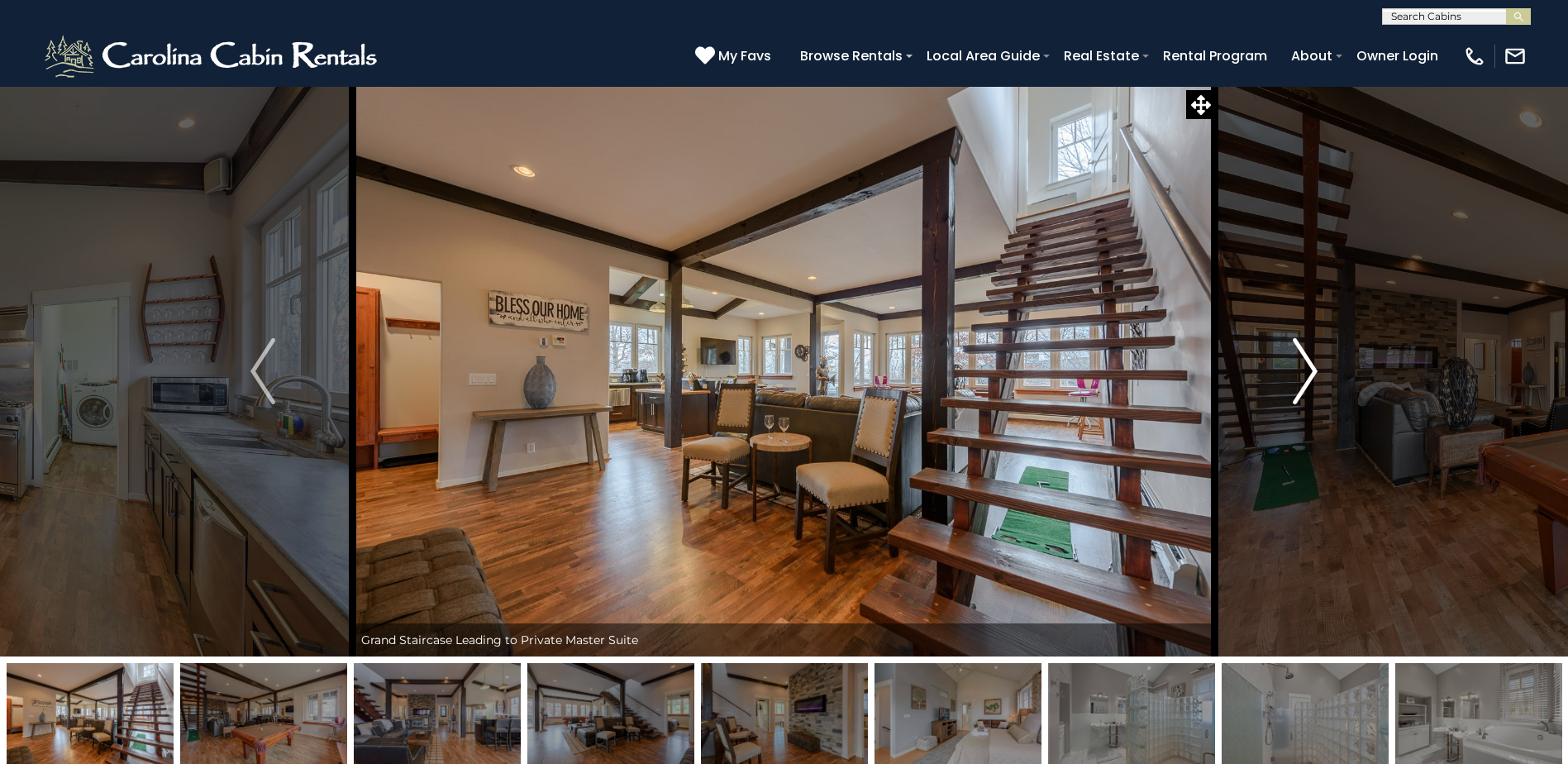
click at [1307, 363] on img "Next" at bounding box center [1304, 371] width 25 height 66
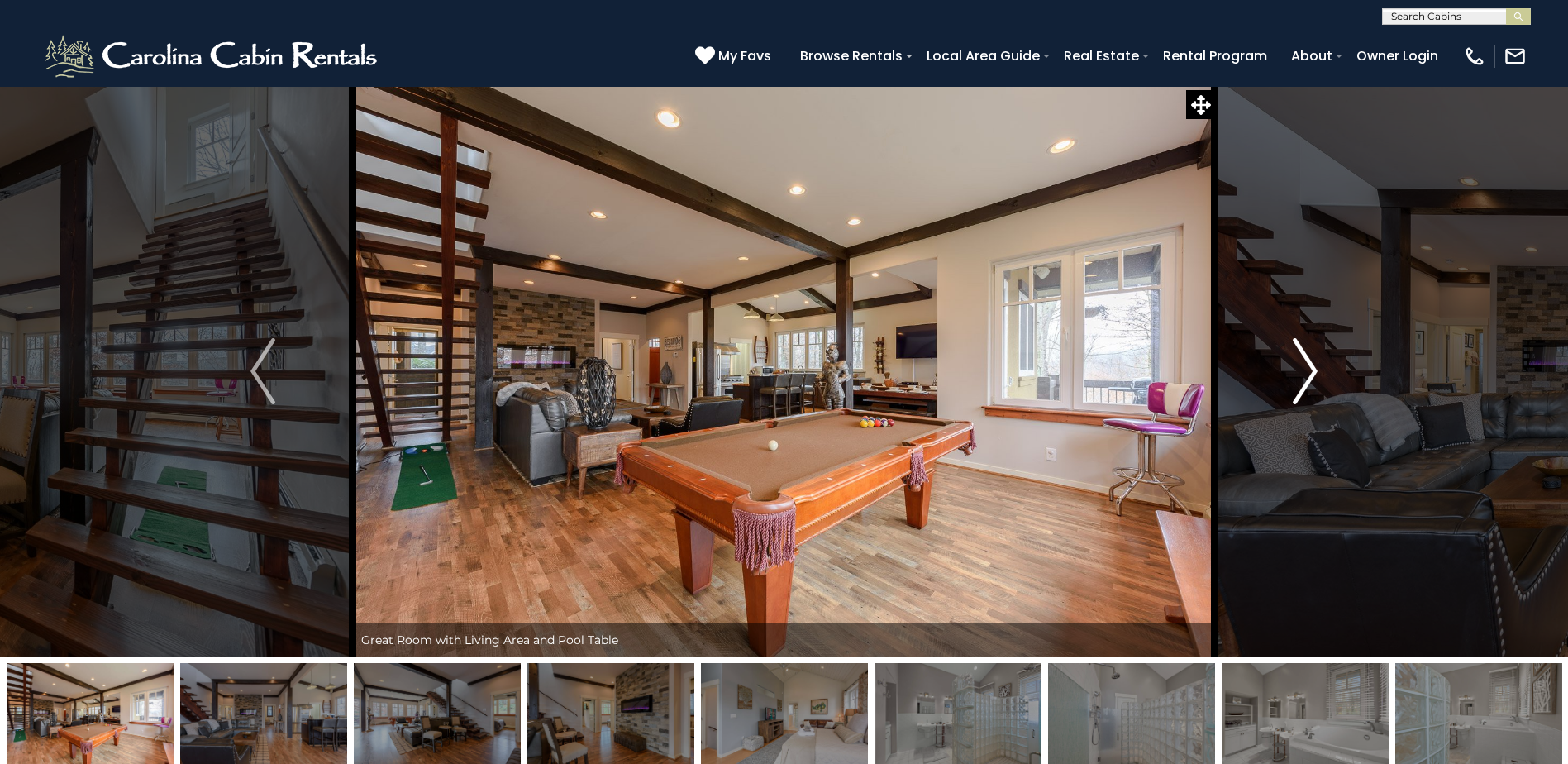
click at [1307, 363] on img "Next" at bounding box center [1304, 371] width 25 height 66
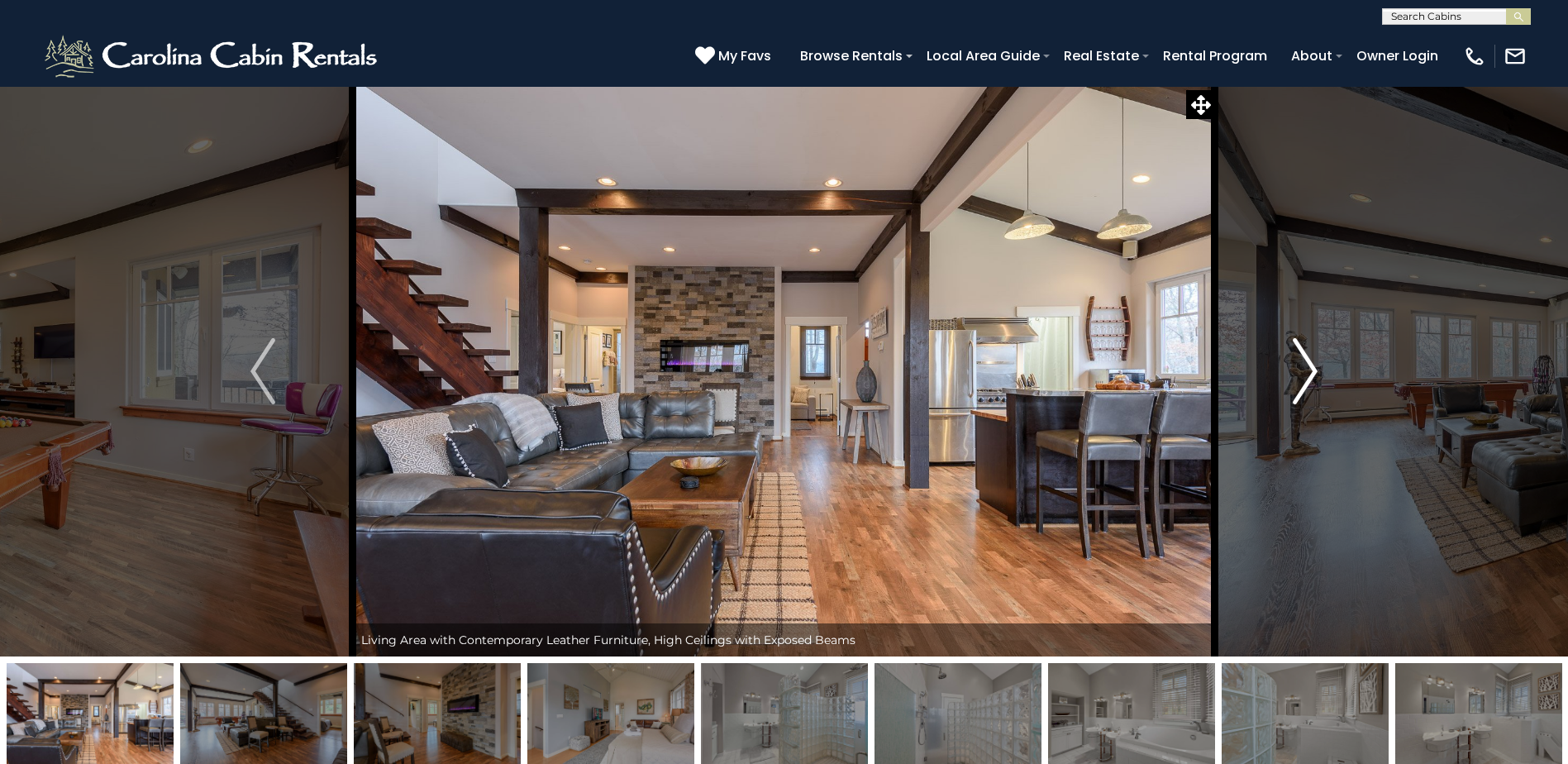
click at [1307, 363] on img "Next" at bounding box center [1304, 371] width 25 height 66
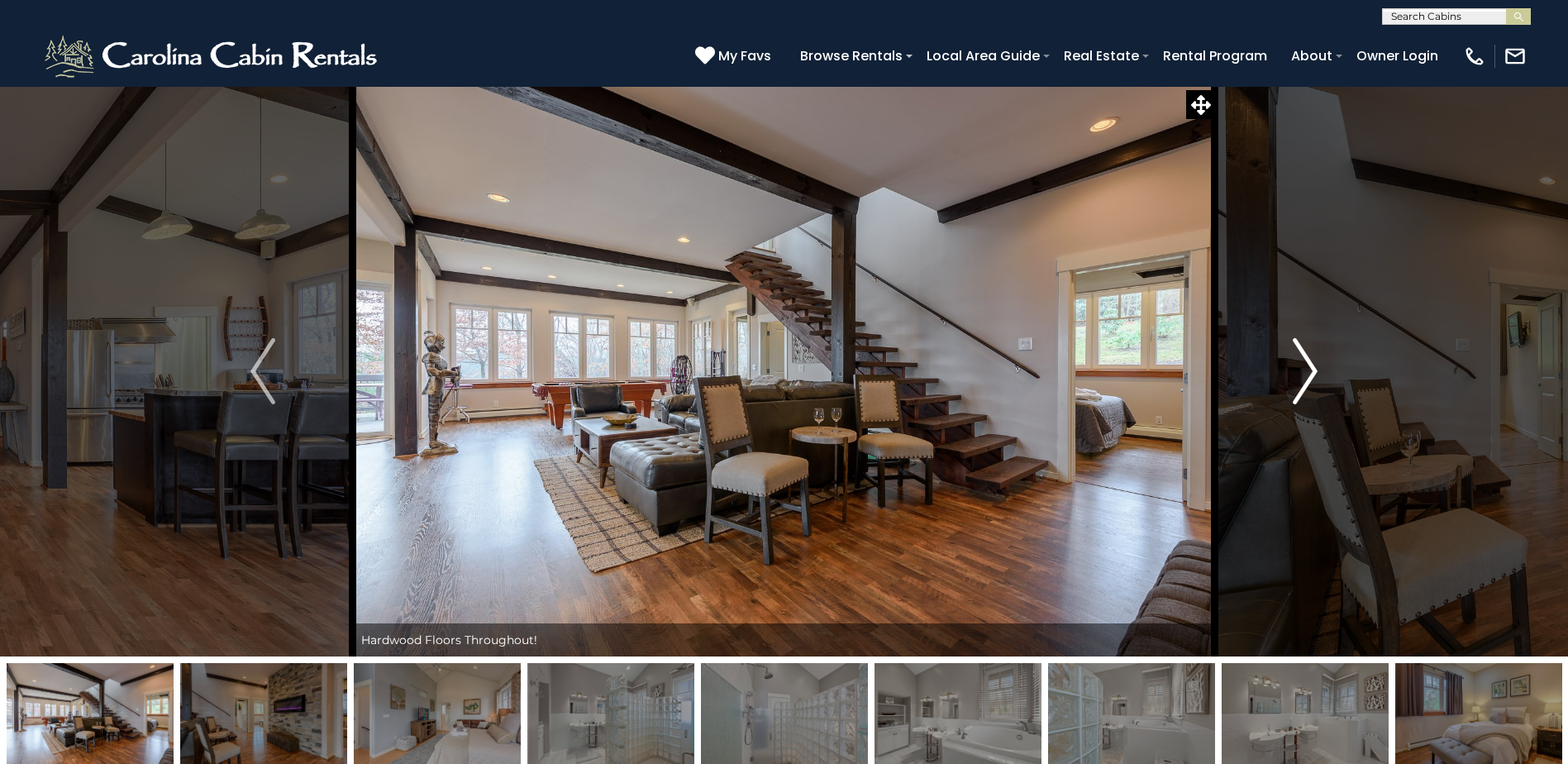
click at [1307, 363] on img "Next" at bounding box center [1304, 371] width 25 height 66
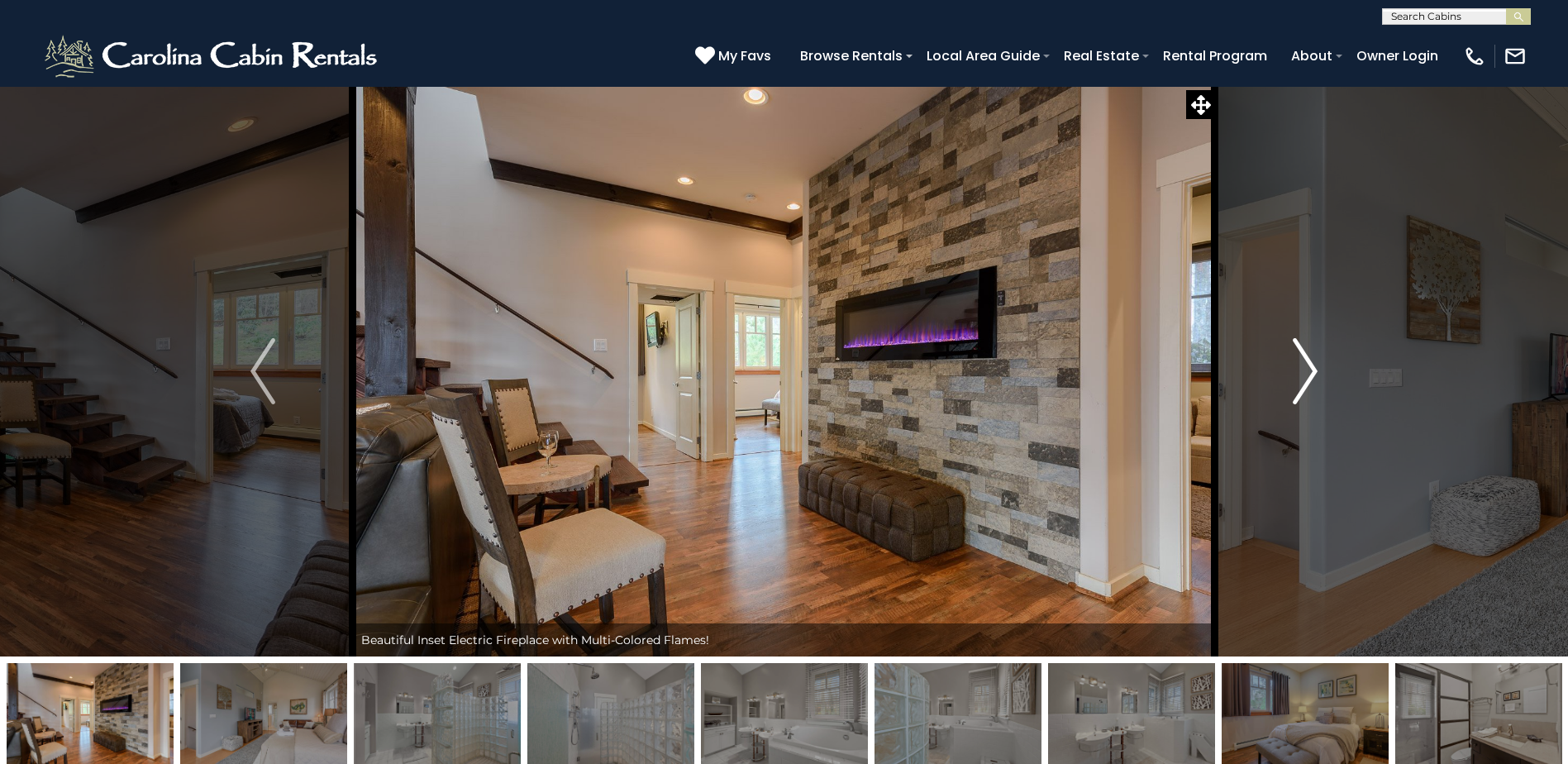
click at [1307, 363] on img "Next" at bounding box center [1304, 371] width 25 height 66
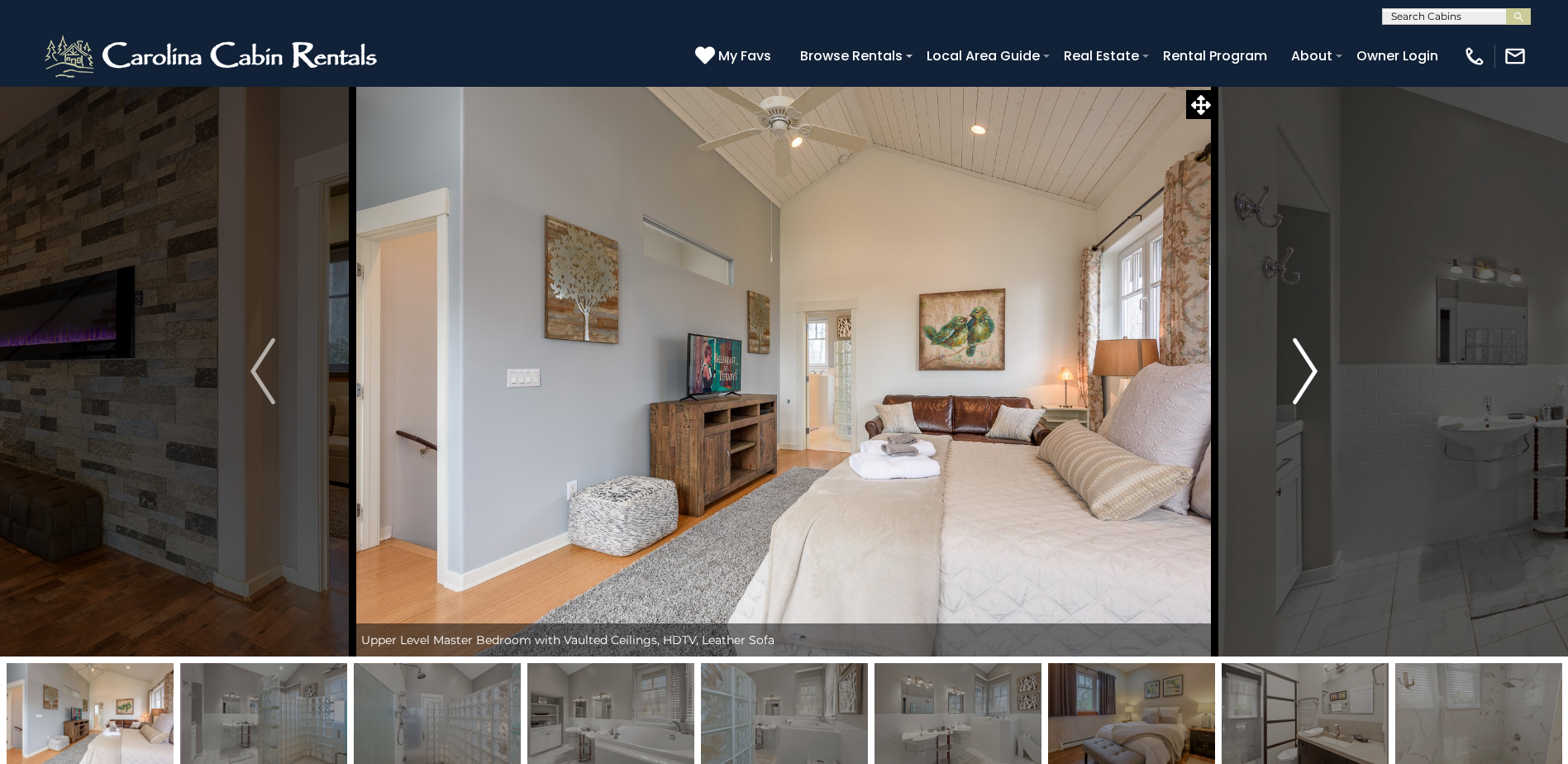
click at [1307, 363] on img "Next" at bounding box center [1304, 371] width 25 height 66
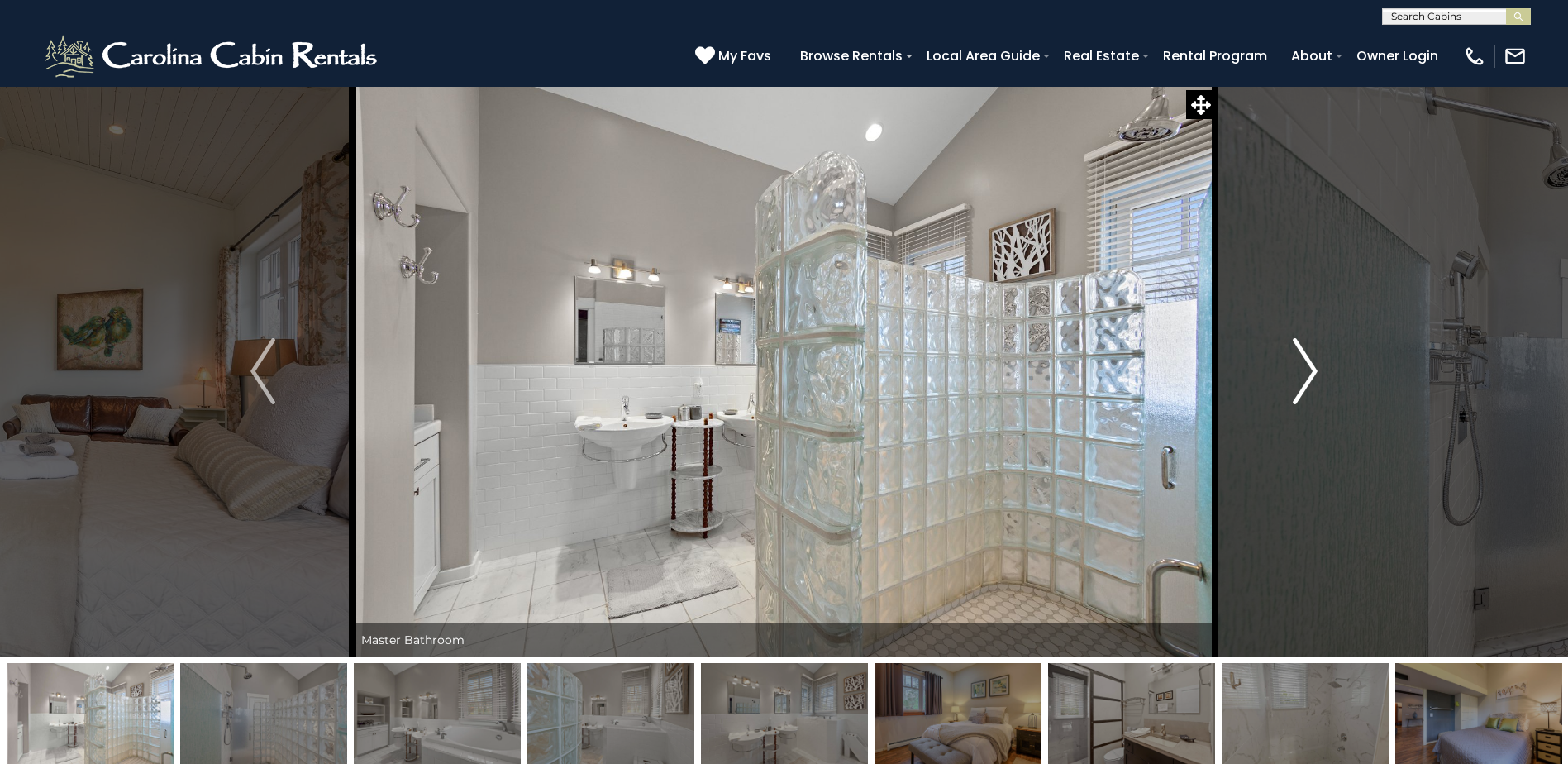
click at [1307, 363] on img "Next" at bounding box center [1304, 371] width 25 height 66
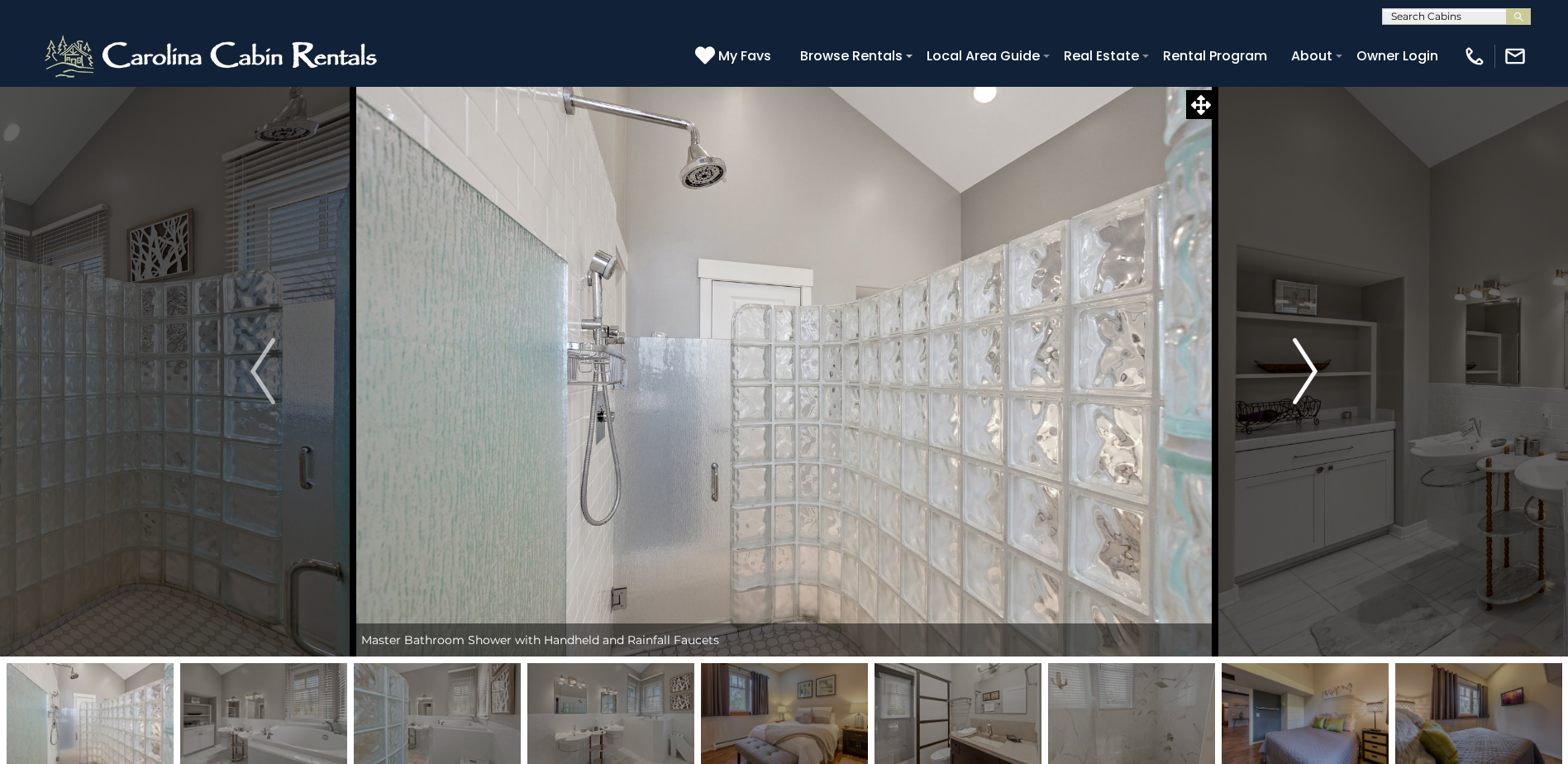
click at [1307, 363] on img "Next" at bounding box center [1304, 371] width 25 height 66
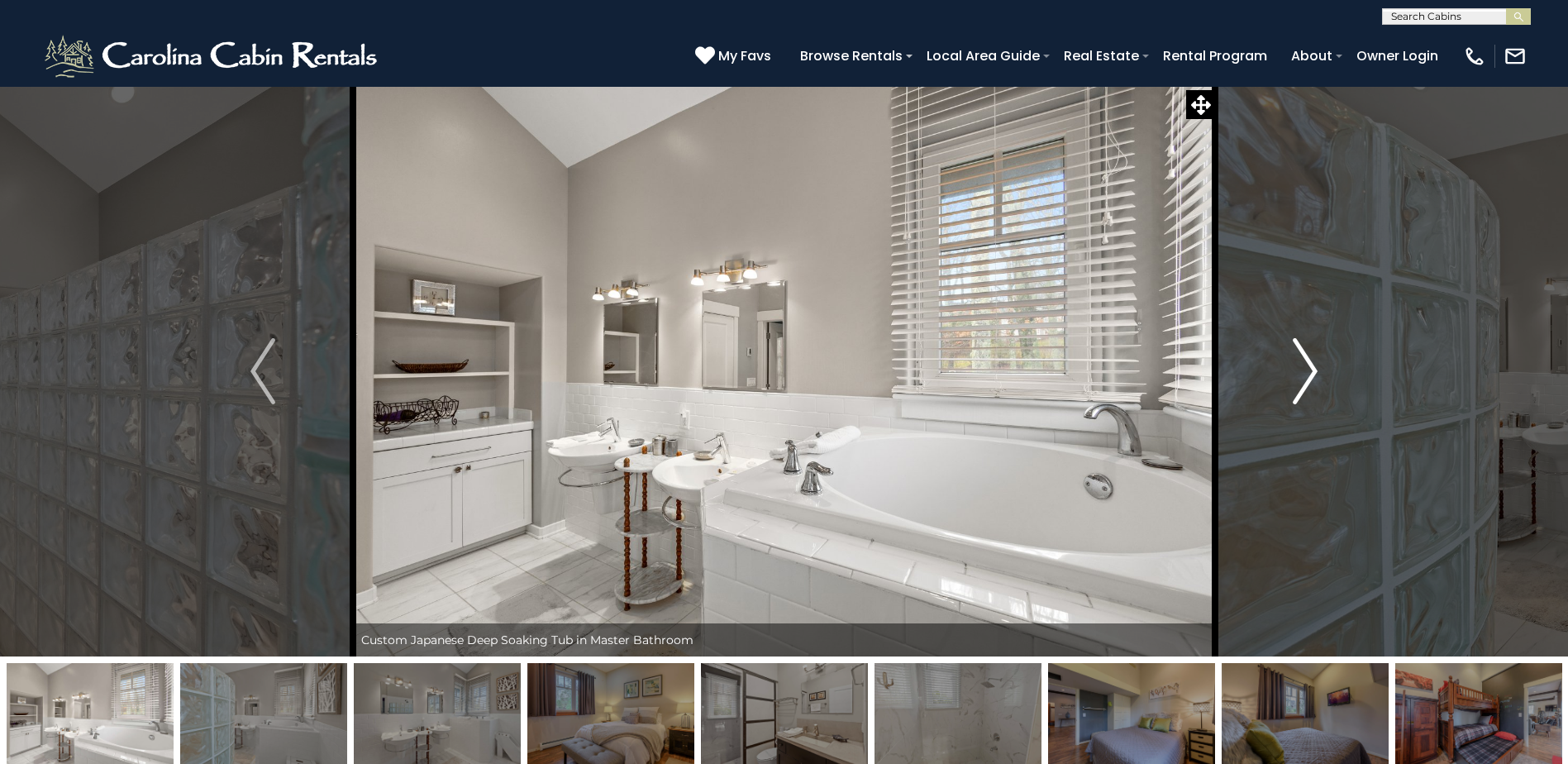
click at [1307, 363] on img "Next" at bounding box center [1304, 371] width 25 height 66
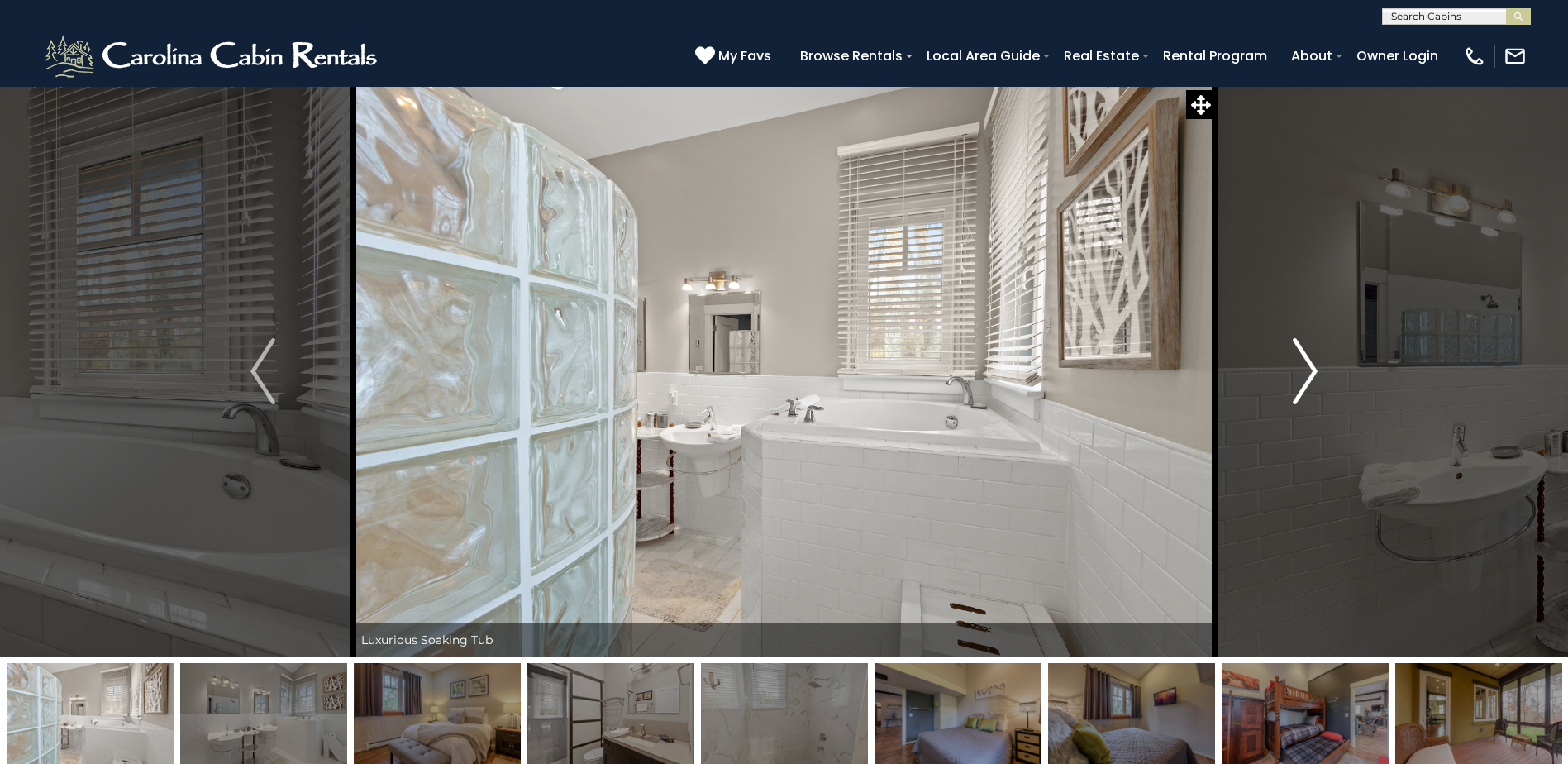
click at [1307, 363] on img "Next" at bounding box center [1304, 371] width 25 height 66
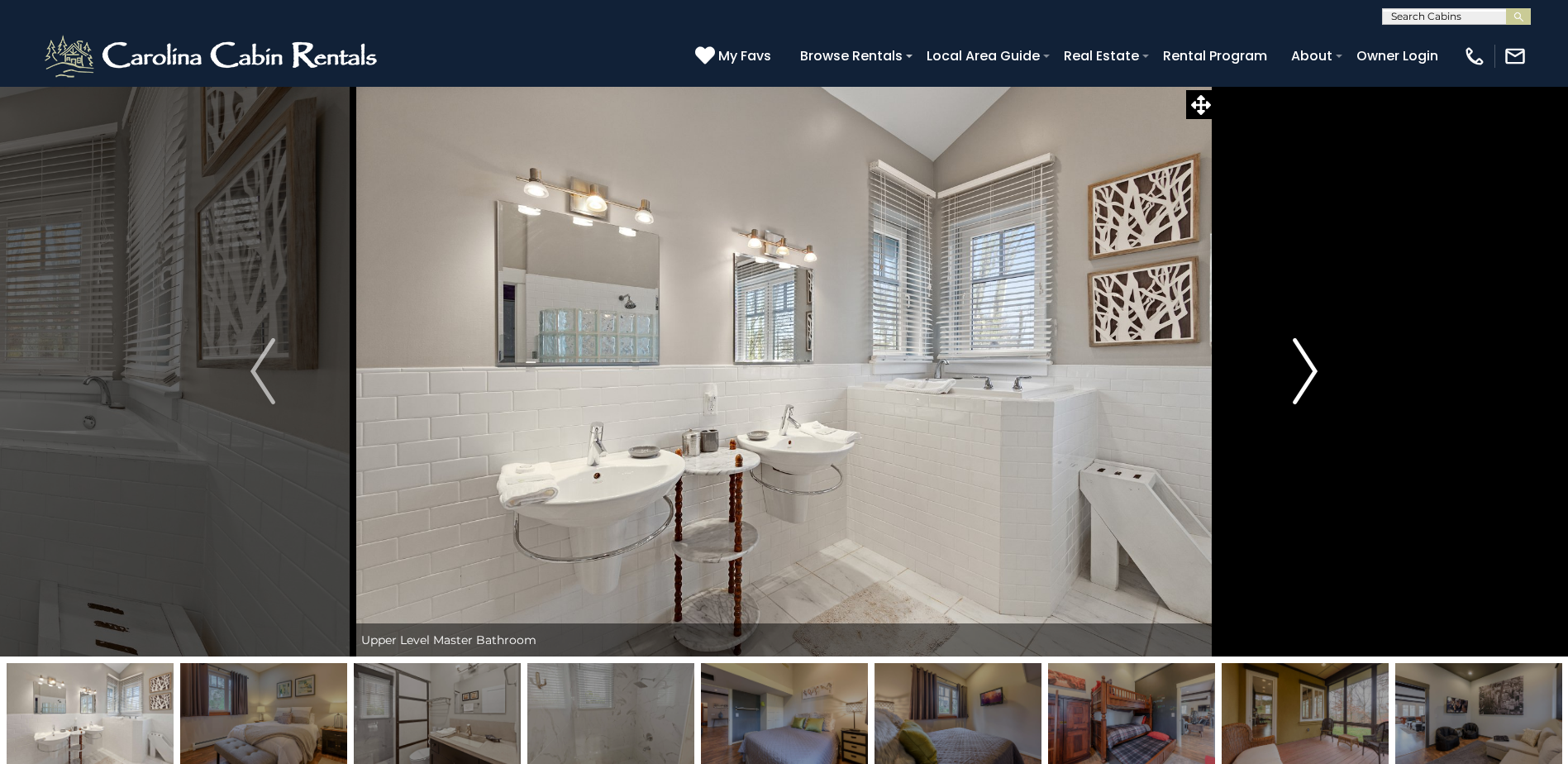
click at [1307, 363] on img "Next" at bounding box center [1304, 371] width 25 height 66
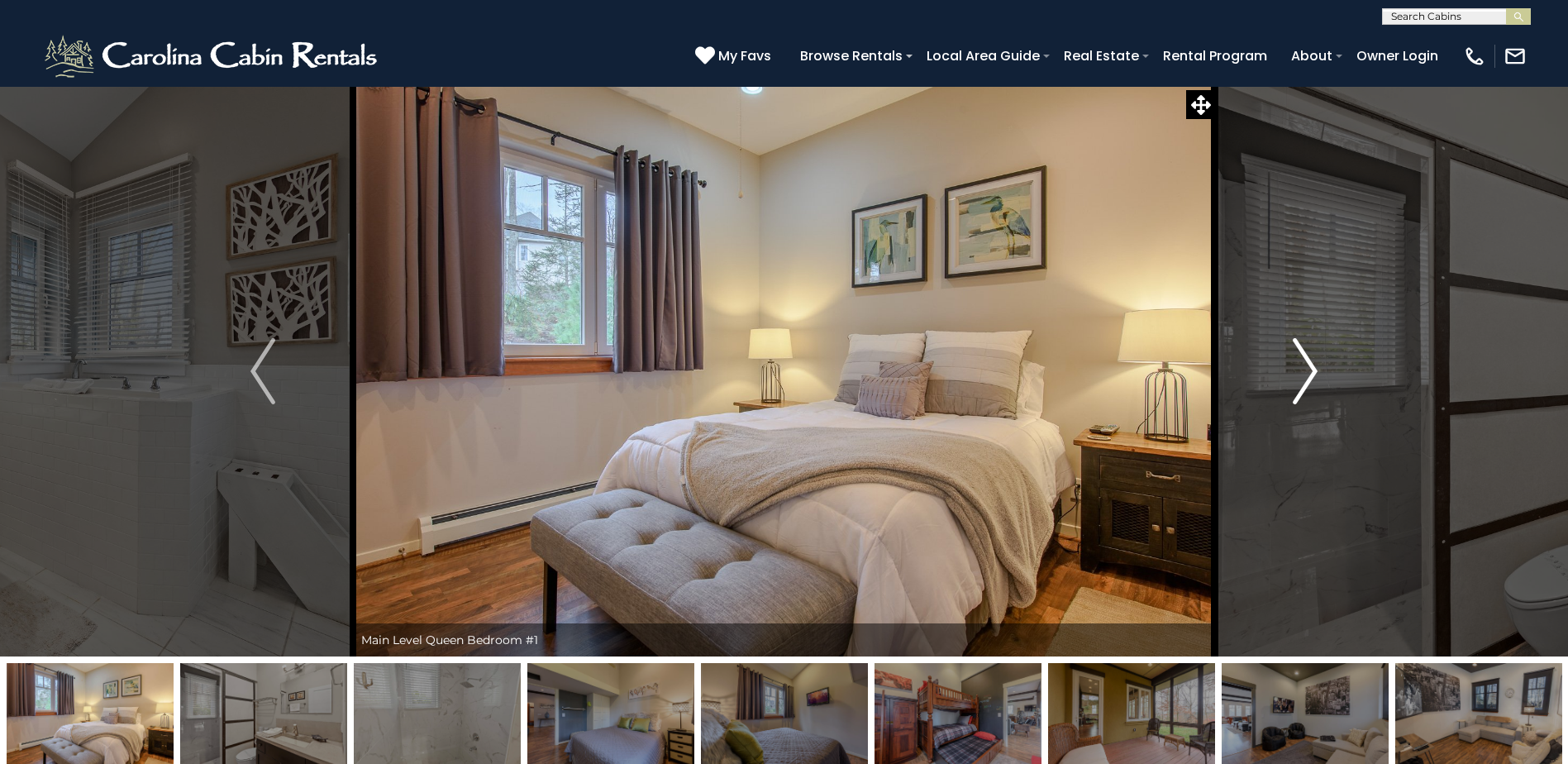
click at [1304, 353] on img "Next" at bounding box center [1304, 371] width 25 height 66
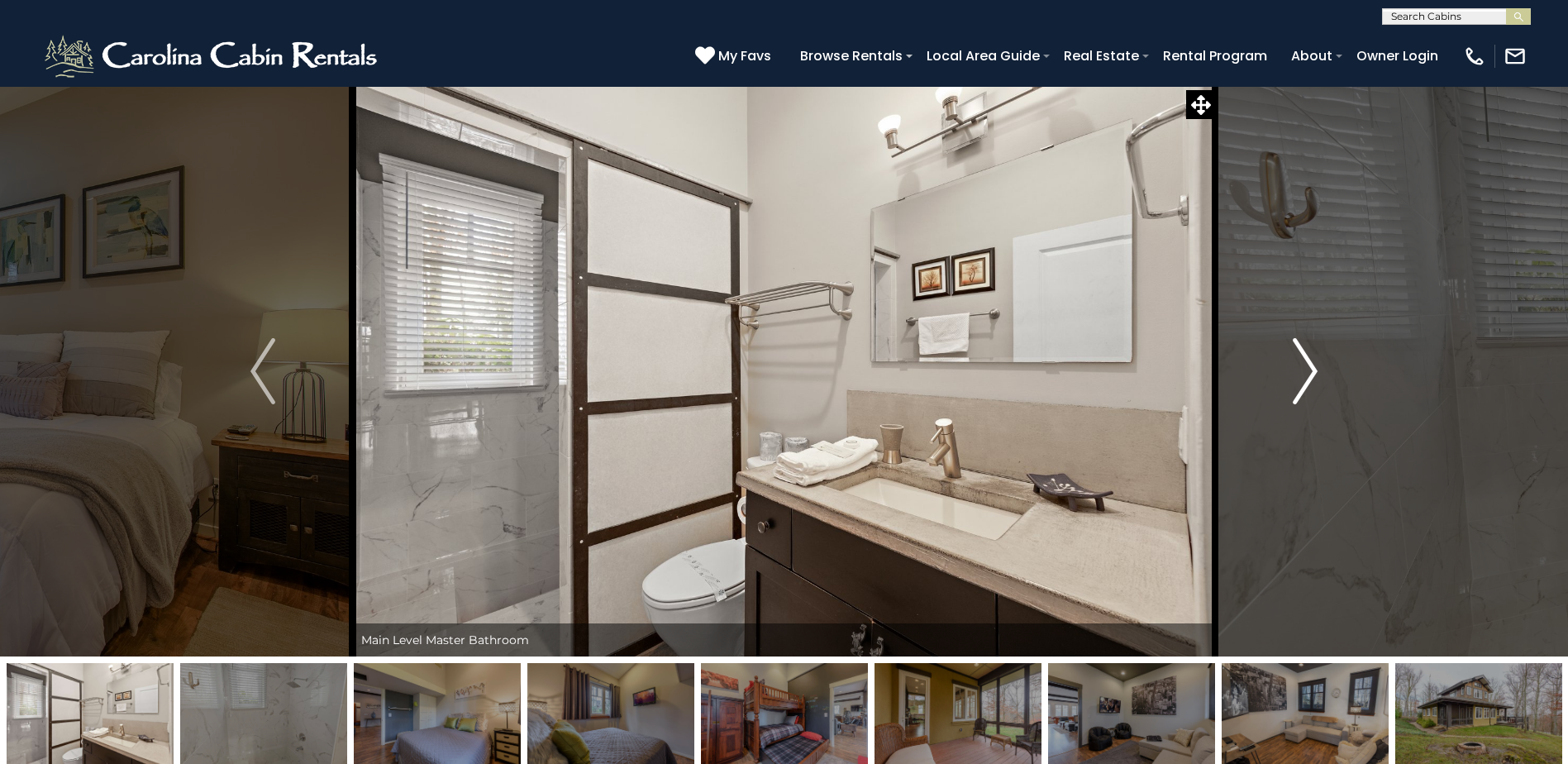
click at [1319, 366] on button "Next" at bounding box center [1305, 371] width 180 height 570
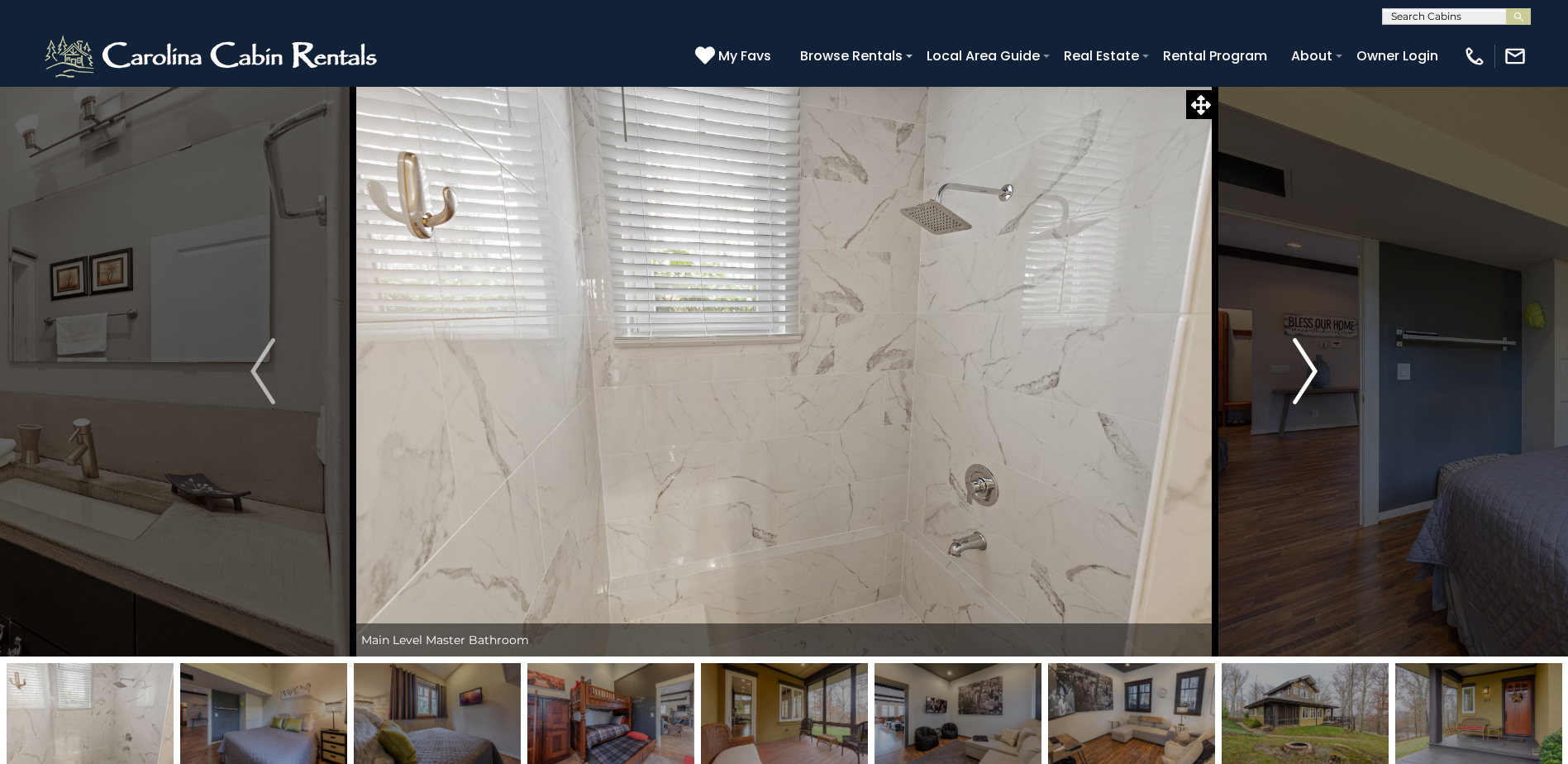
click at [1309, 368] on img "Next" at bounding box center [1304, 371] width 25 height 66
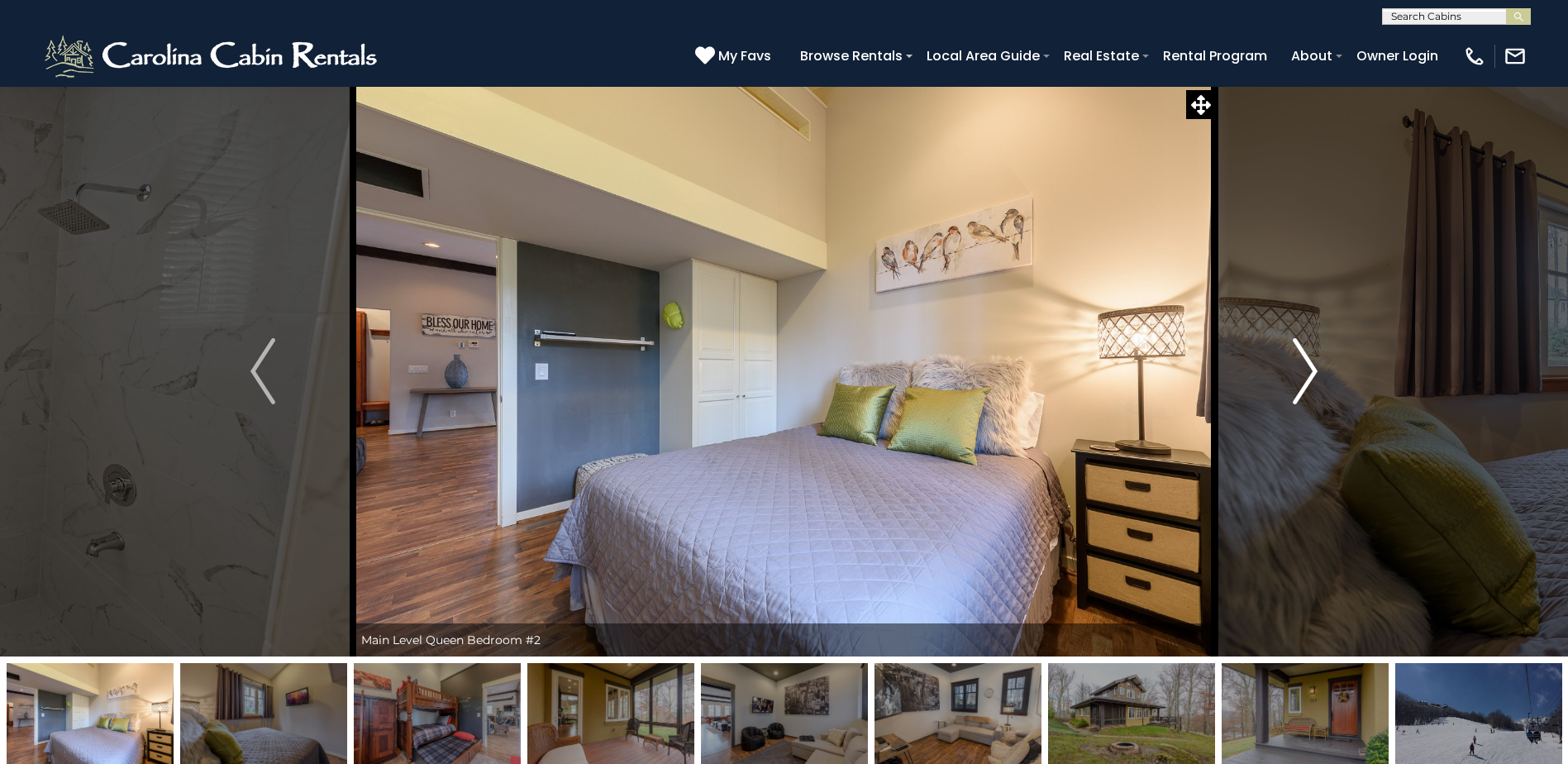
click at [1299, 371] on img "Next" at bounding box center [1304, 371] width 25 height 66
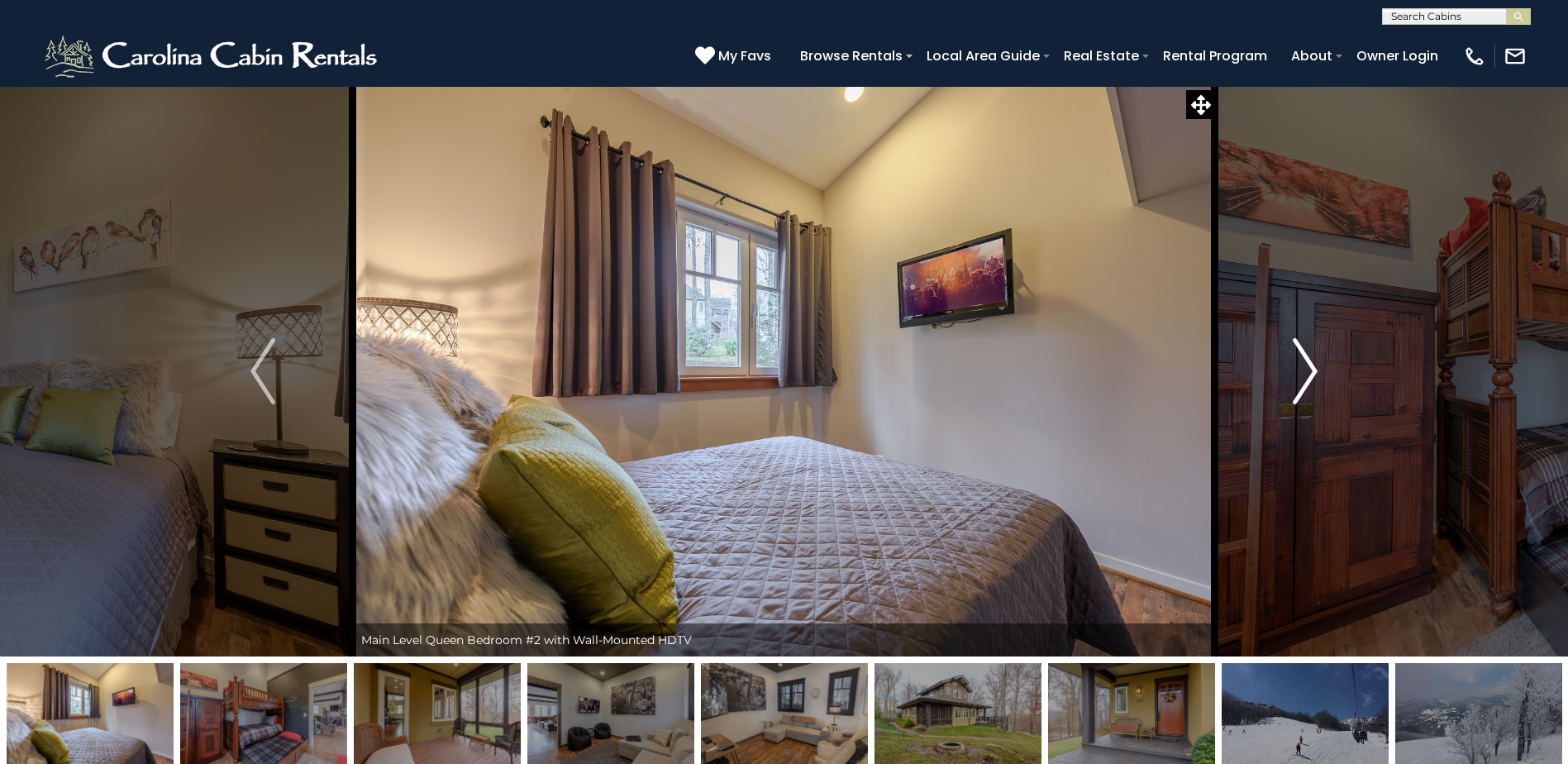
click at [1301, 371] on img "Next" at bounding box center [1304, 371] width 25 height 66
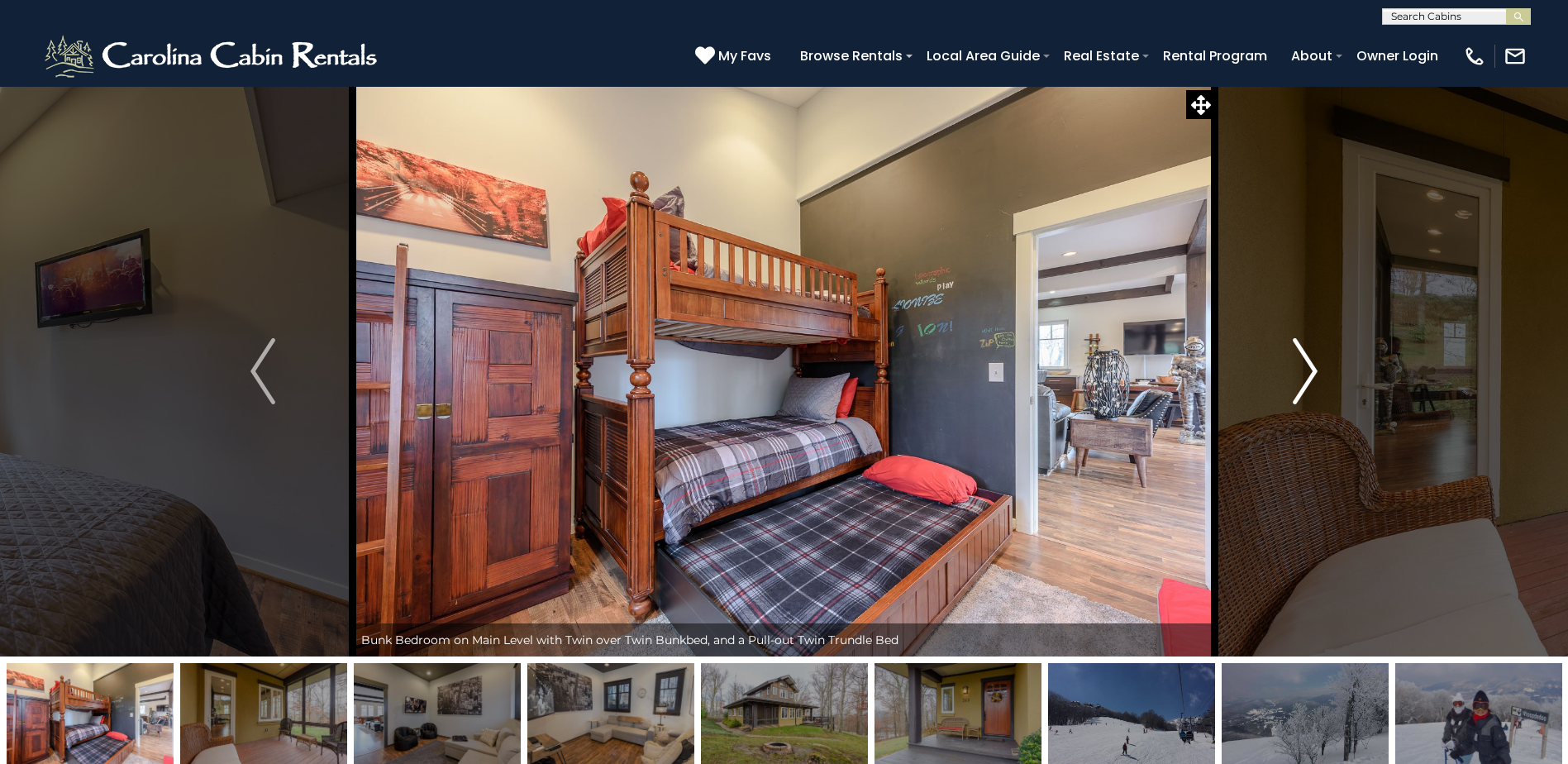
click at [1301, 371] on img "Next" at bounding box center [1304, 371] width 25 height 66
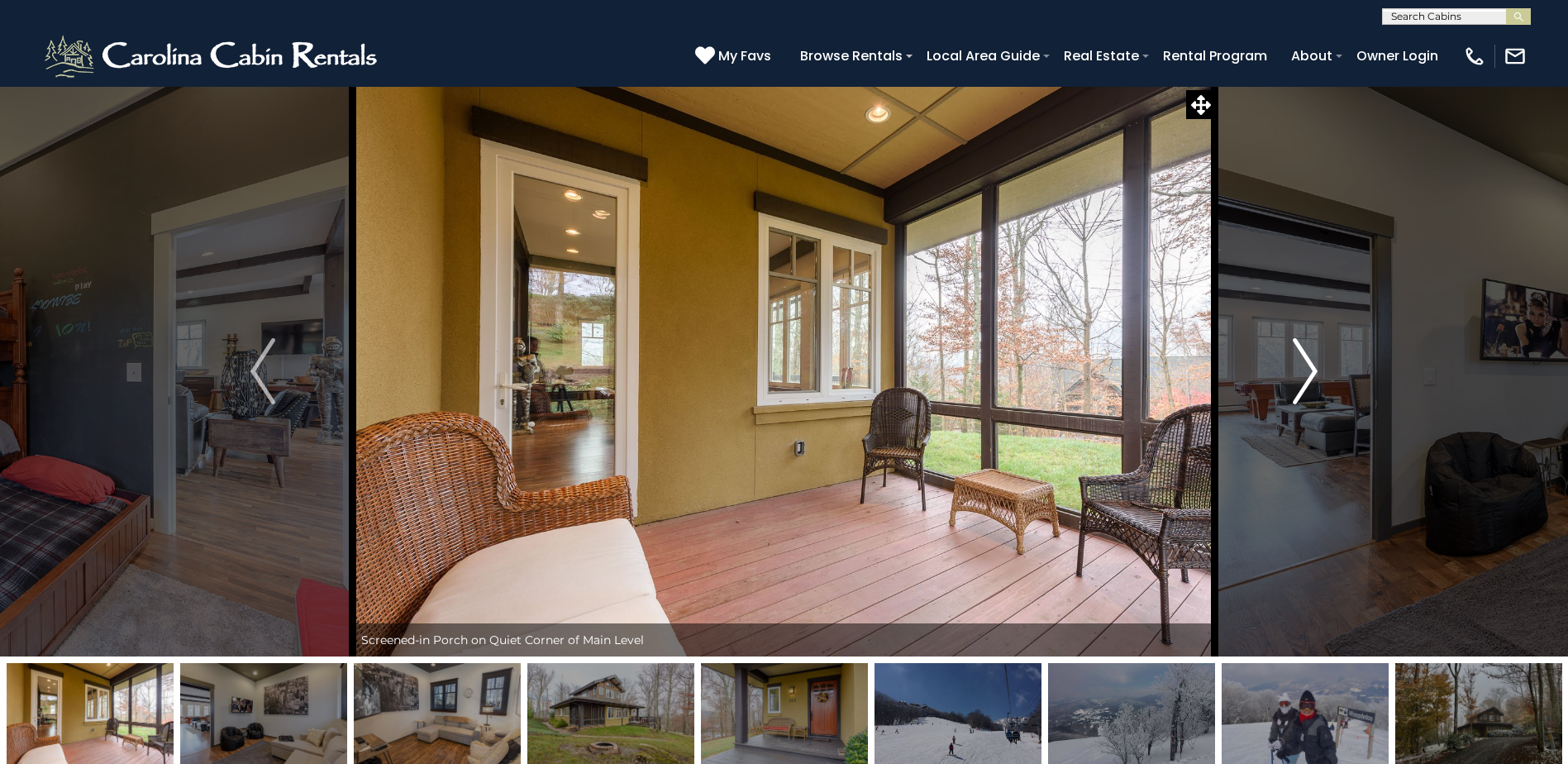
click at [1301, 371] on img "Next" at bounding box center [1304, 371] width 25 height 66
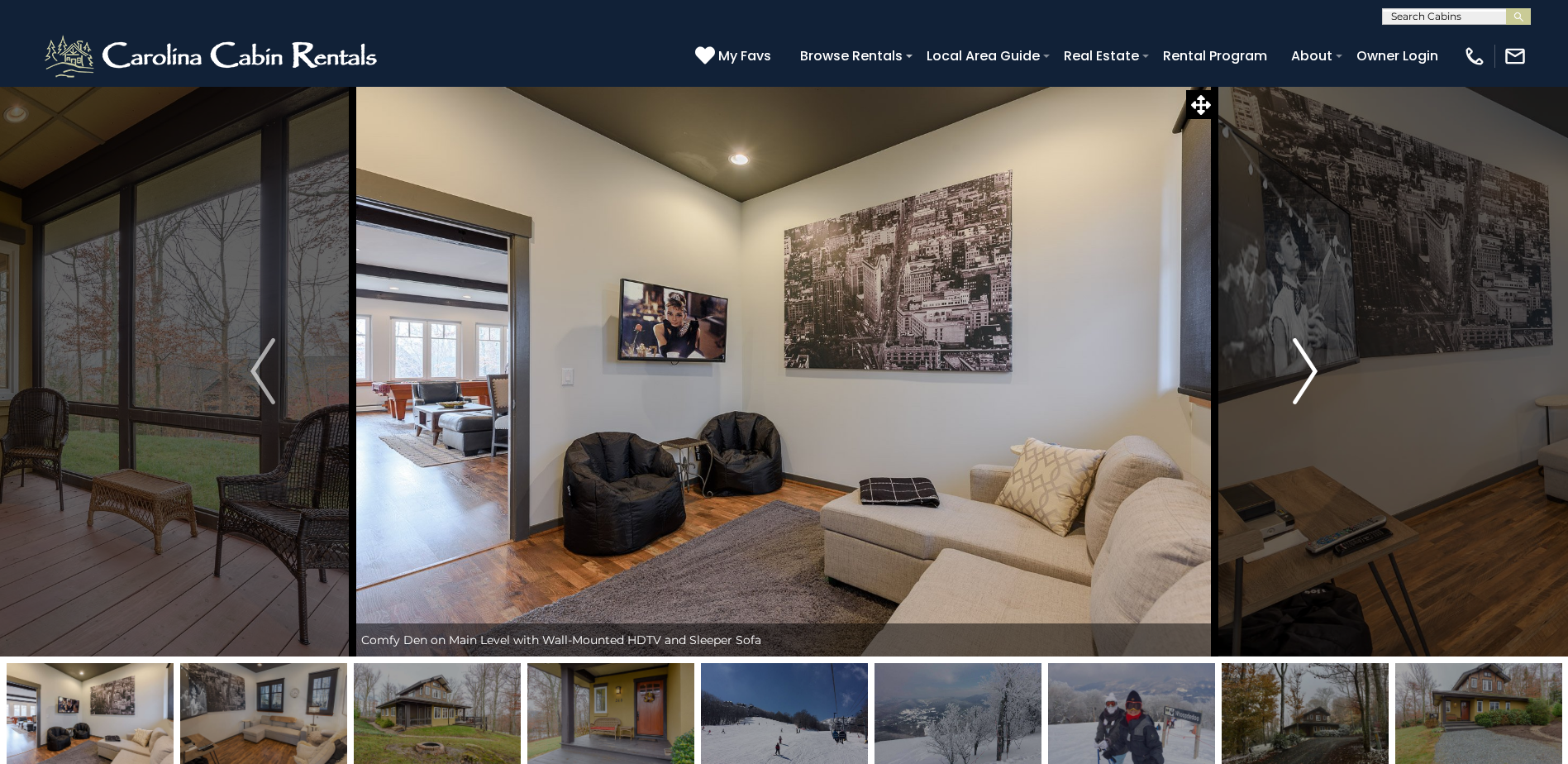
click at [1301, 371] on img "Next" at bounding box center [1304, 371] width 25 height 66
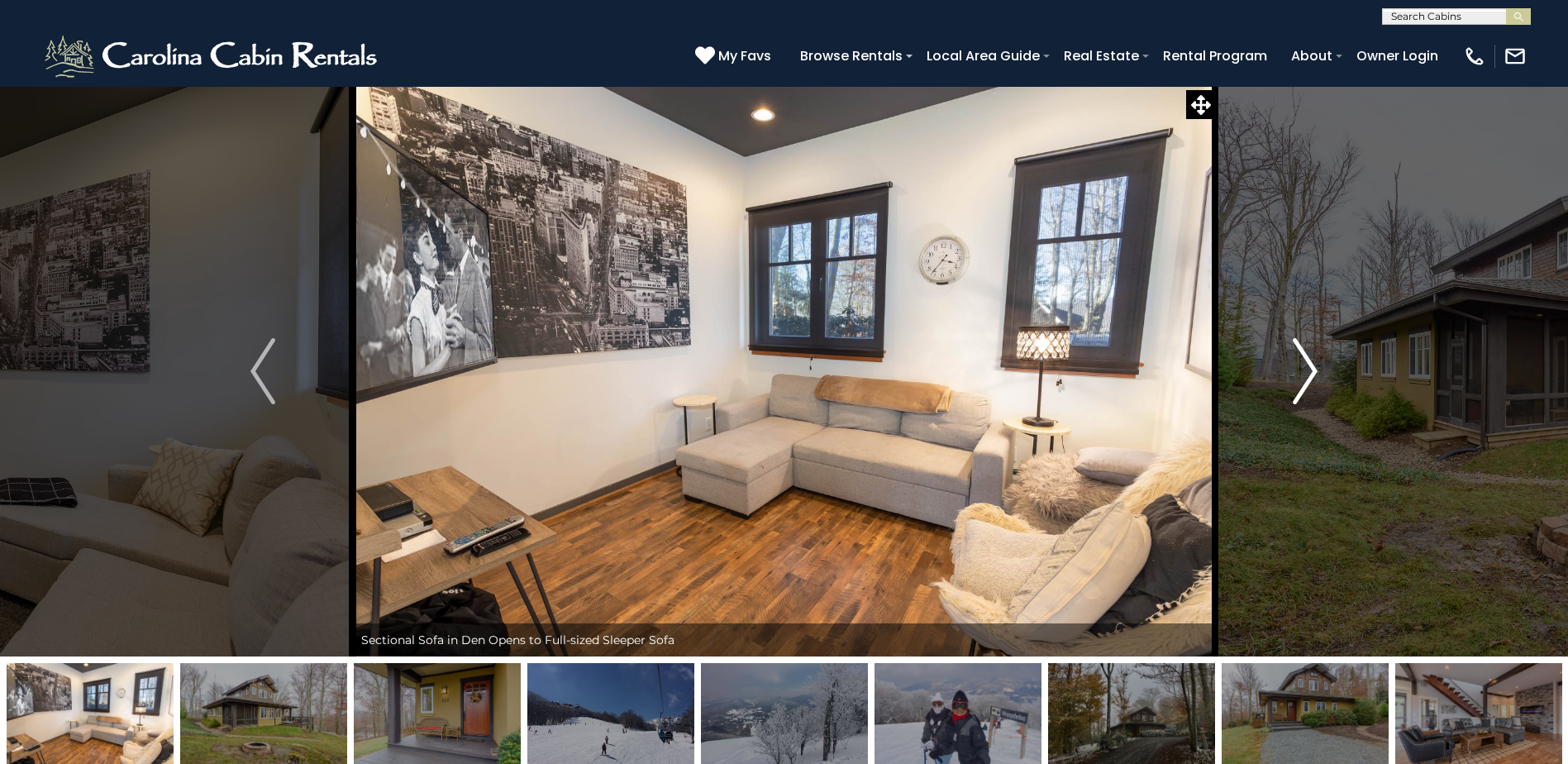
click at [1301, 371] on img "Next" at bounding box center [1304, 371] width 25 height 66
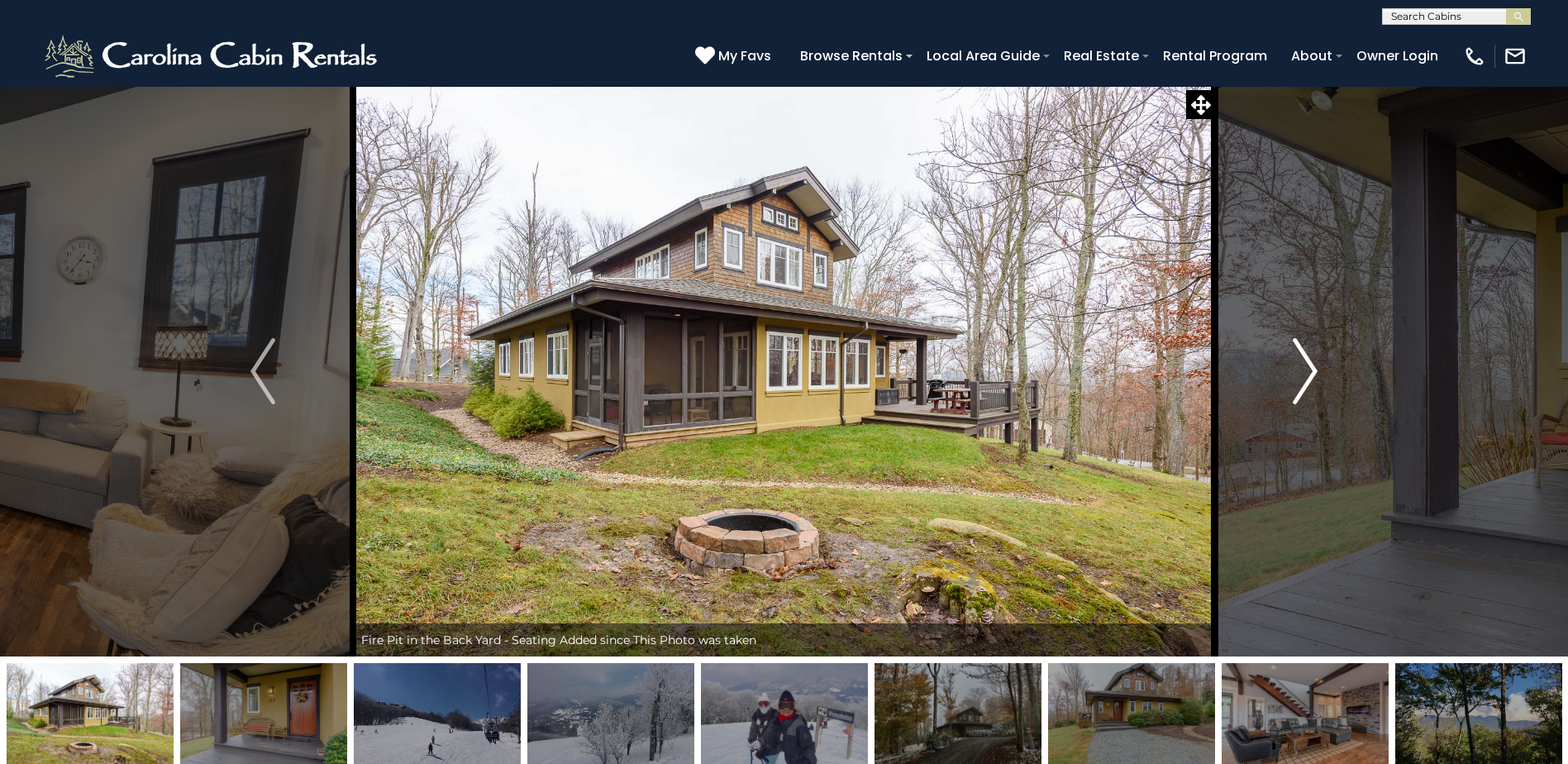
click at [1301, 371] on img "Next" at bounding box center [1304, 371] width 25 height 66
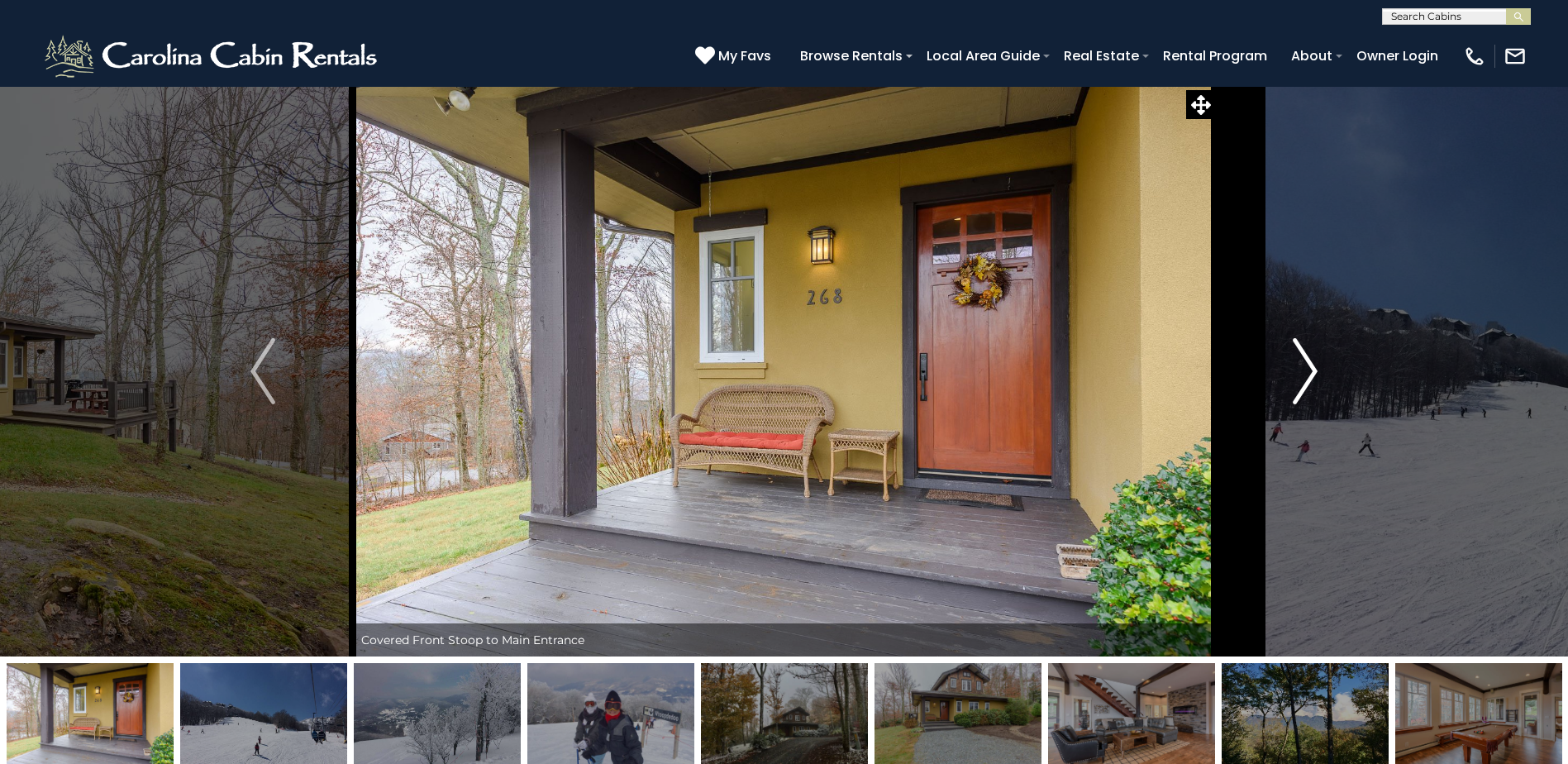
click at [1301, 371] on img "Next" at bounding box center [1304, 371] width 25 height 66
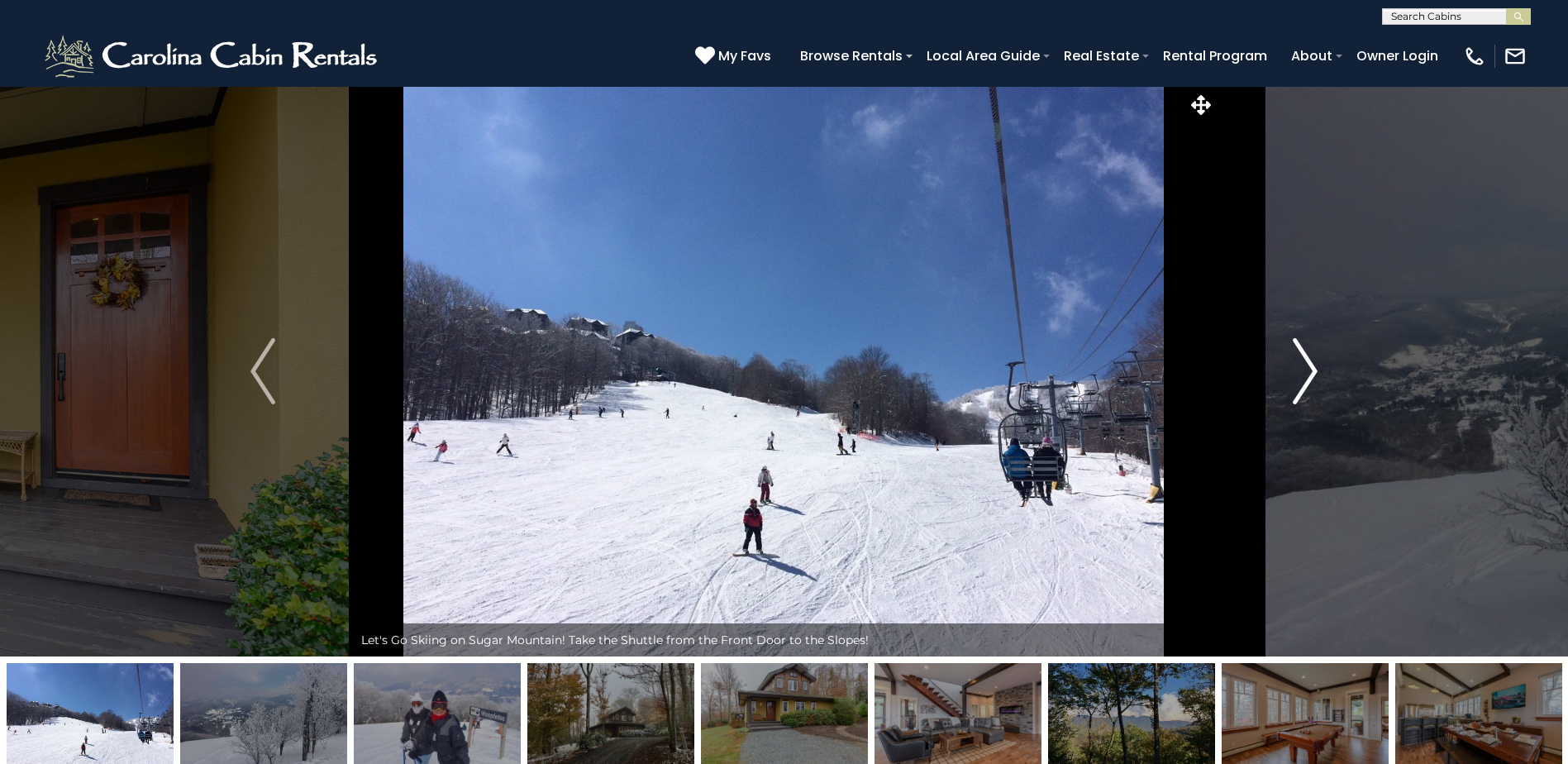
click at [1301, 371] on img "Next" at bounding box center [1304, 371] width 25 height 66
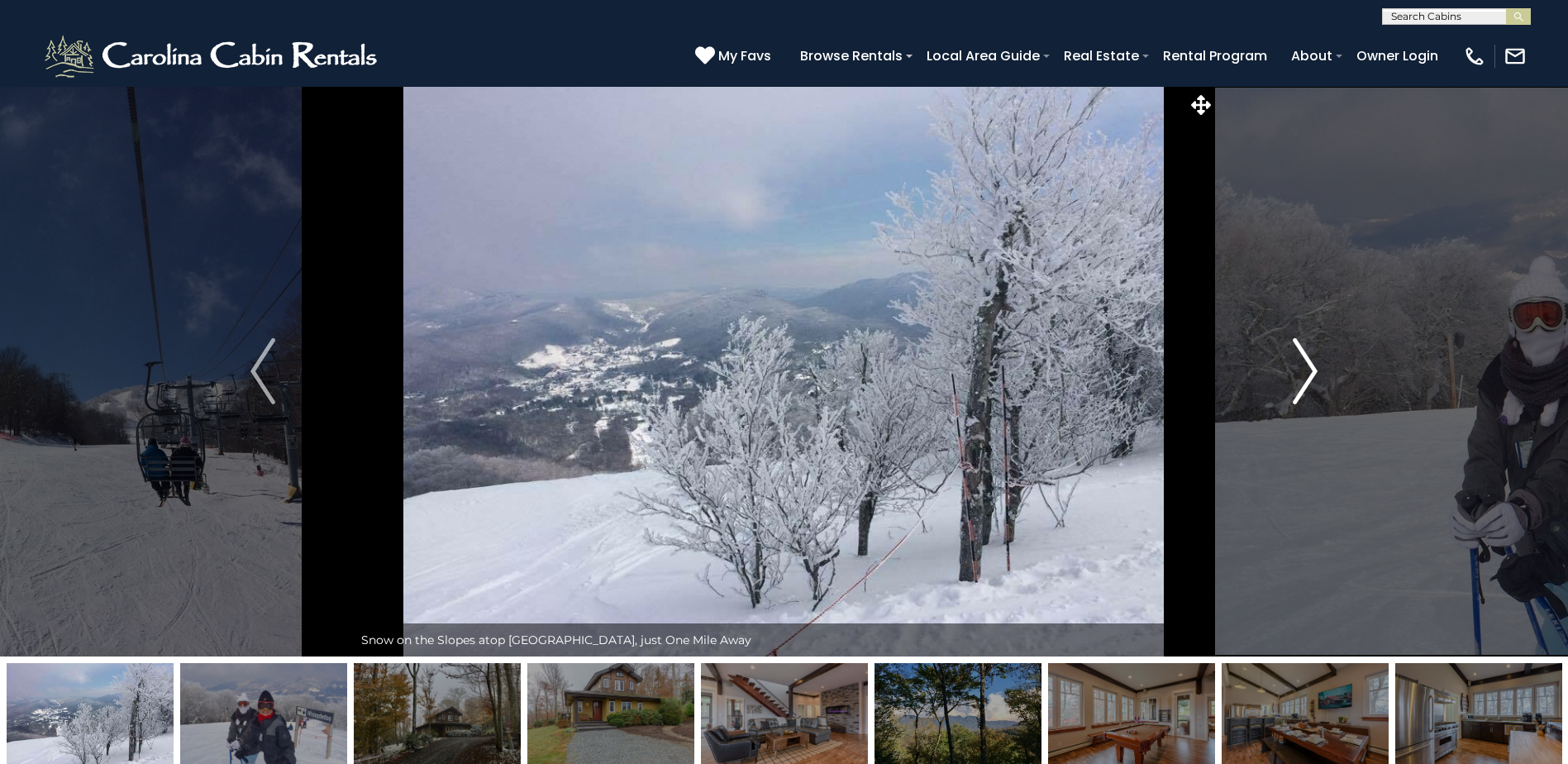
click at [1301, 371] on img "Next" at bounding box center [1304, 371] width 25 height 66
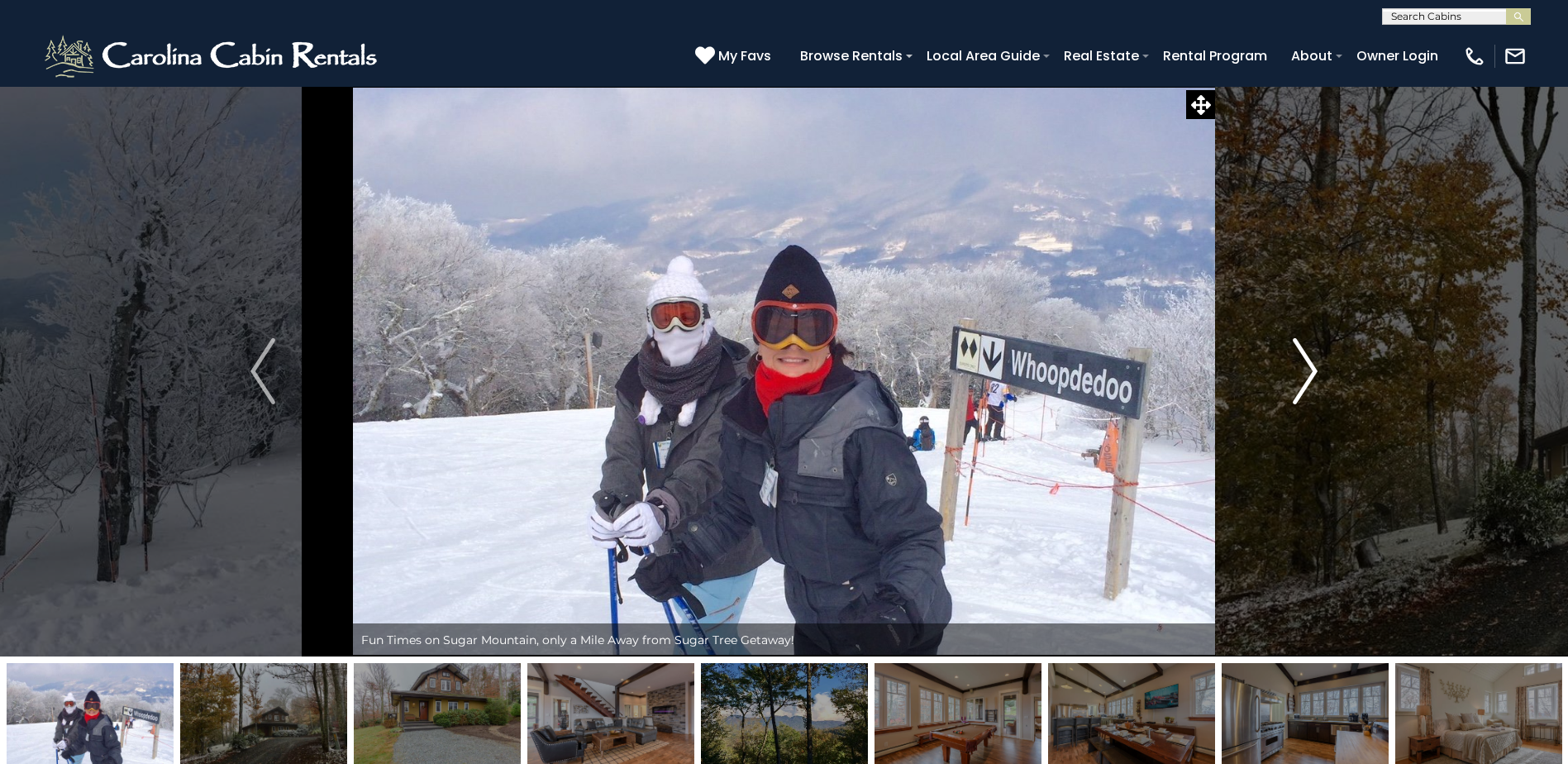
click at [1301, 371] on img "Next" at bounding box center [1304, 371] width 25 height 66
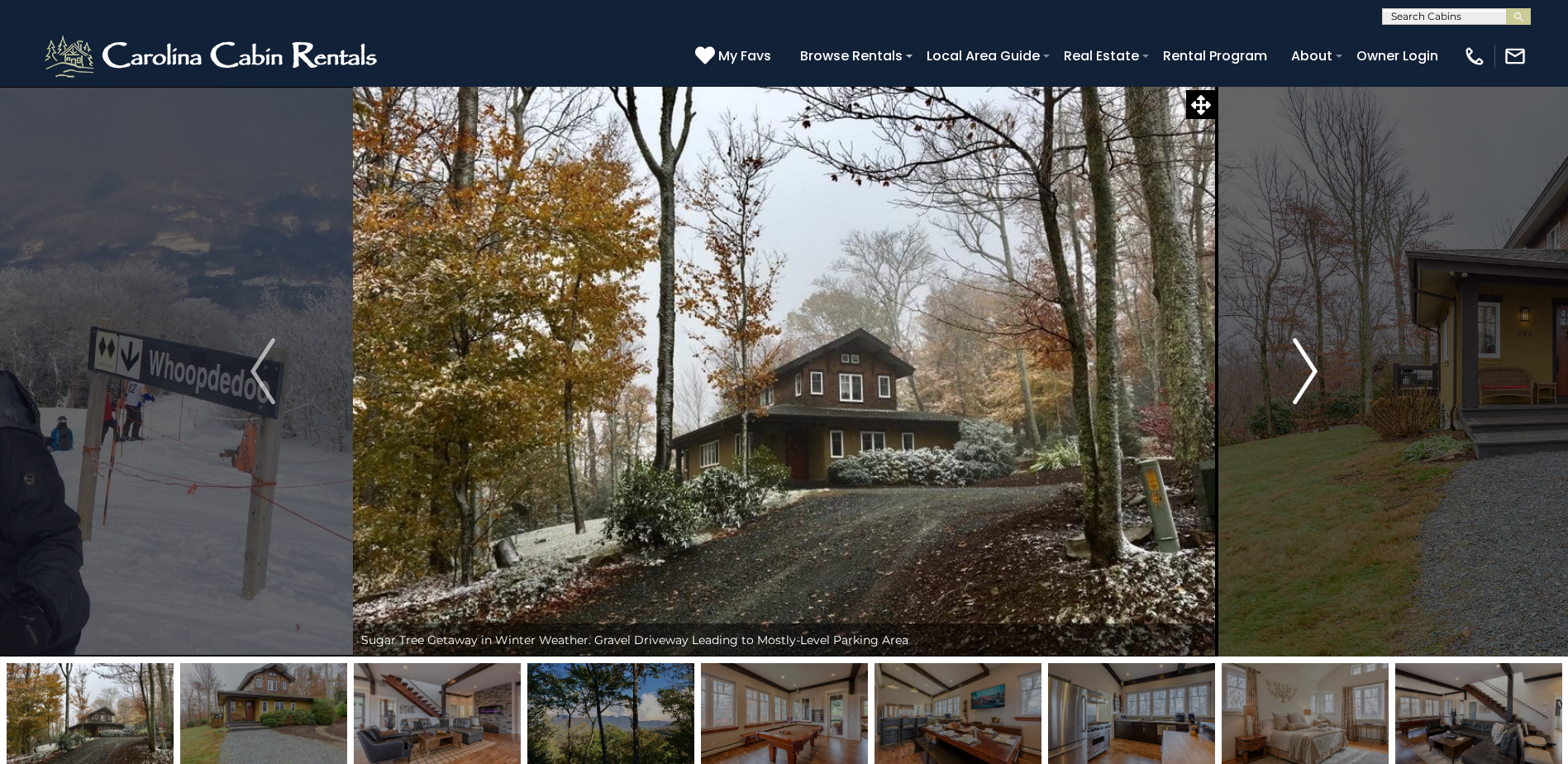
click at [1301, 371] on img "Next" at bounding box center [1304, 371] width 25 height 66
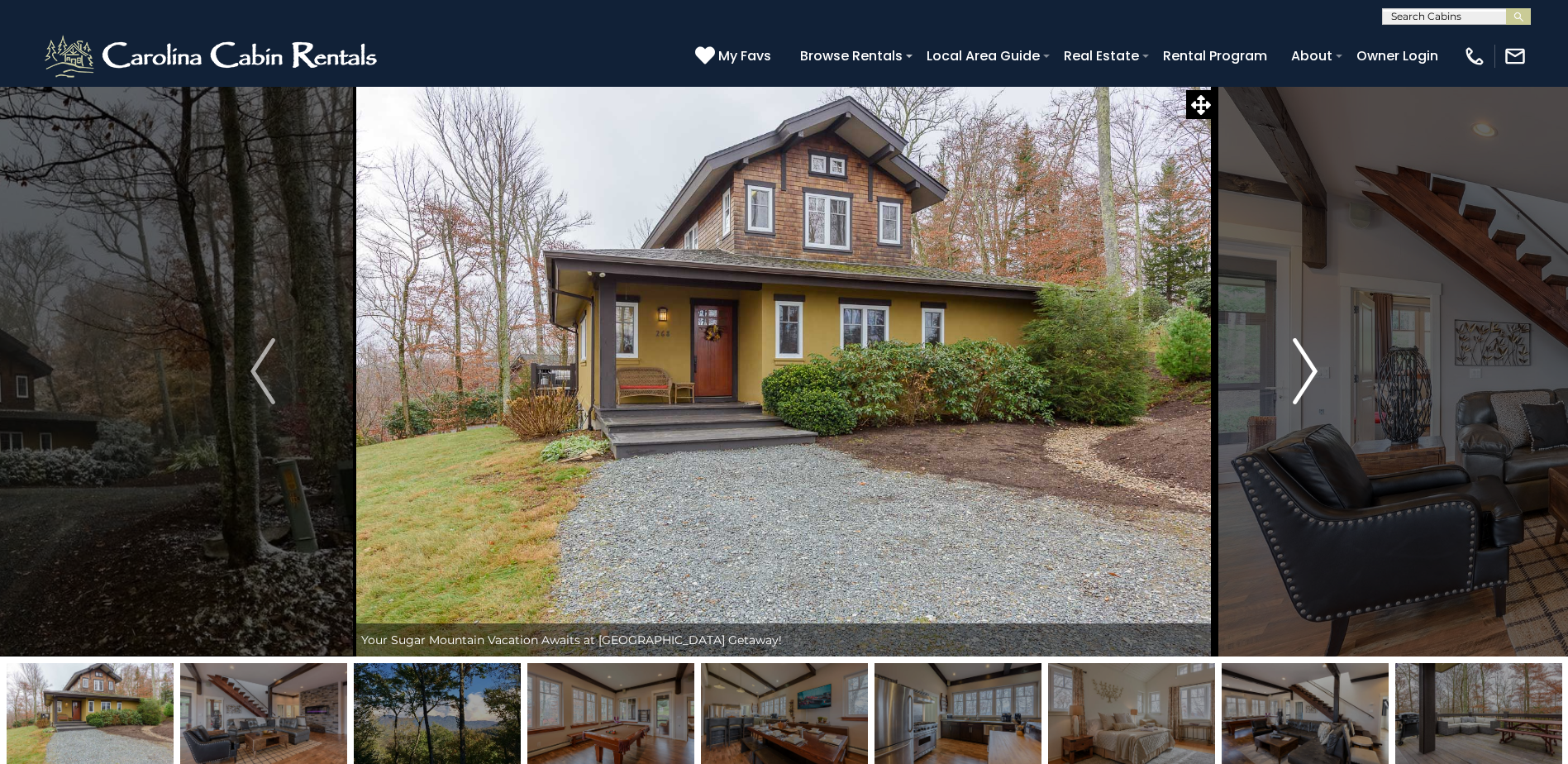
click at [1301, 371] on img "Next" at bounding box center [1304, 371] width 25 height 66
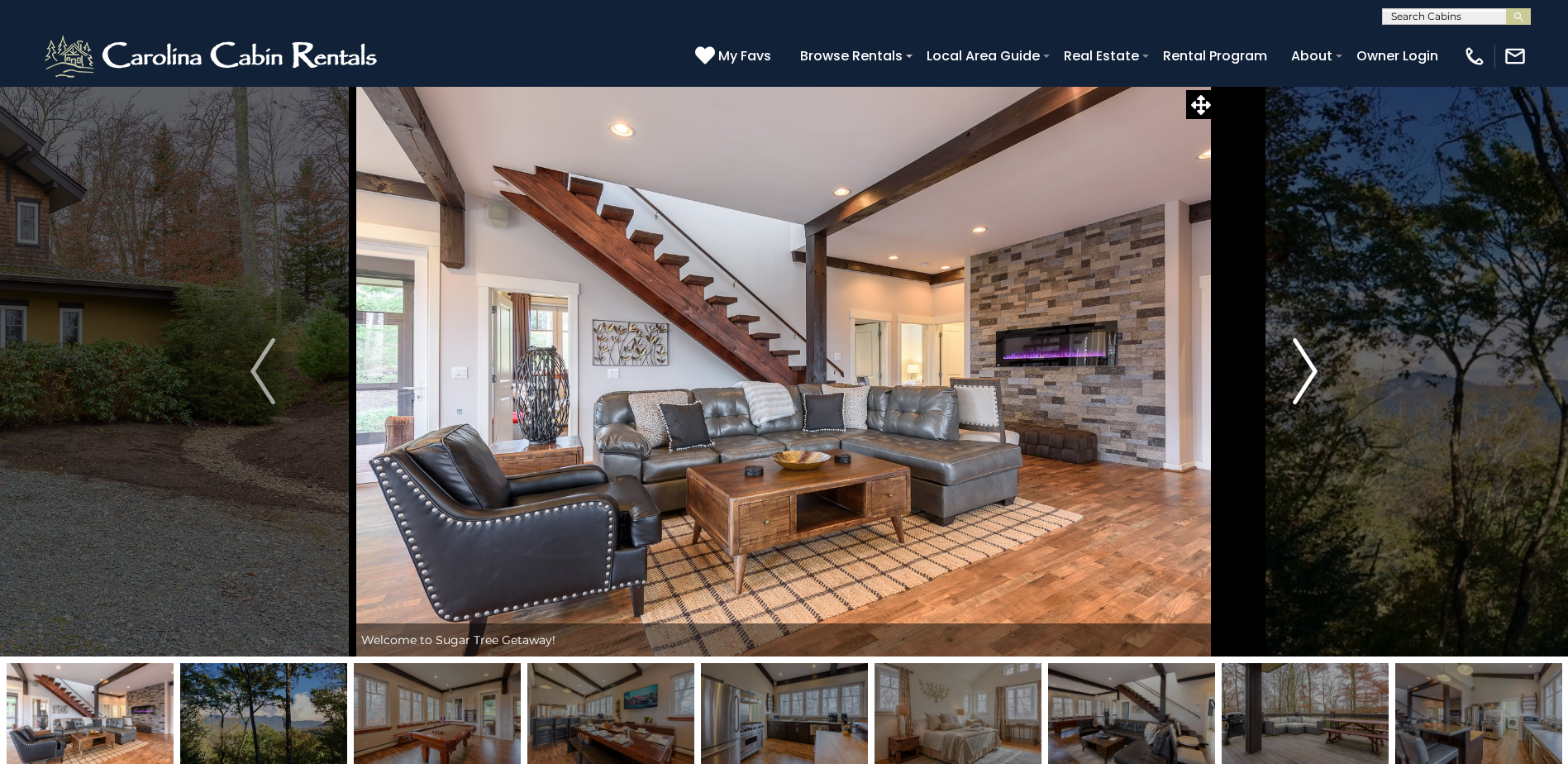
click at [1301, 371] on img "Next" at bounding box center [1304, 371] width 25 height 66
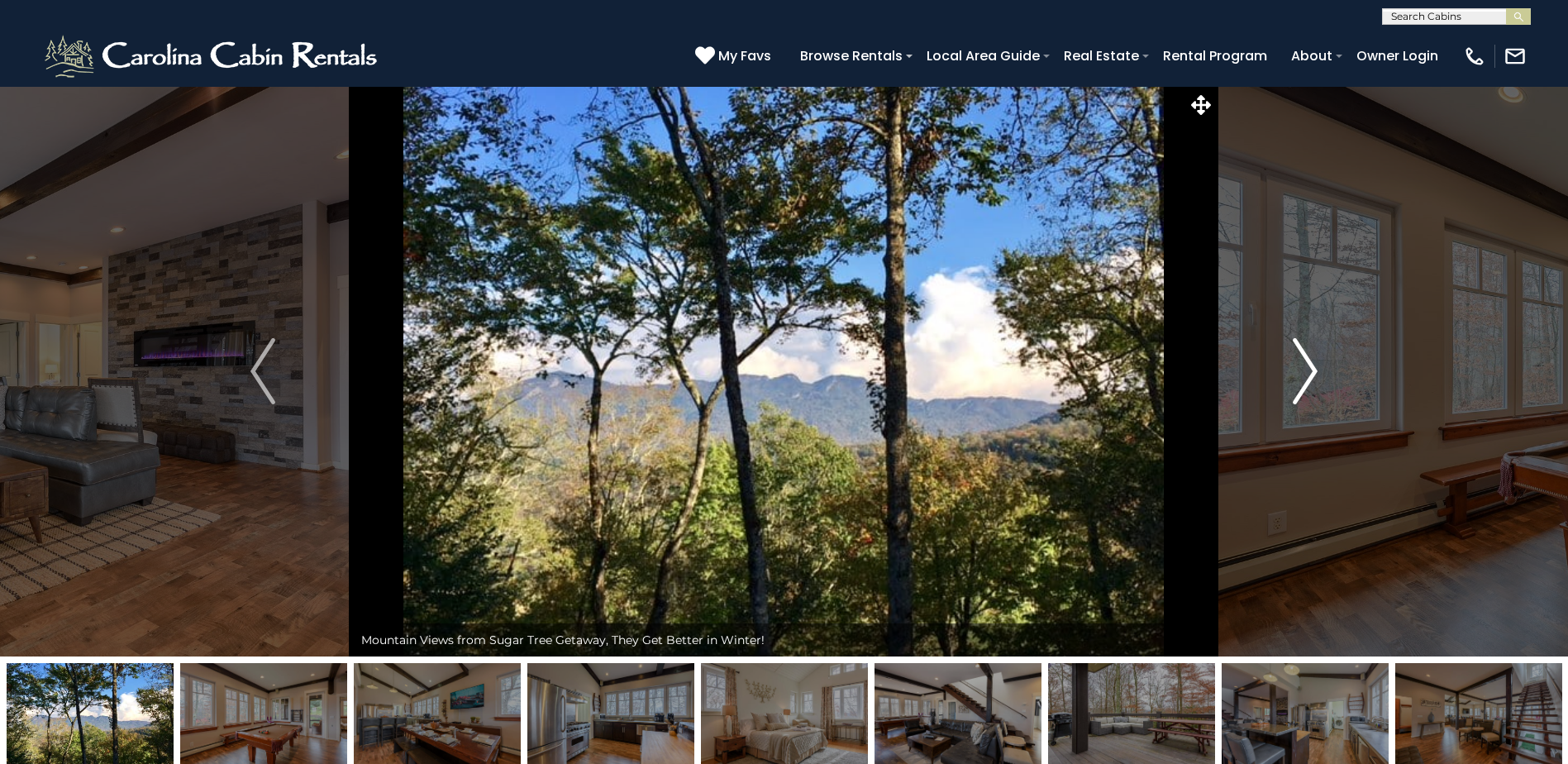
click at [1301, 371] on img "Next" at bounding box center [1304, 371] width 25 height 66
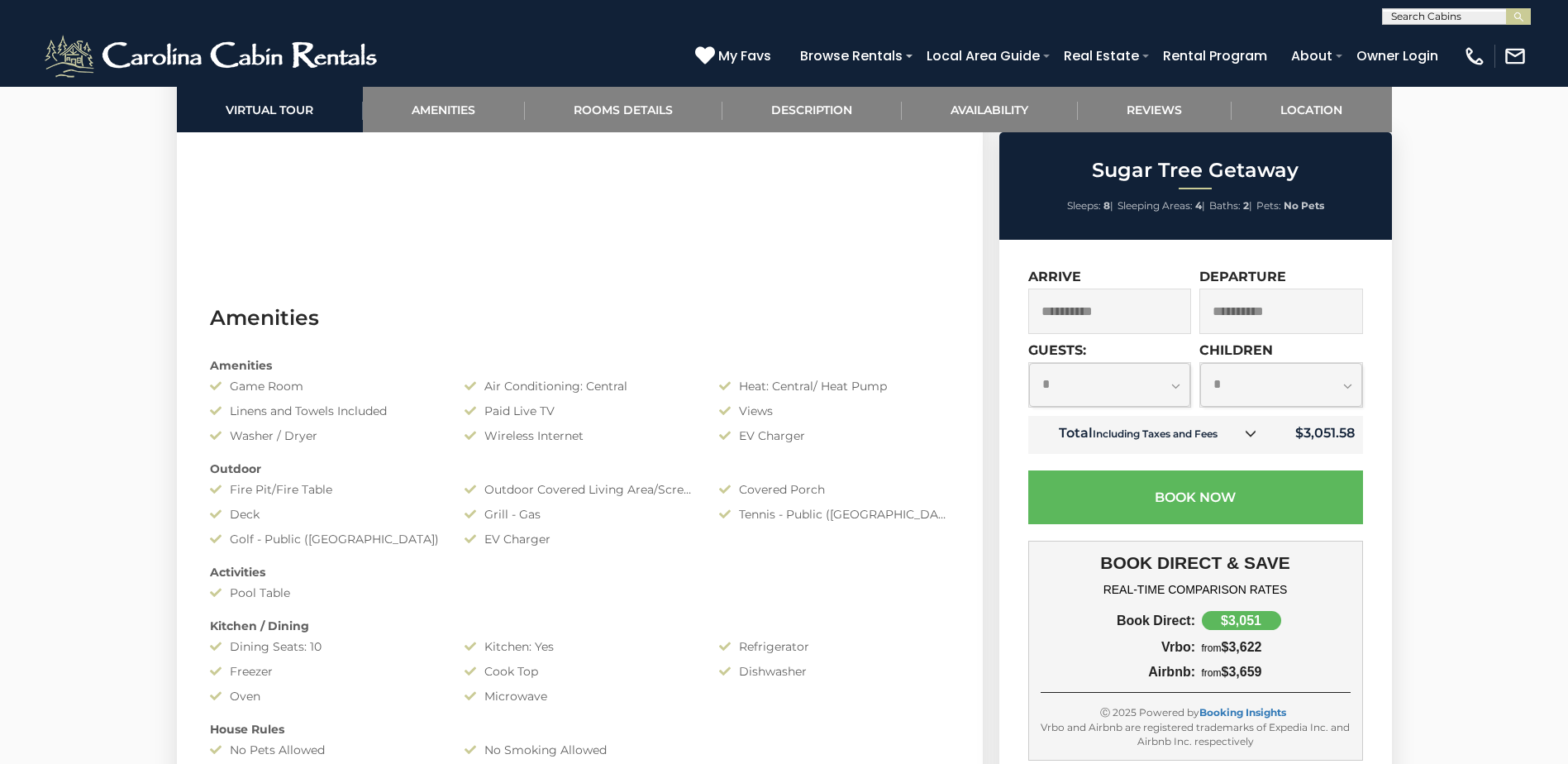
scroll to position [1571, 0]
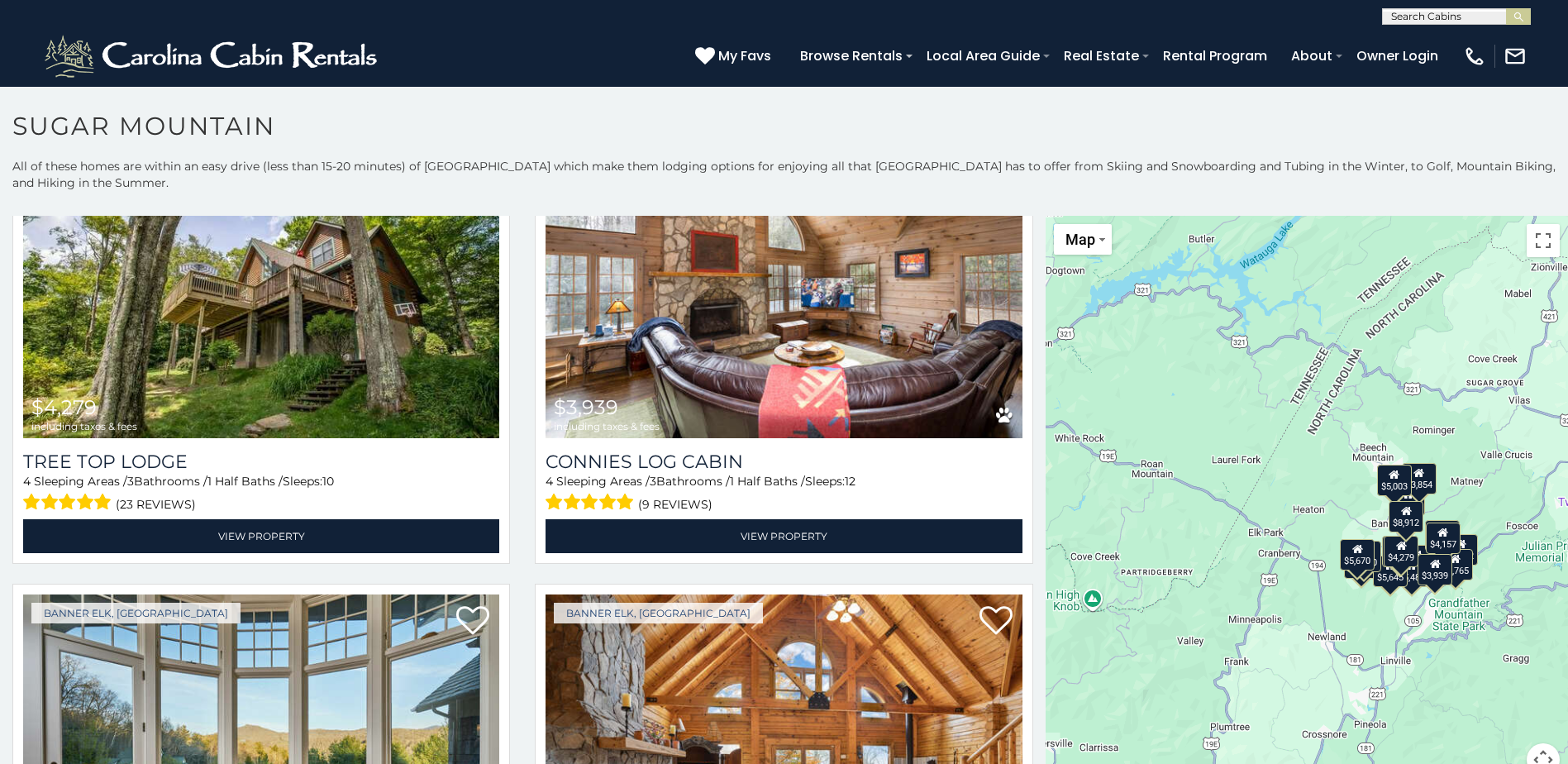
scroll to position [909, 0]
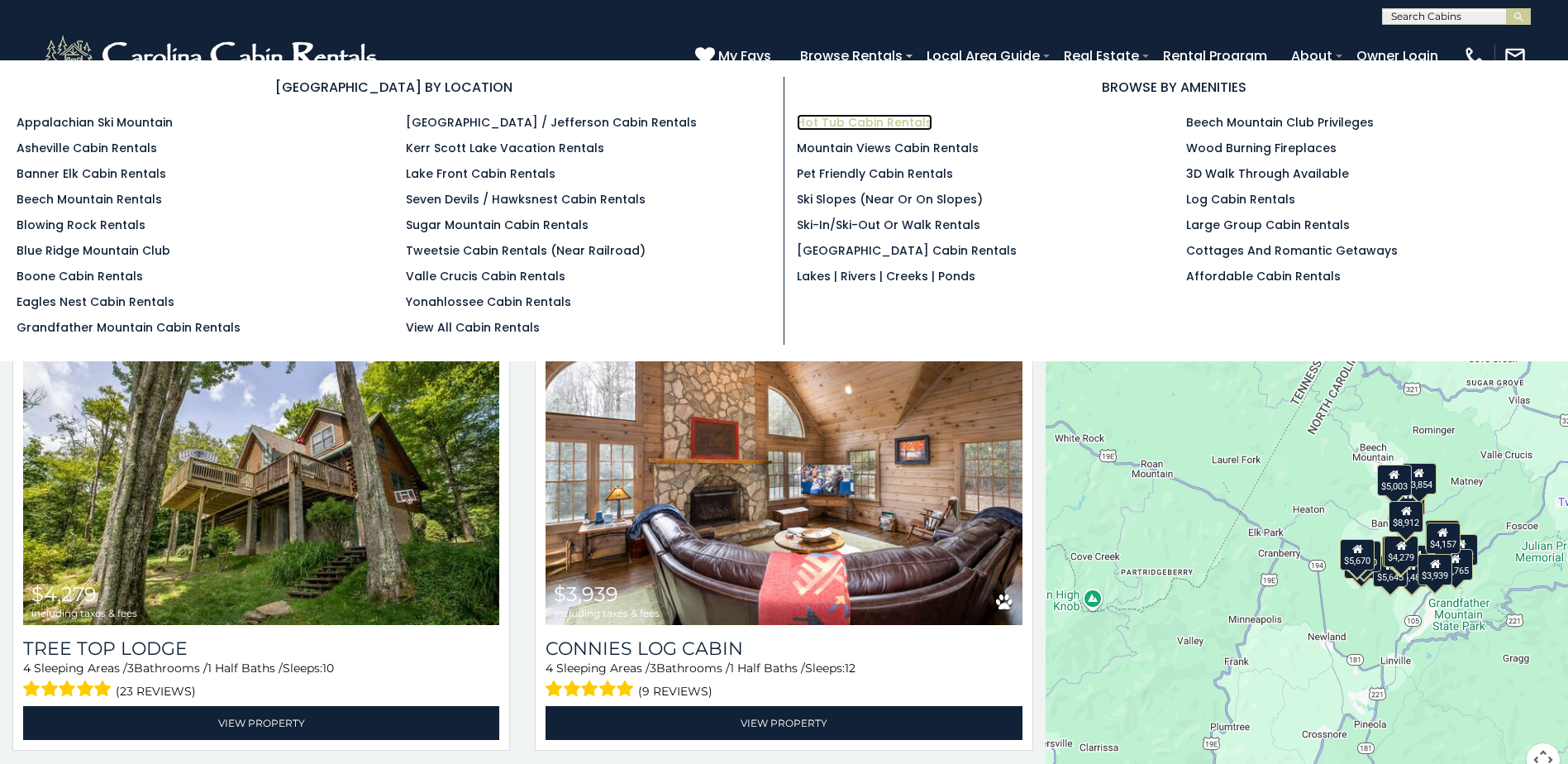
click at [891, 117] on link "Hot Tub Cabin Rentals" at bounding box center [864, 122] width 136 height 17
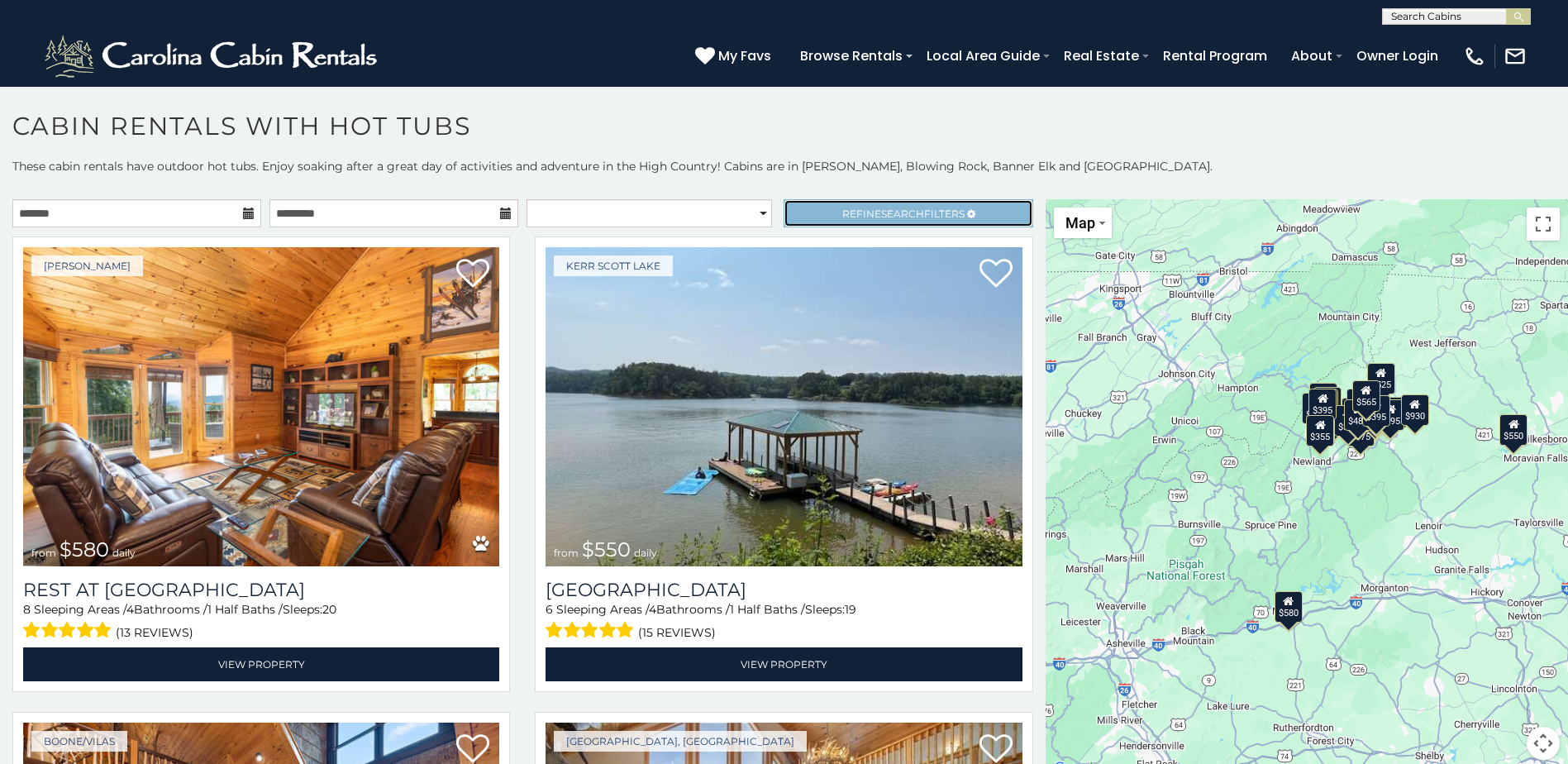
click at [784, 221] on link "Refine Search Filters" at bounding box center [908, 213] width 249 height 28
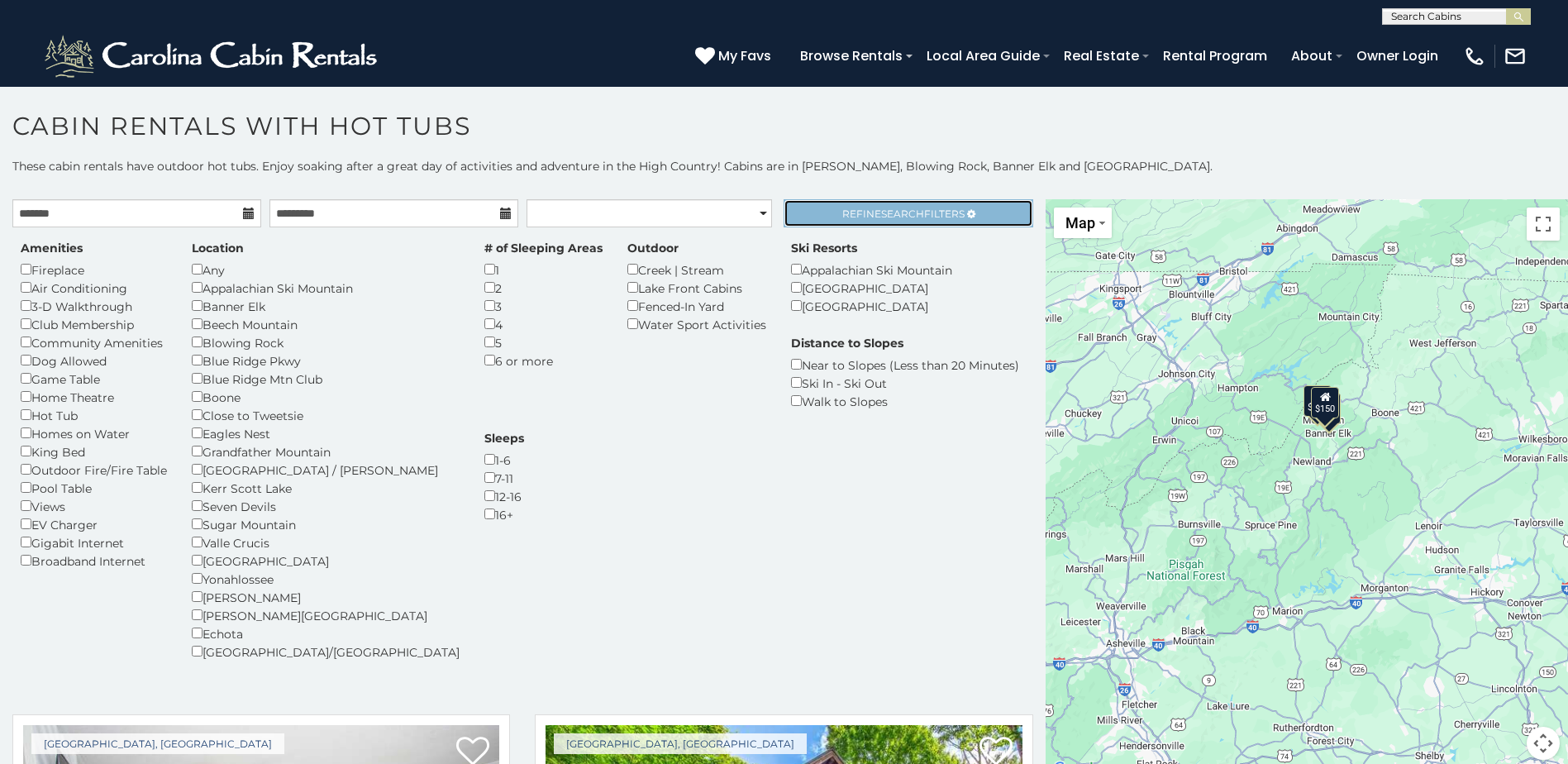
click at [886, 214] on span "Search" at bounding box center [902, 213] width 43 height 13
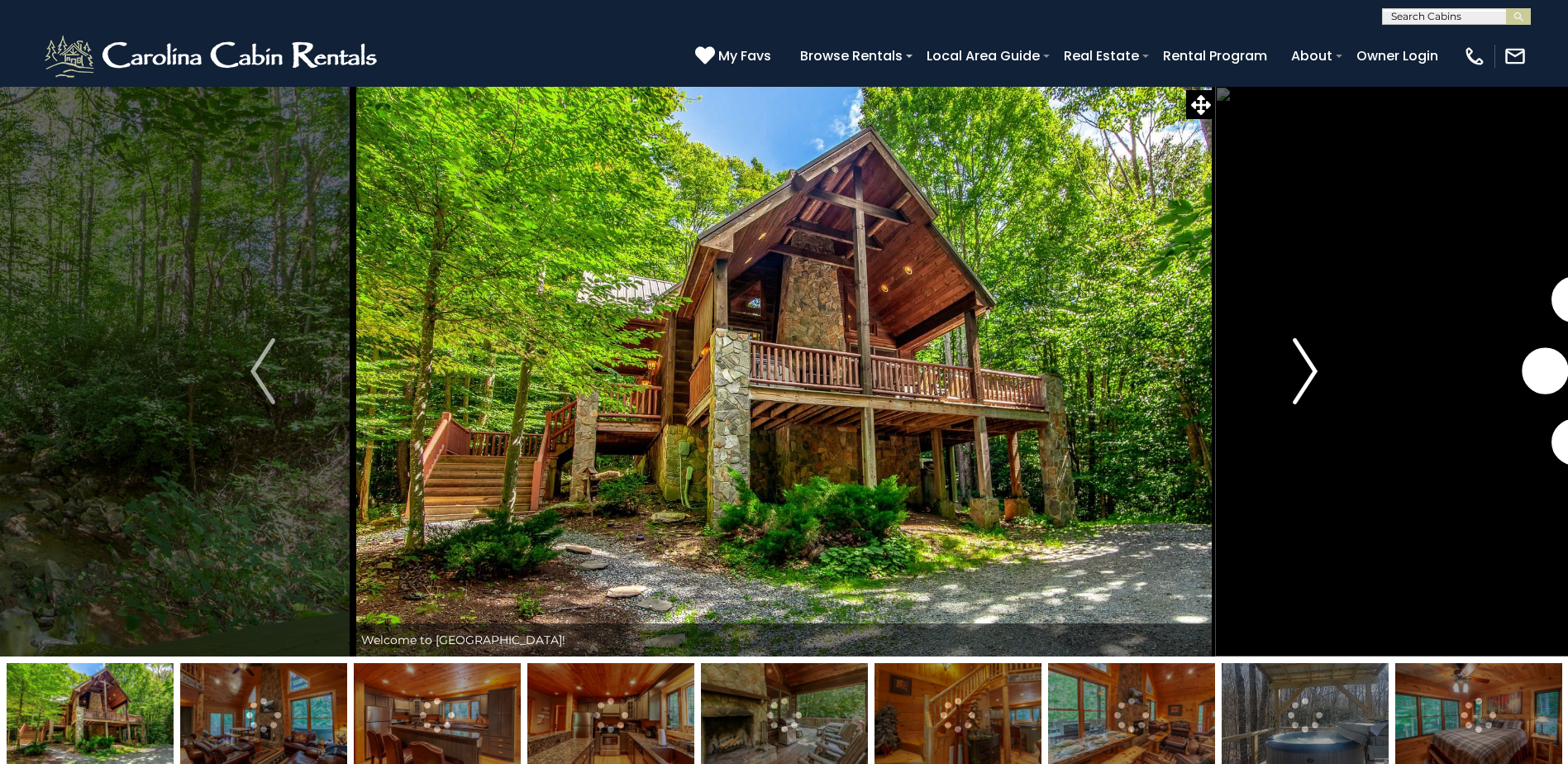
click at [1307, 373] on img "Next" at bounding box center [1304, 371] width 25 height 66
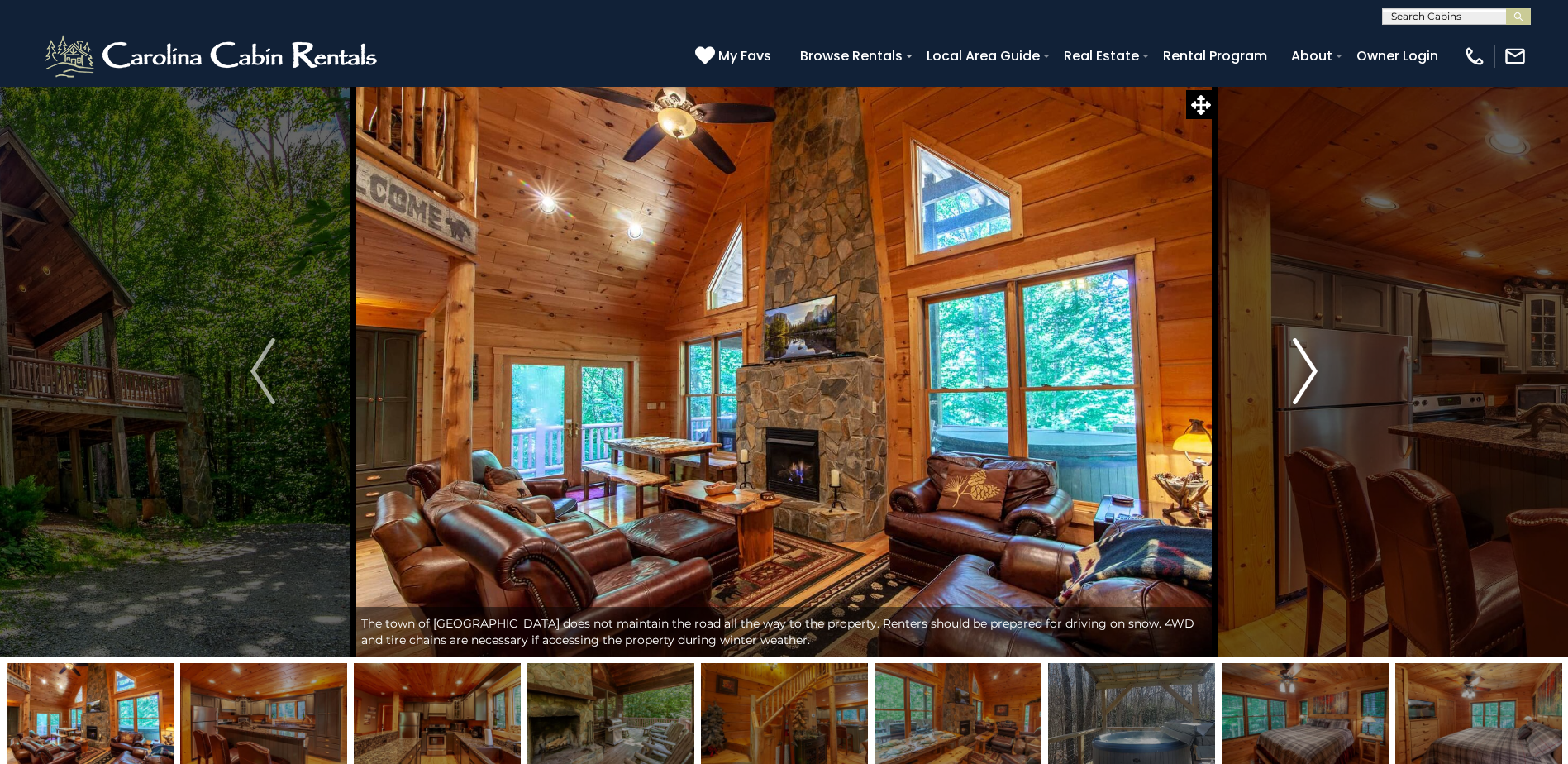
click at [1299, 373] on img "Next" at bounding box center [1304, 371] width 25 height 66
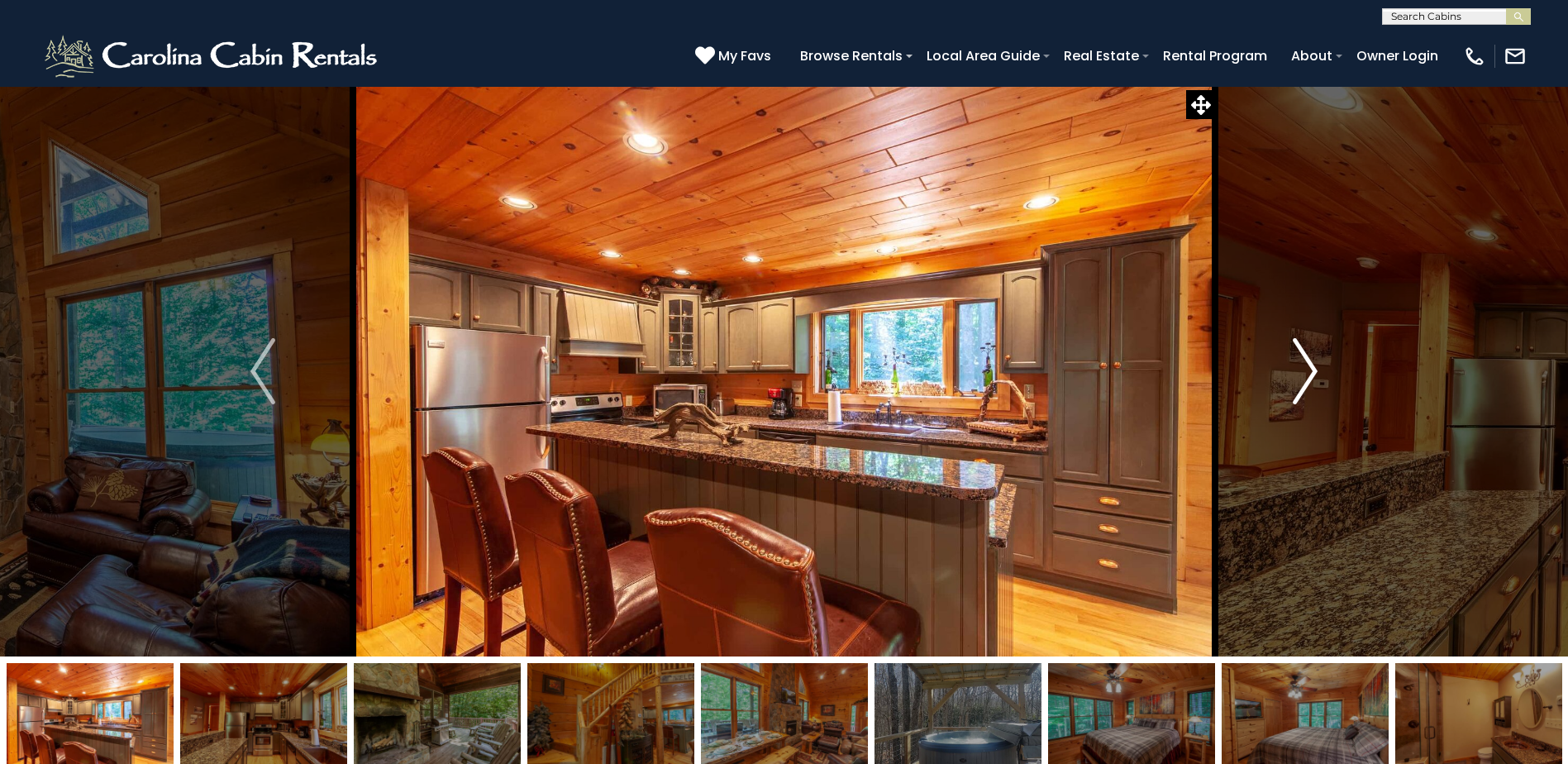
click at [1299, 373] on img "Next" at bounding box center [1304, 371] width 25 height 66
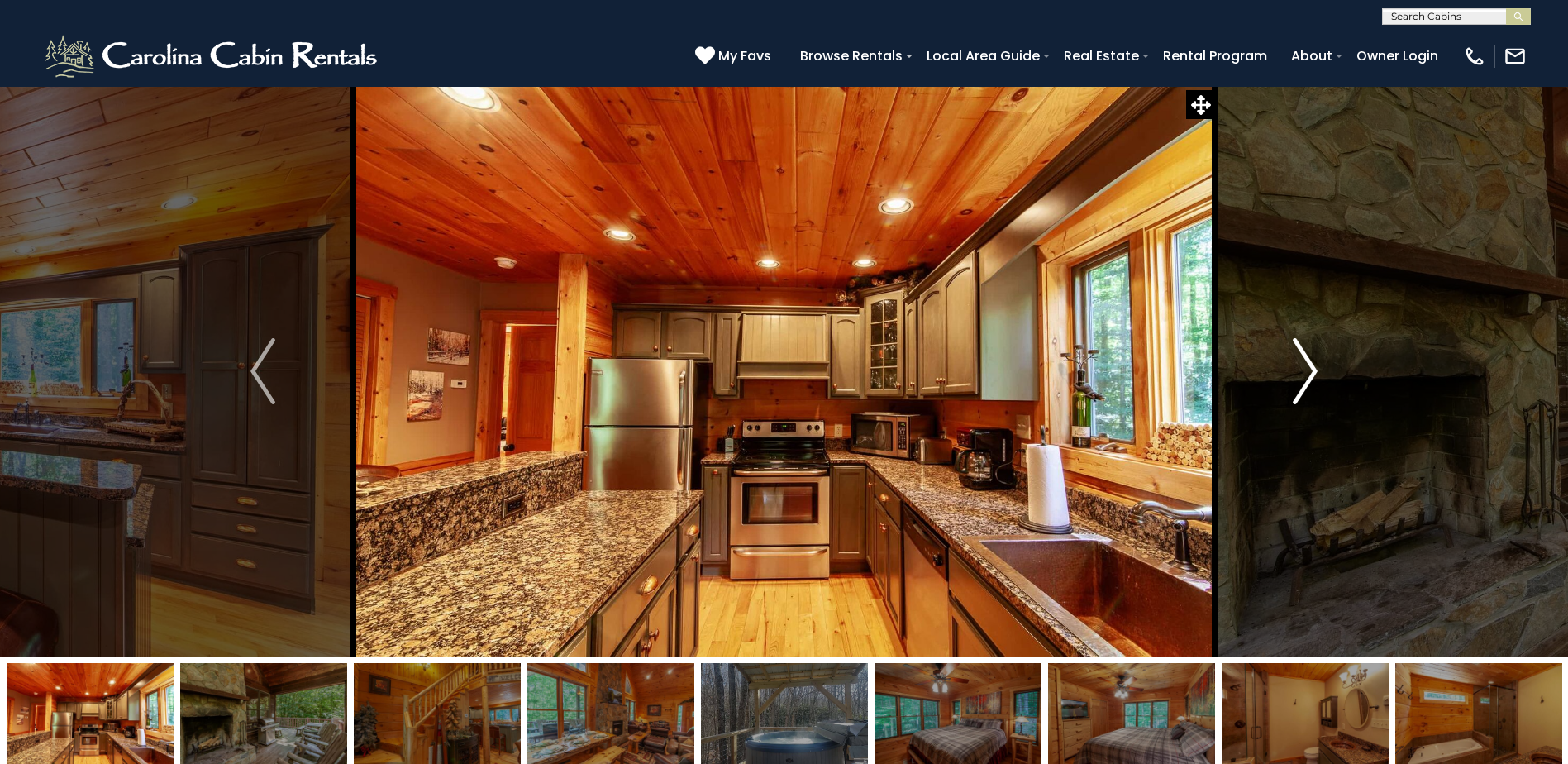
click at [1299, 373] on img "Next" at bounding box center [1304, 371] width 25 height 66
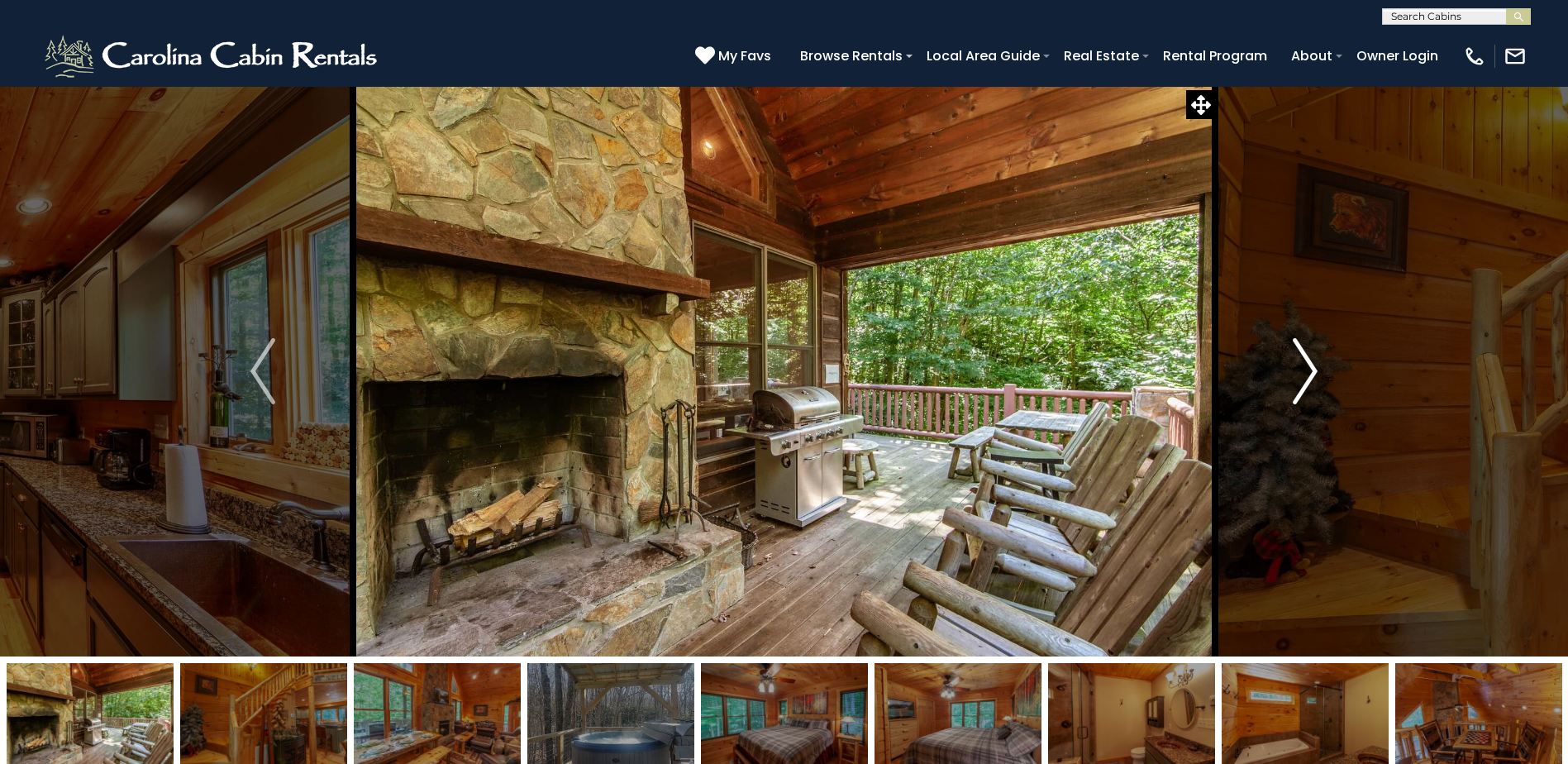
click at [1299, 373] on img "Next" at bounding box center [1304, 371] width 25 height 66
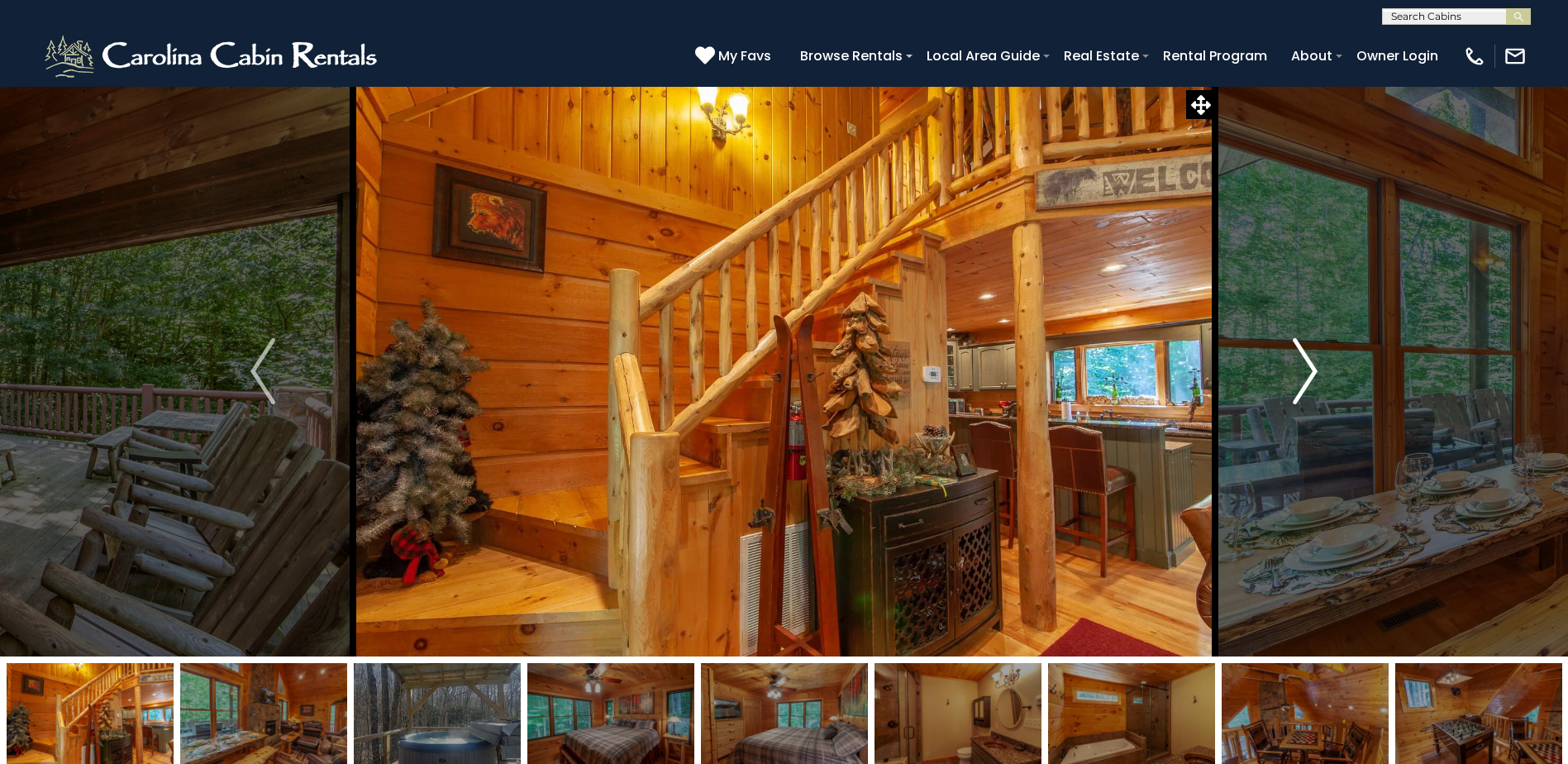
click at [1299, 373] on img "Next" at bounding box center [1304, 371] width 25 height 66
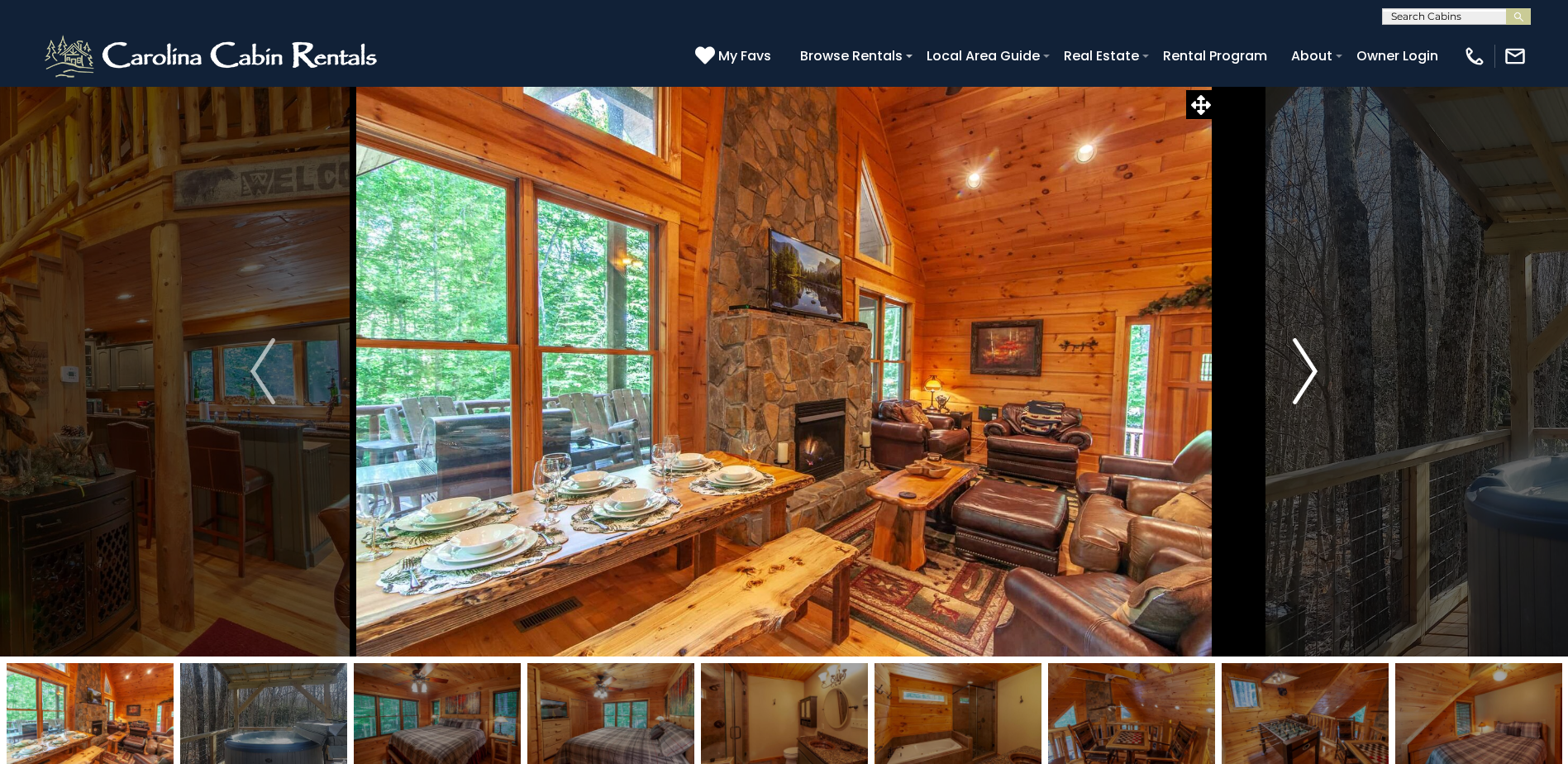
click at [1299, 373] on img "Next" at bounding box center [1304, 371] width 25 height 66
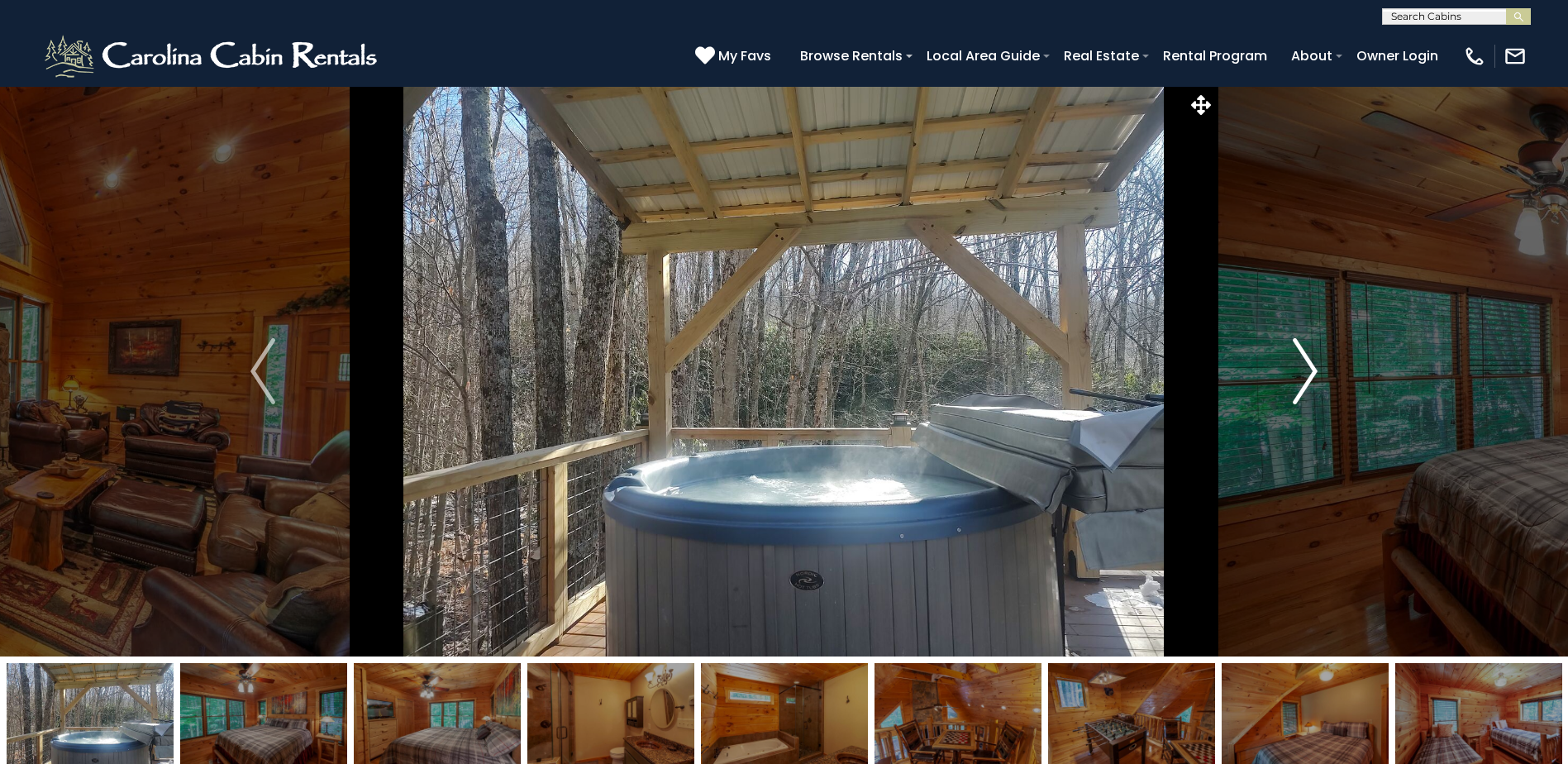
click at [1299, 373] on img "Next" at bounding box center [1304, 371] width 25 height 66
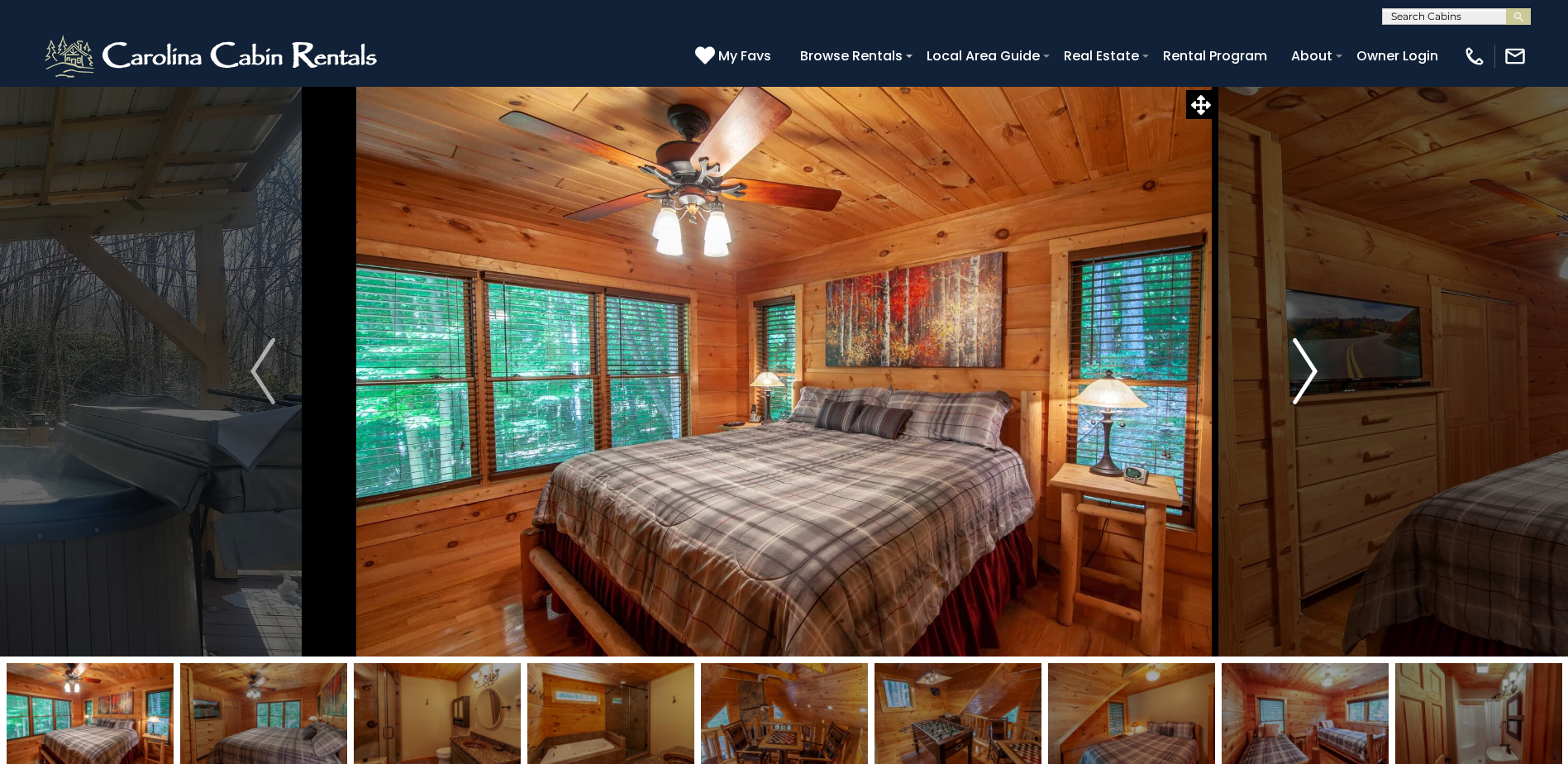
click at [1299, 373] on img "Next" at bounding box center [1304, 371] width 25 height 66
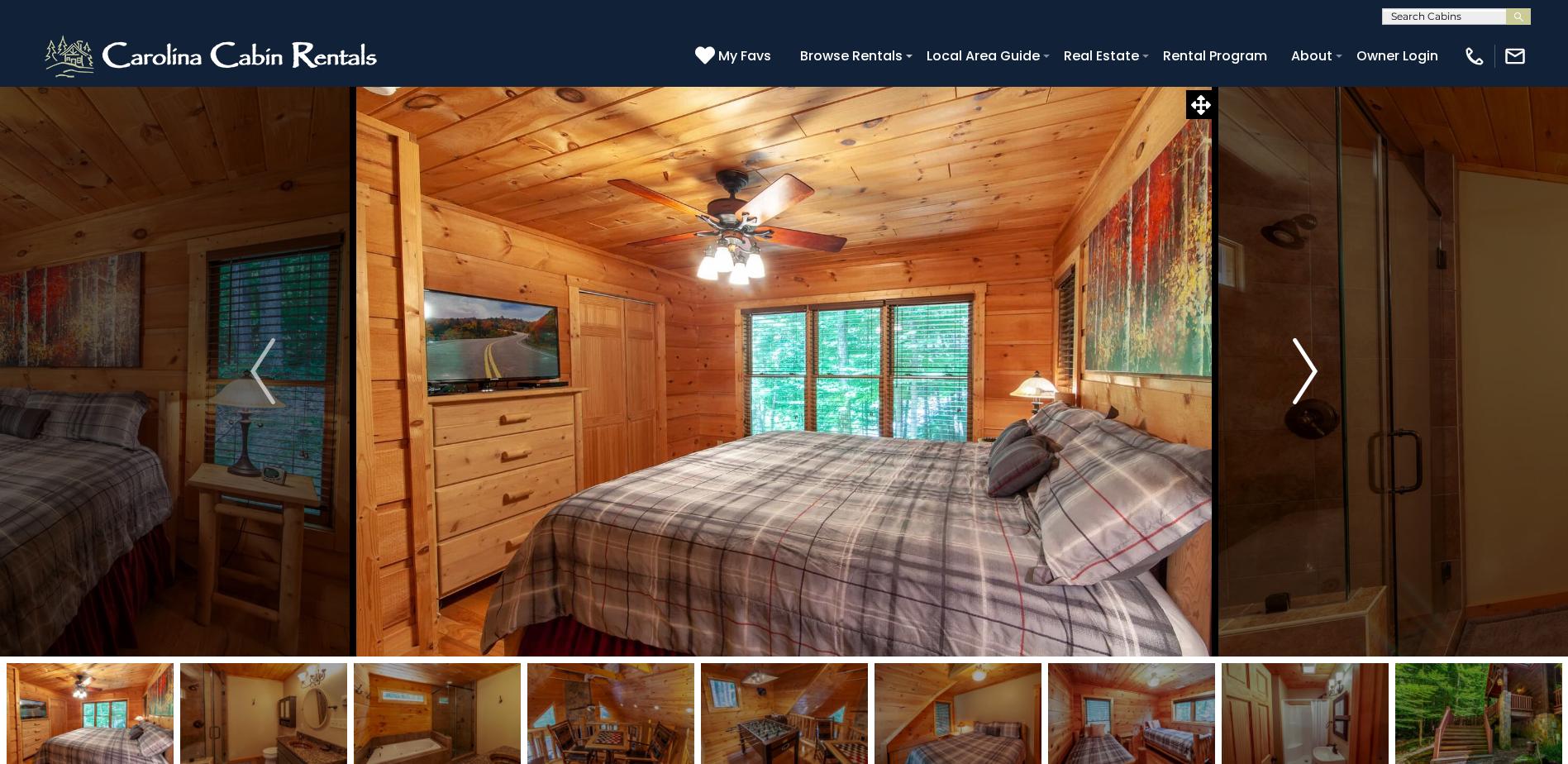
click at [1299, 373] on img "Next" at bounding box center [1304, 371] width 25 height 66
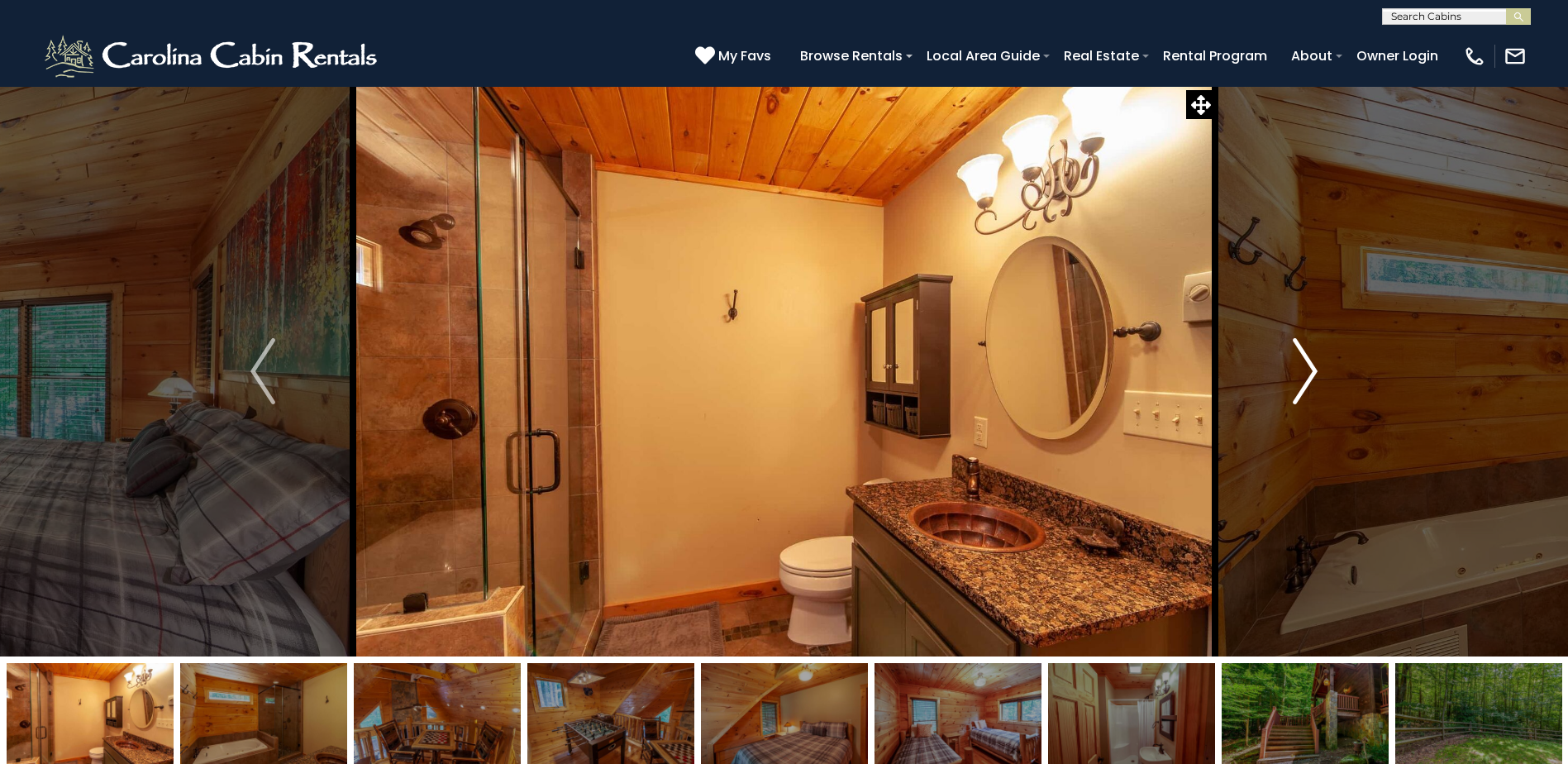
click at [1299, 373] on img "Next" at bounding box center [1304, 371] width 25 height 66
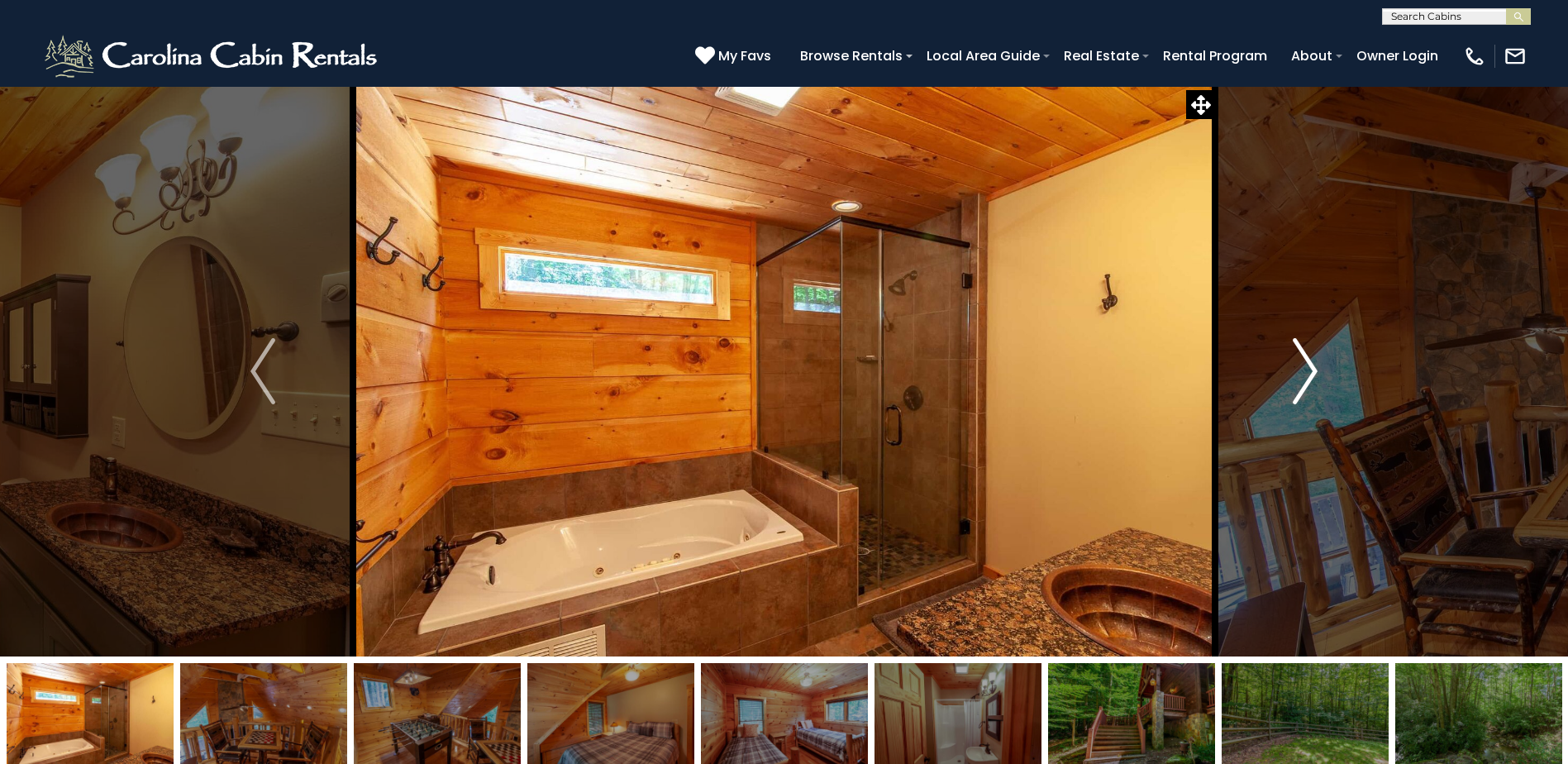
click at [1299, 373] on img "Next" at bounding box center [1304, 371] width 25 height 66
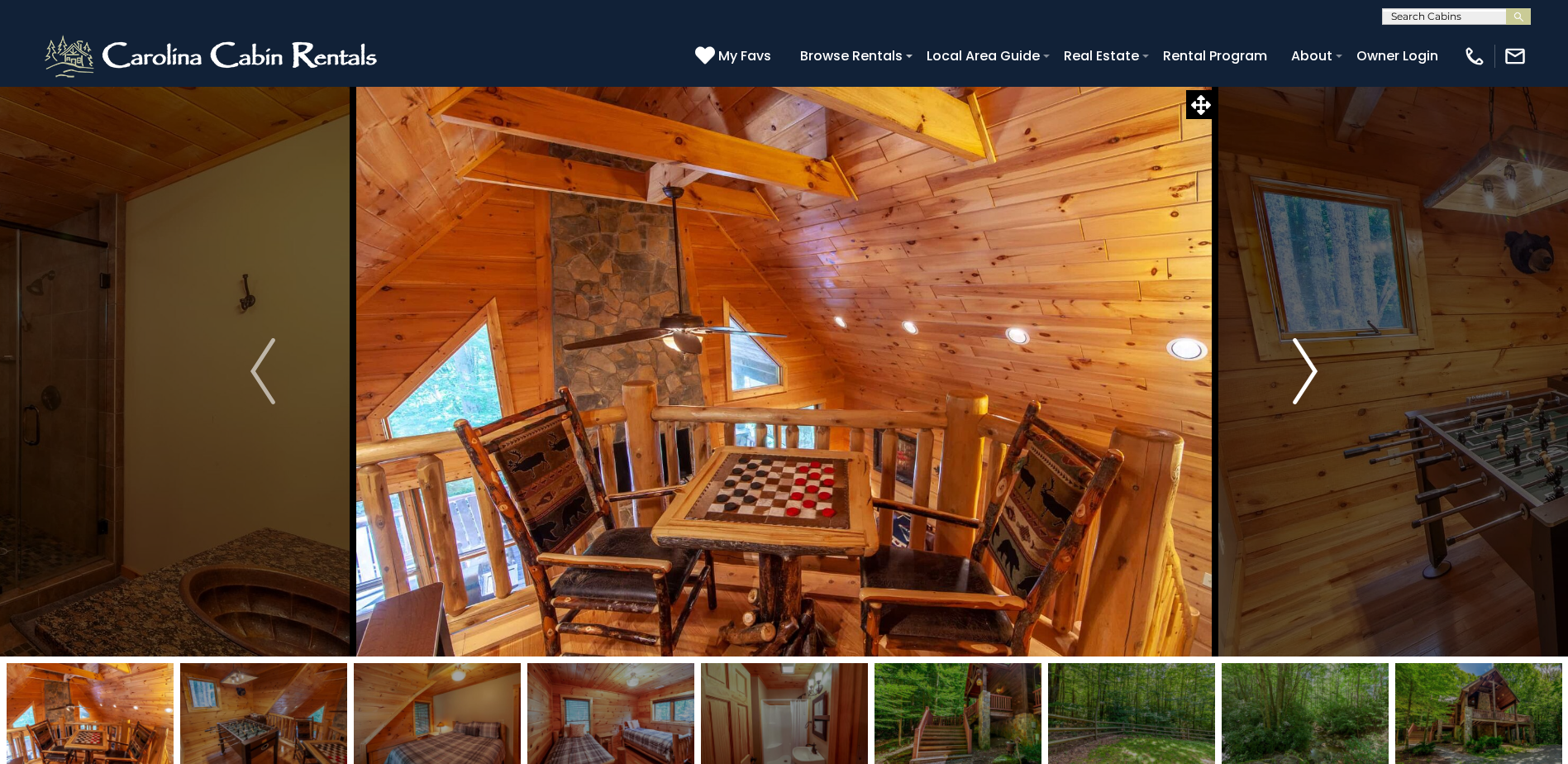
click at [1299, 373] on img "Next" at bounding box center [1304, 371] width 25 height 66
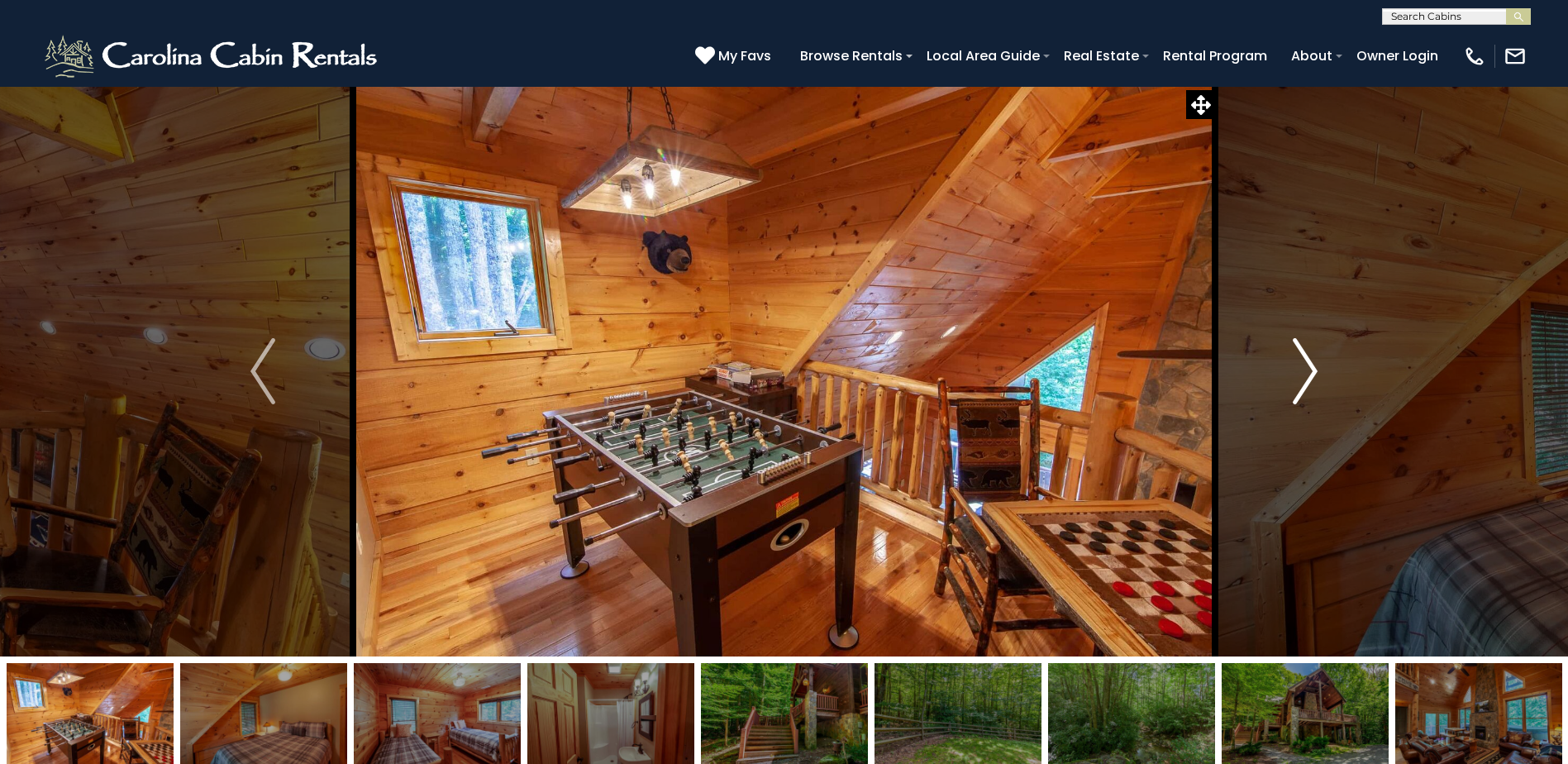
click at [1299, 373] on img "Next" at bounding box center [1304, 371] width 25 height 66
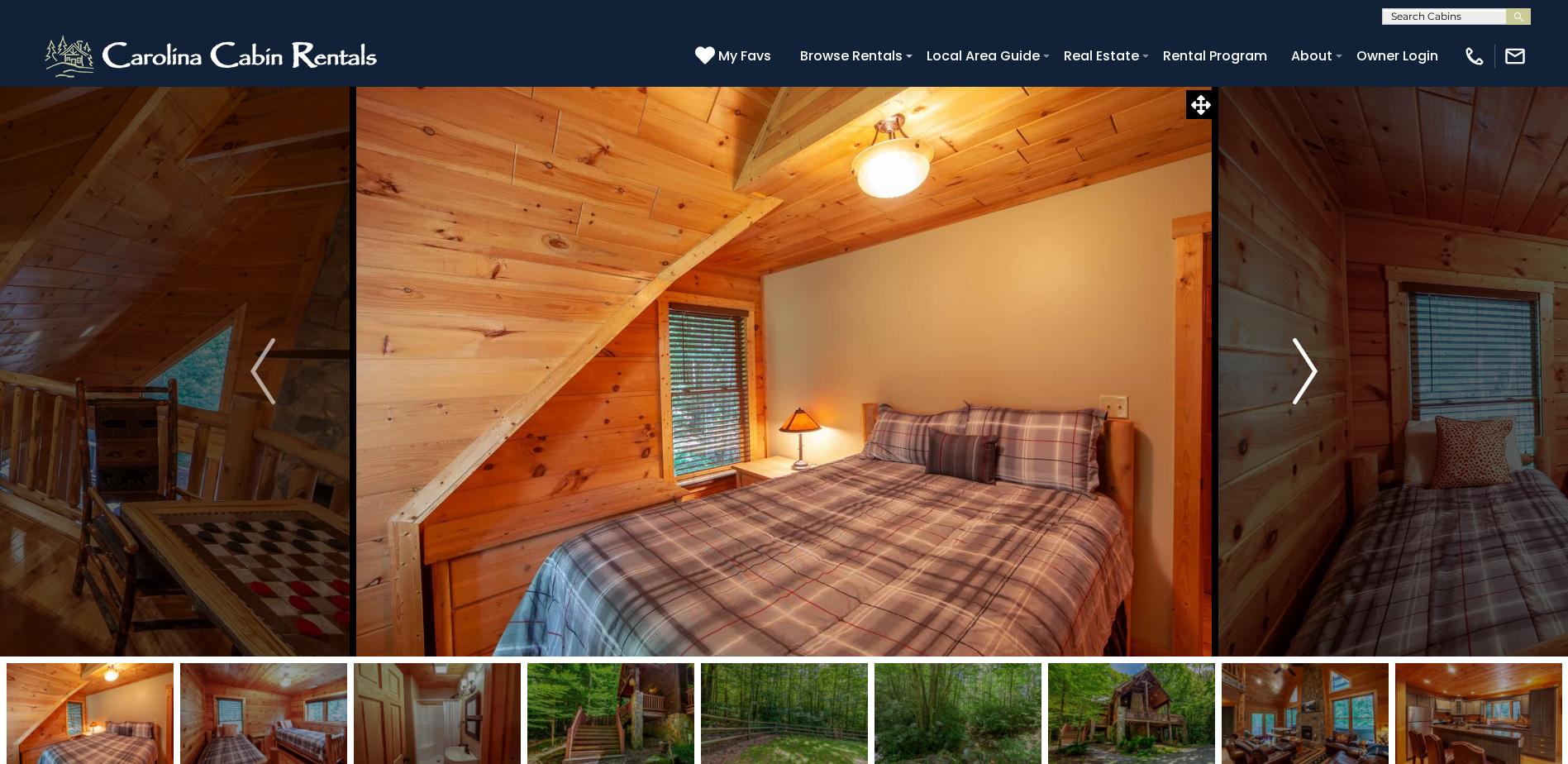
click at [1299, 373] on img "Next" at bounding box center [1304, 371] width 25 height 66
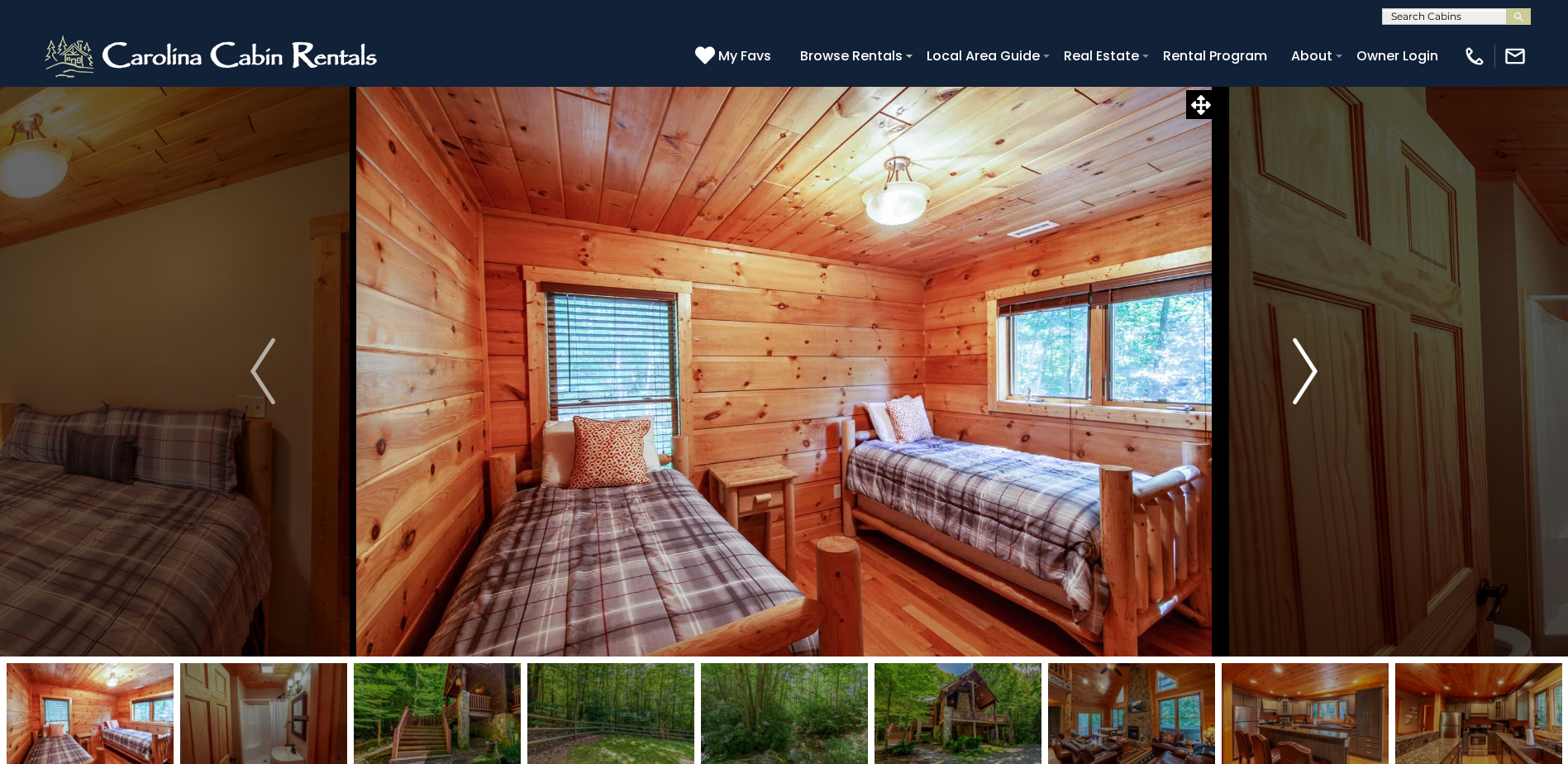
click at [1299, 373] on img "Next" at bounding box center [1304, 371] width 25 height 66
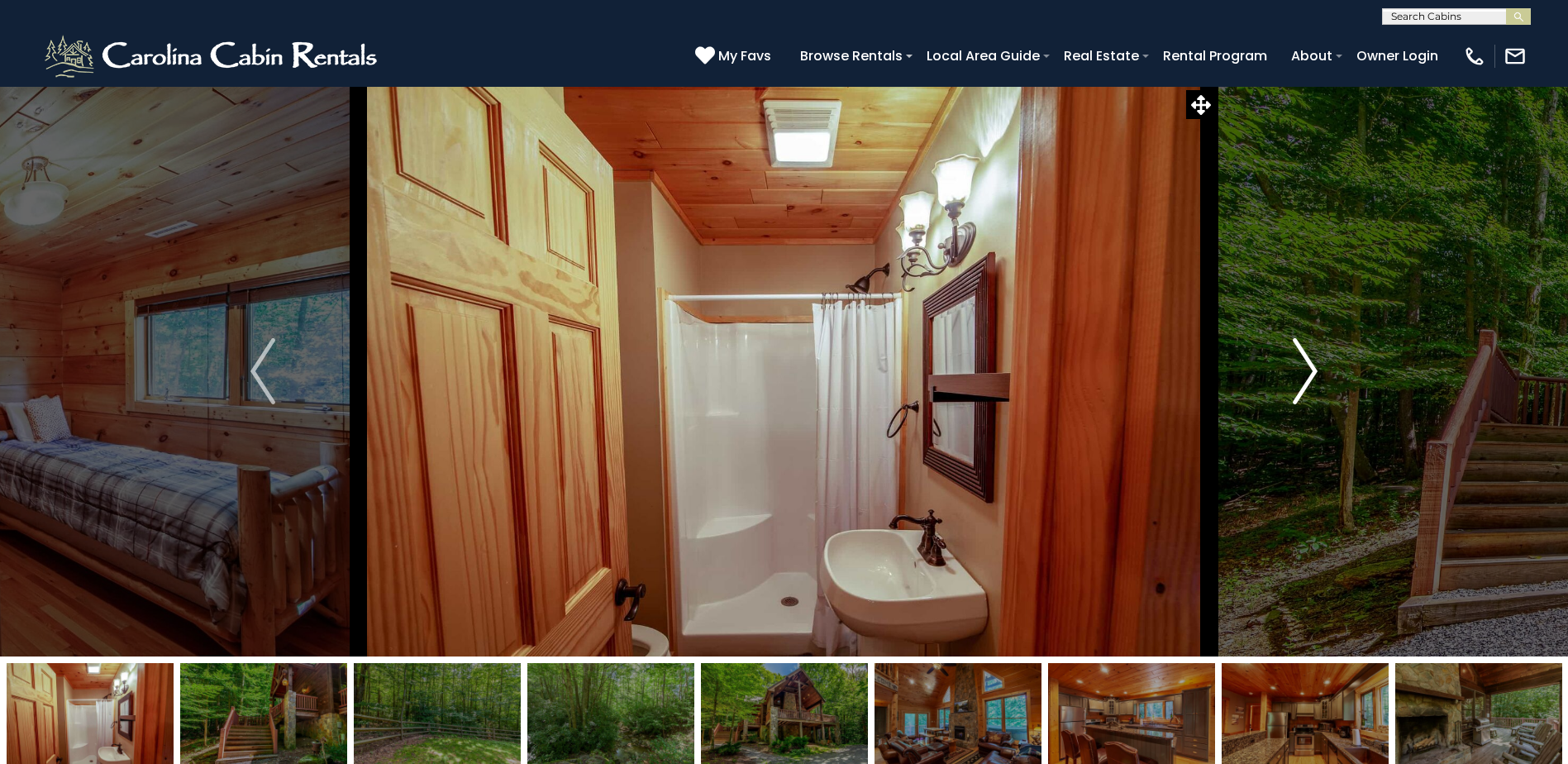
click at [1299, 373] on img "Next" at bounding box center [1304, 371] width 25 height 66
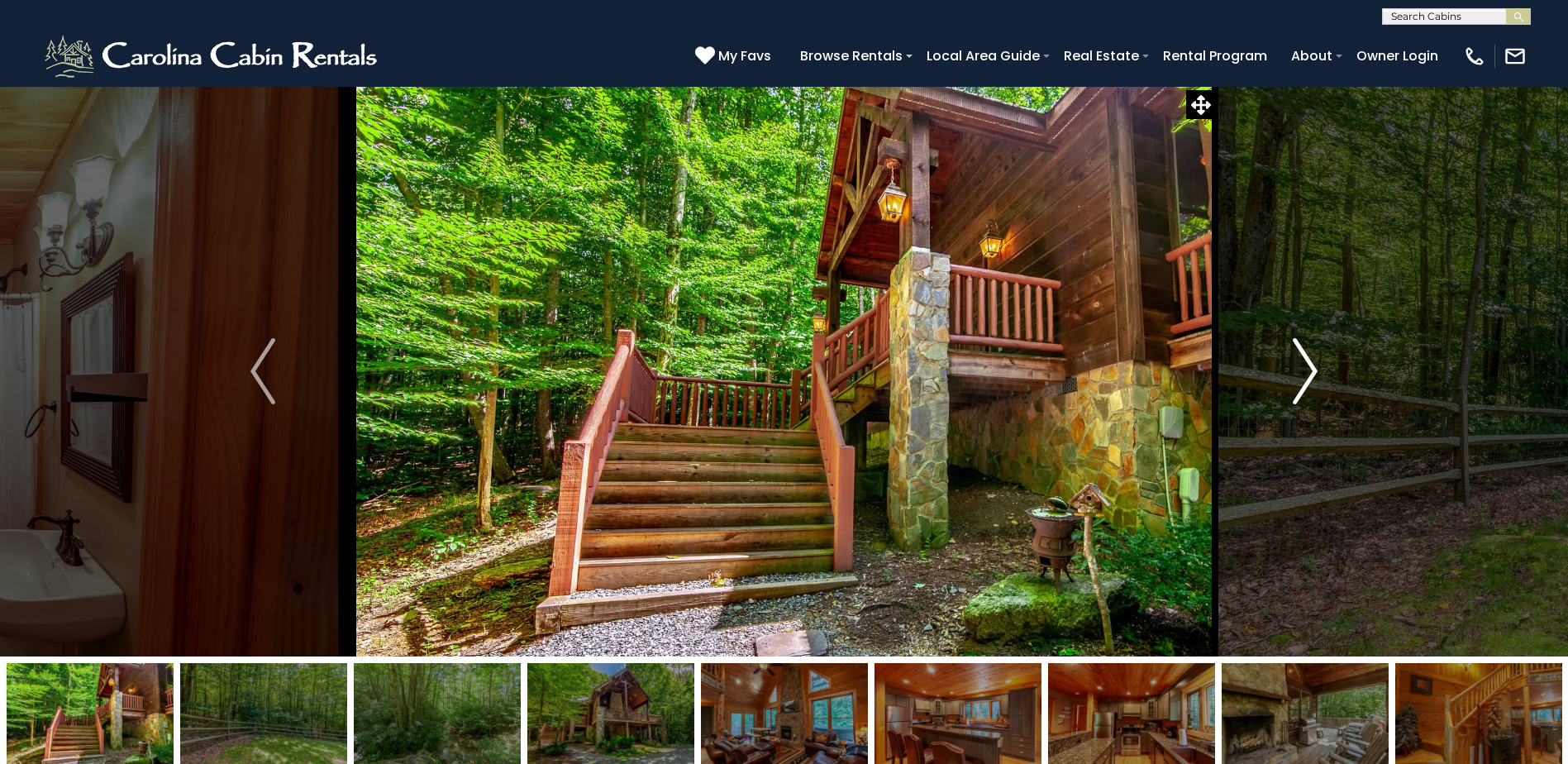
click at [1301, 373] on img "Next" at bounding box center [1304, 371] width 25 height 66
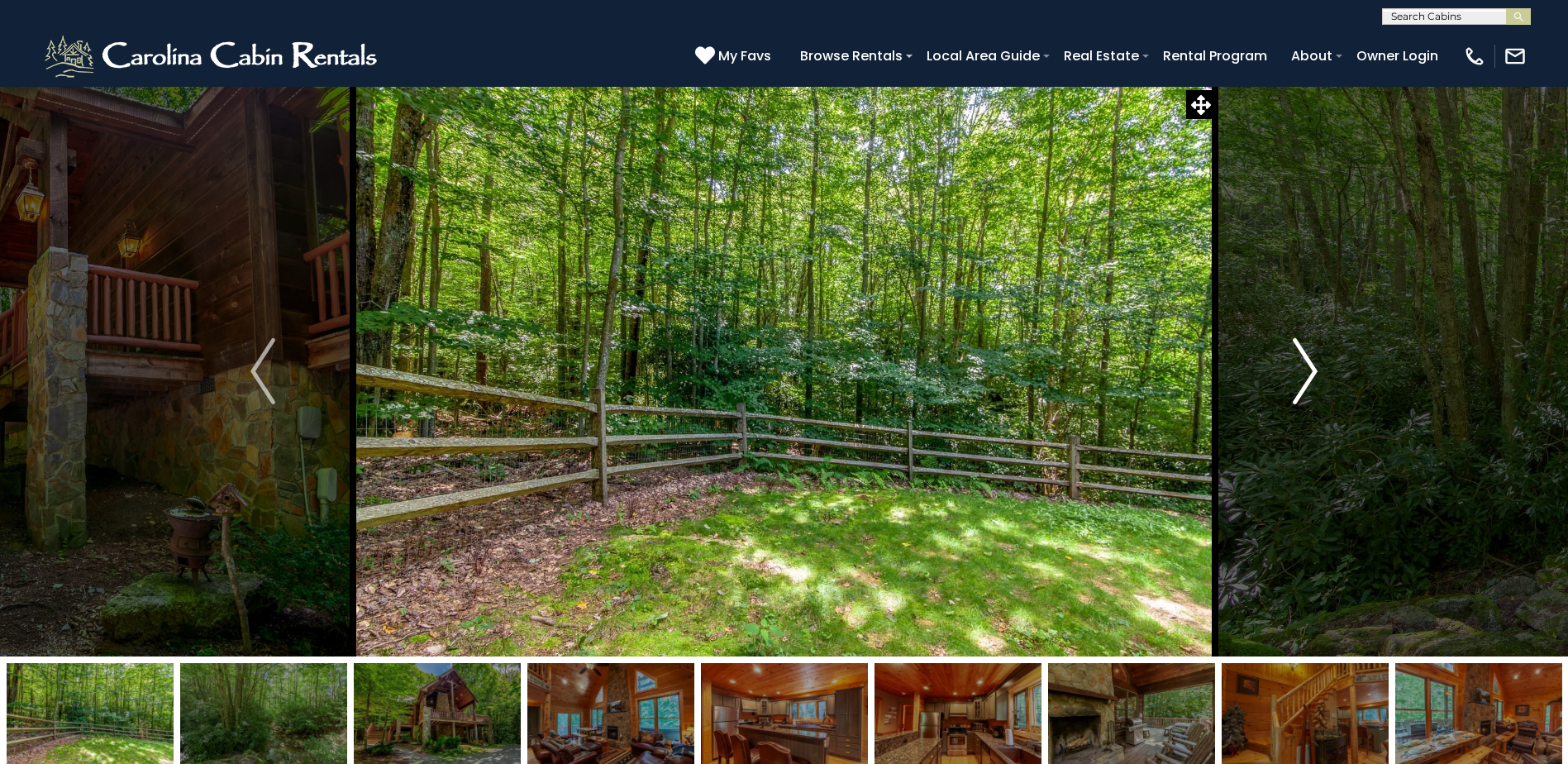
click at [1306, 373] on img "Next" at bounding box center [1304, 371] width 25 height 66
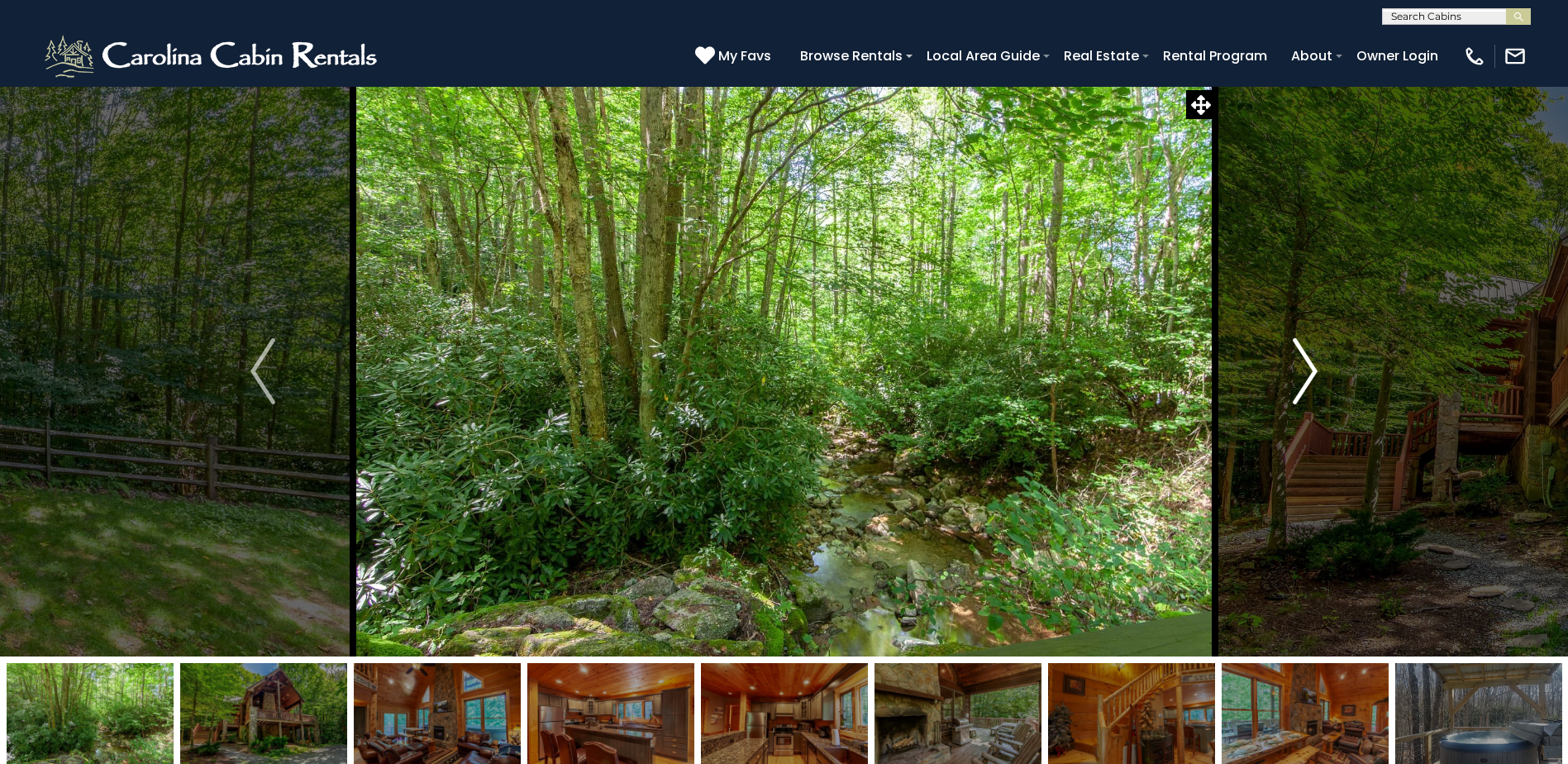
click at [1306, 373] on img "Next" at bounding box center [1304, 371] width 25 height 66
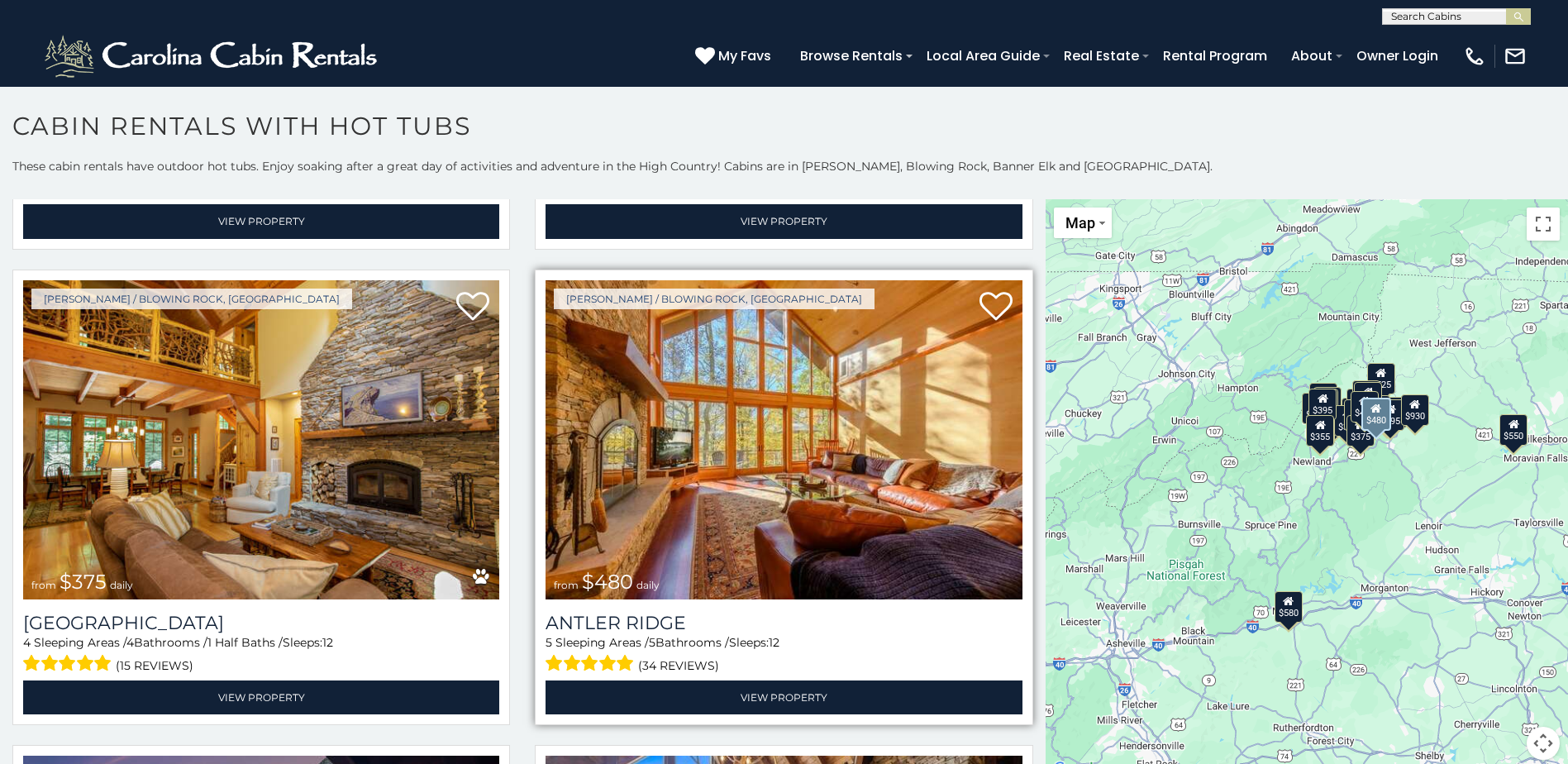
scroll to position [909, 0]
